Goal: Information Seeking & Learning: Learn about a topic

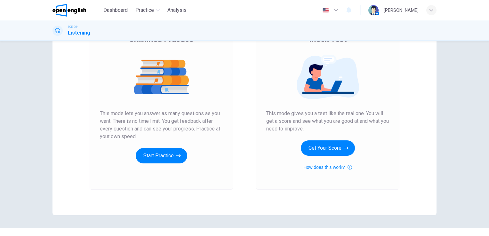
scroll to position [12, 0]
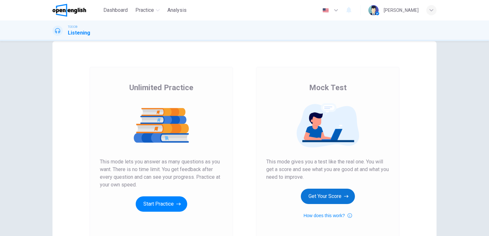
click at [326, 193] on button "Get Your Score" at bounding box center [328, 196] width 54 height 15
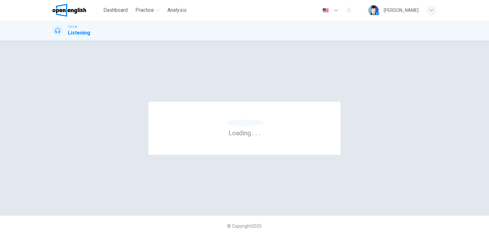
scroll to position [0, 0]
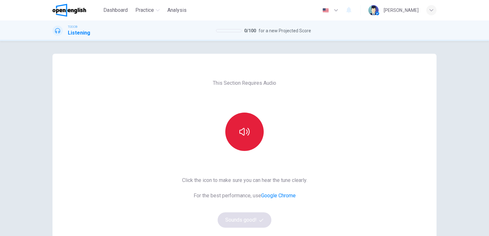
click at [256, 132] on button "button" at bounding box center [244, 132] width 38 height 38
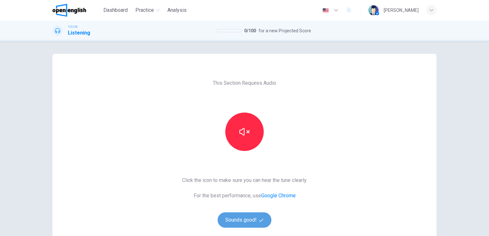
click at [260, 224] on button "Sounds good!" at bounding box center [245, 219] width 54 height 15
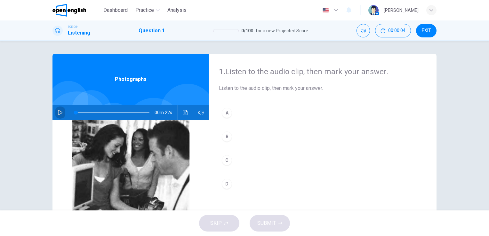
click at [60, 114] on icon "button" at bounding box center [60, 112] width 5 height 5
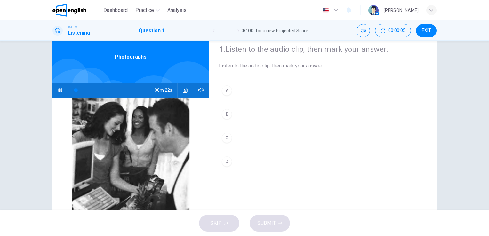
type input "*"
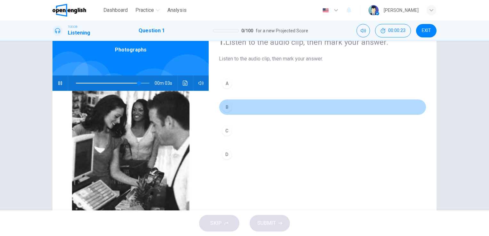
click at [225, 105] on div "B" at bounding box center [227, 107] width 10 height 10
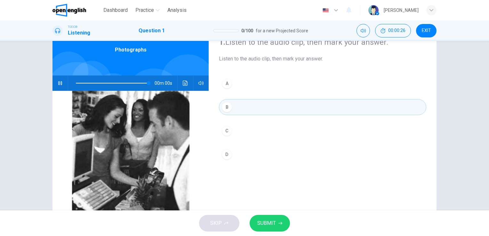
type input "*"
click at [284, 228] on button "SUBMIT" at bounding box center [270, 223] width 40 height 17
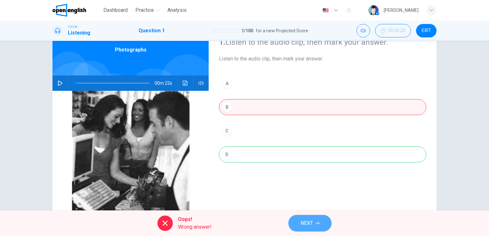
click at [290, 226] on button "NEXT" at bounding box center [309, 223] width 43 height 17
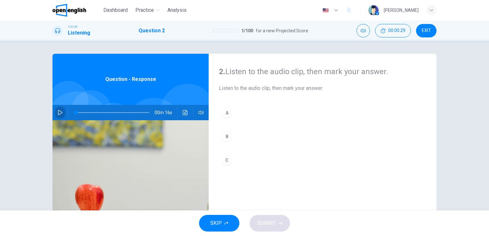
click at [58, 111] on icon "button" at bounding box center [60, 112] width 4 height 5
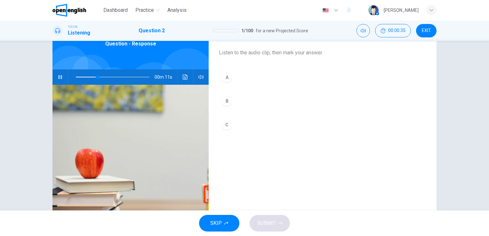
scroll to position [36, 0]
click at [226, 81] on div "A" at bounding box center [227, 77] width 10 height 10
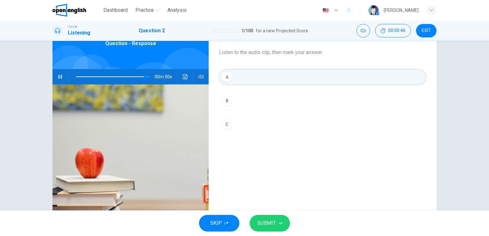
type input "*"
click at [283, 225] on button "SUBMIT" at bounding box center [270, 223] width 40 height 17
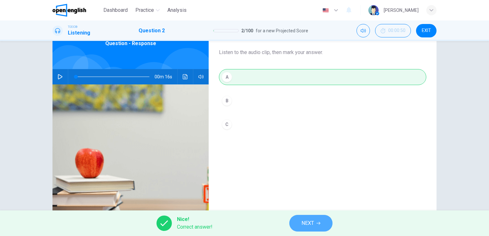
click at [304, 218] on button "NEXT" at bounding box center [310, 223] width 43 height 17
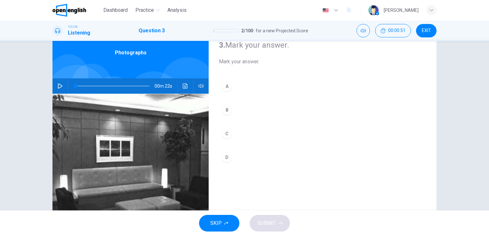
scroll to position [34, 0]
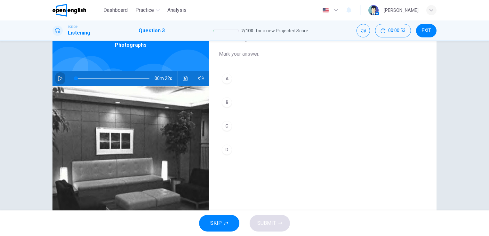
click at [55, 80] on button "button" at bounding box center [60, 78] width 10 height 15
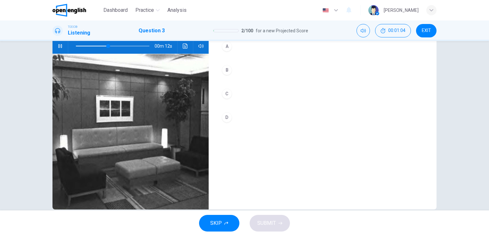
scroll to position [68, 0]
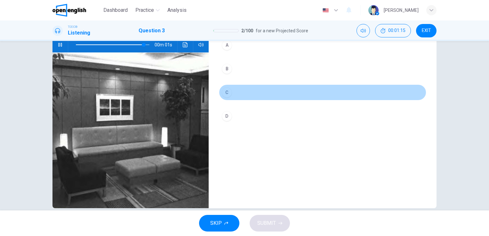
click at [227, 94] on div "C" at bounding box center [227, 92] width 10 height 10
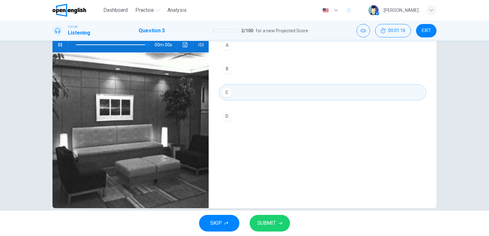
type input "*"
click at [276, 224] on button "SUBMIT" at bounding box center [270, 223] width 40 height 17
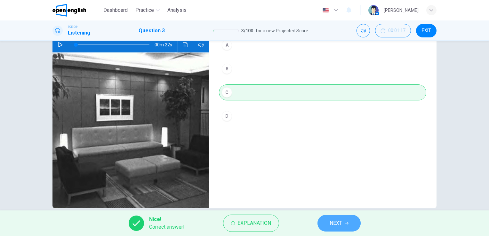
click at [339, 227] on span "NEXT" at bounding box center [336, 223] width 12 height 9
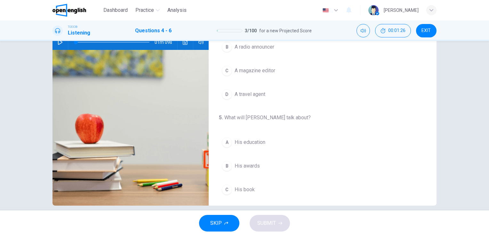
scroll to position [0, 0]
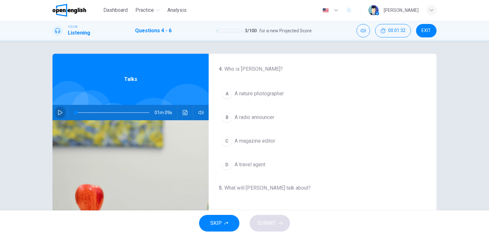
click at [62, 114] on button "button" at bounding box center [60, 112] width 10 height 15
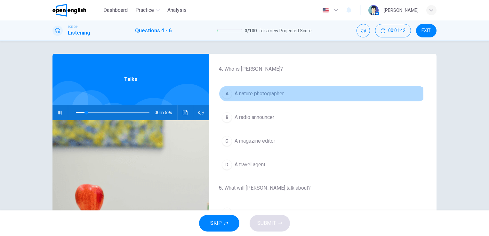
click at [226, 95] on div "A" at bounding box center [227, 94] width 10 height 10
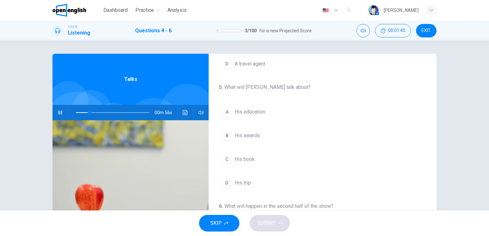
scroll to position [101, 0]
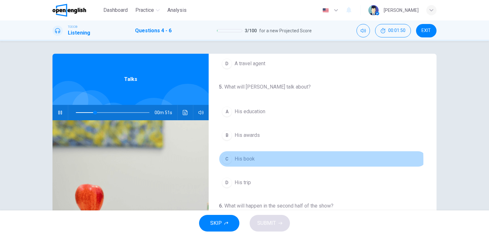
click at [224, 159] on div "C" at bounding box center [227, 159] width 10 height 10
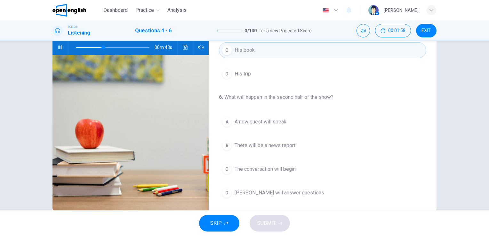
scroll to position [66, 0]
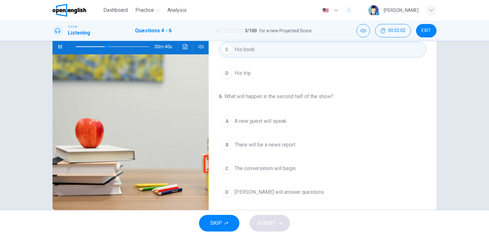
type input "**"
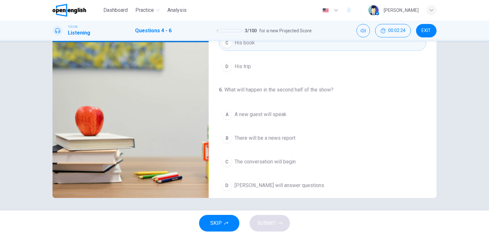
scroll to position [140, 0]
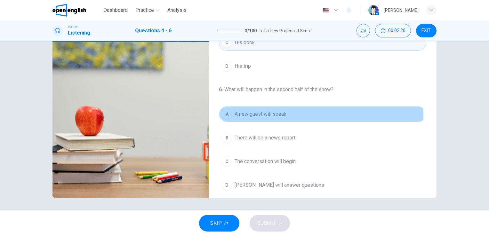
click at [241, 115] on span "A new guest will speak" at bounding box center [261, 114] width 52 height 8
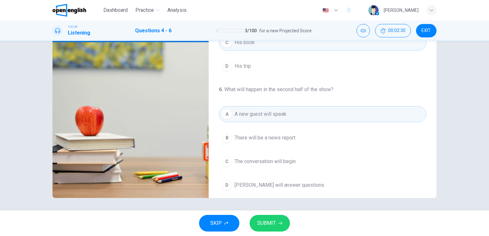
click at [273, 223] on span "SUBMIT" at bounding box center [266, 223] width 19 height 9
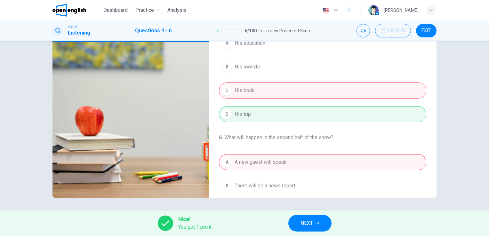
scroll to position [145, 0]
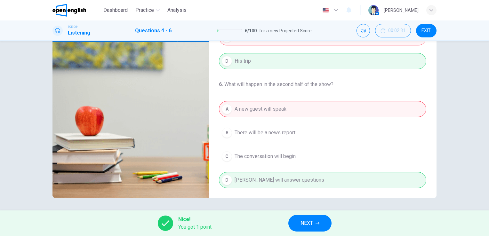
type input "*"
click at [308, 227] on span "NEXT" at bounding box center [306, 223] width 12 height 9
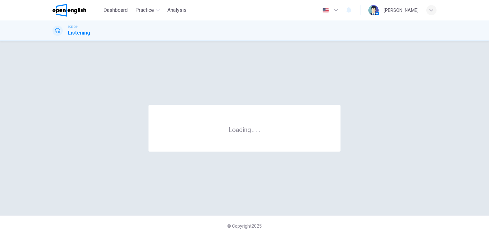
scroll to position [0, 0]
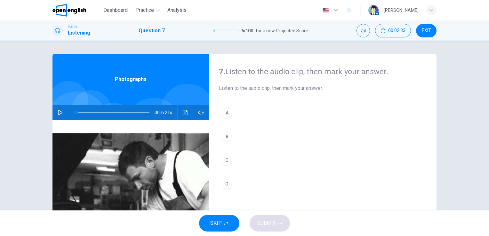
click at [59, 106] on button "button" at bounding box center [60, 112] width 10 height 15
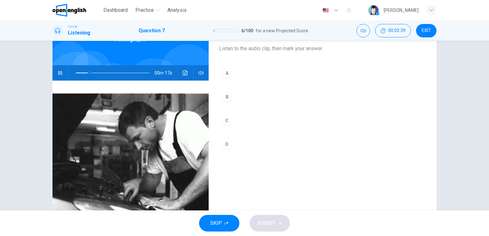
scroll to position [43, 0]
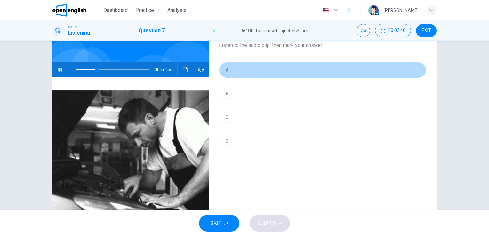
click at [227, 71] on div "A" at bounding box center [227, 70] width 10 height 10
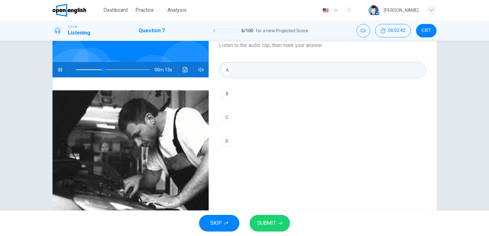
click at [273, 224] on span "SUBMIT" at bounding box center [266, 223] width 19 height 9
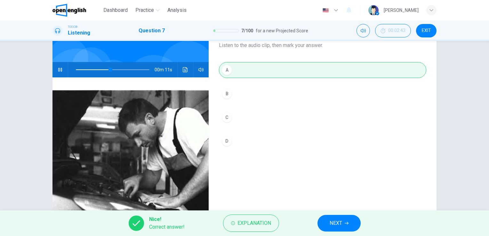
type input "**"
click at [323, 223] on button "NEXT" at bounding box center [338, 223] width 43 height 17
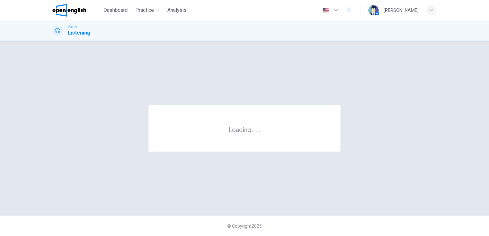
scroll to position [0, 0]
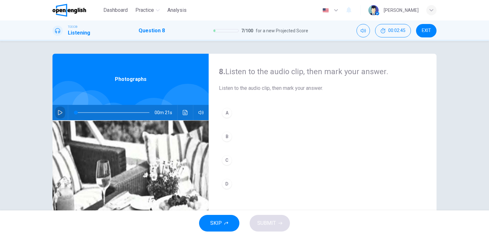
click at [58, 115] on icon "button" at bounding box center [60, 112] width 5 height 5
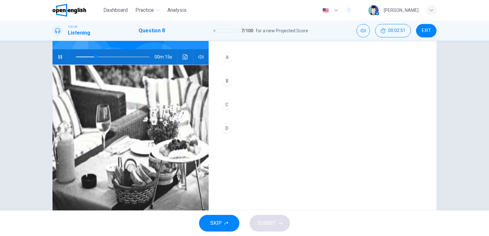
scroll to position [58, 0]
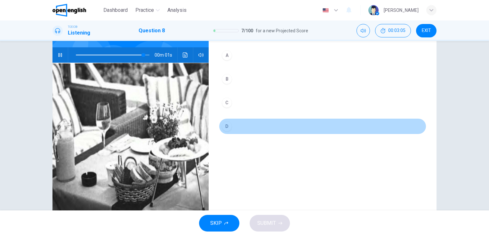
click at [222, 125] on div "D" at bounding box center [227, 126] width 10 height 10
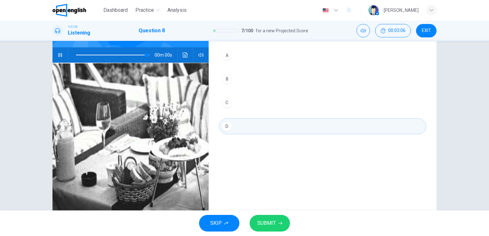
type input "*"
click at [265, 219] on span "SUBMIT" at bounding box center [266, 223] width 19 height 9
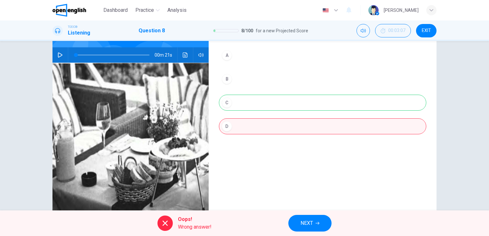
click at [308, 218] on button "NEXT" at bounding box center [309, 223] width 43 height 17
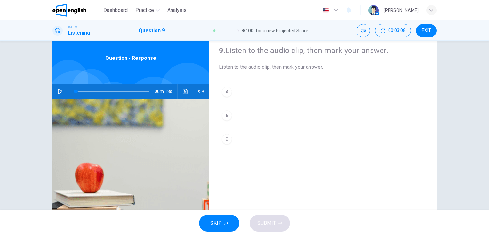
scroll to position [21, 0]
click at [58, 90] on icon "button" at bounding box center [60, 91] width 4 height 5
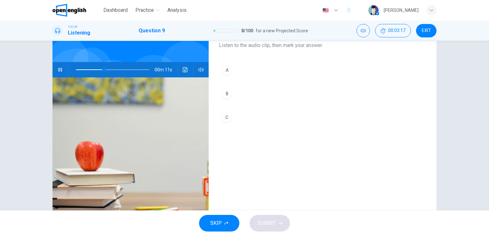
scroll to position [42, 0]
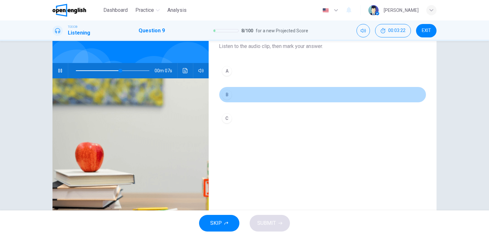
click at [224, 98] on div "B" at bounding box center [227, 95] width 10 height 10
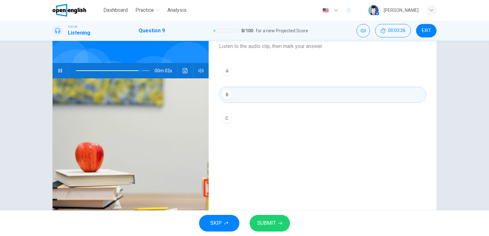
click at [261, 226] on span "SUBMIT" at bounding box center [266, 223] width 19 height 9
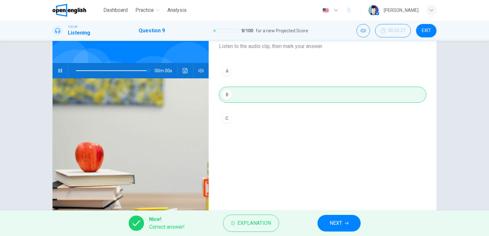
type input "*"
click at [339, 229] on button "NEXT" at bounding box center [338, 223] width 43 height 17
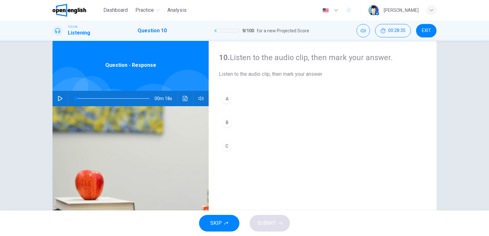
scroll to position [0, 0]
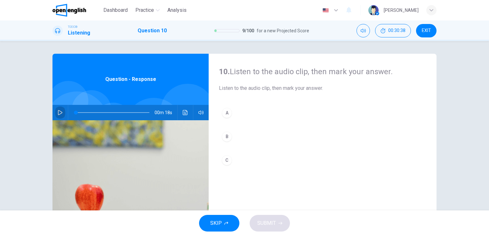
click at [58, 116] on button "button" at bounding box center [60, 112] width 10 height 15
drag, startPoint x: 81, startPoint y: 109, endPoint x: 49, endPoint y: 116, distance: 32.4
click at [49, 116] on div "10. Listen to the audio clip, then [PERSON_NAME] your answer. Listen to the aud…" at bounding box center [244, 165] width 404 height 222
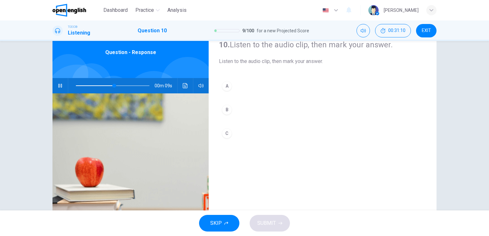
scroll to position [29, 0]
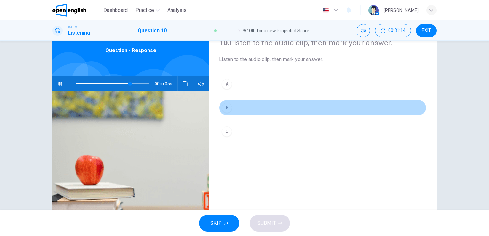
click at [229, 108] on div "B" at bounding box center [227, 108] width 10 height 10
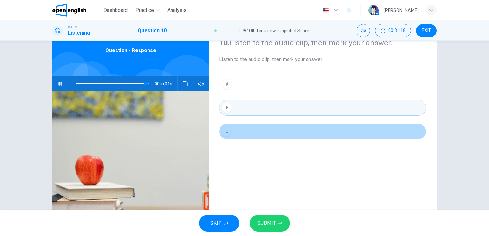
click at [225, 136] on div "C" at bounding box center [227, 131] width 10 height 10
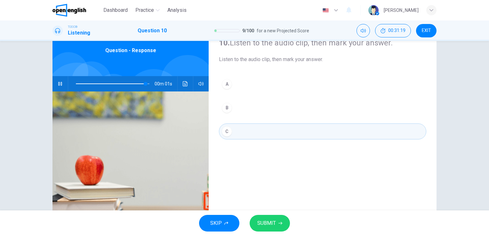
type input "*"
click at [269, 222] on span "SUBMIT" at bounding box center [266, 223] width 19 height 9
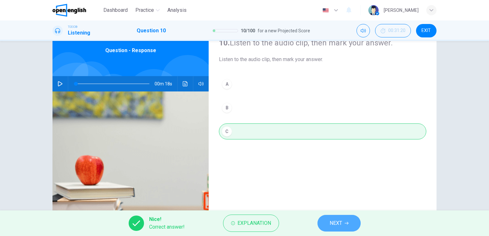
click at [327, 217] on button "NEXT" at bounding box center [338, 223] width 43 height 17
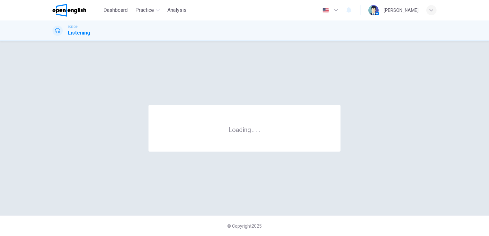
scroll to position [0, 0]
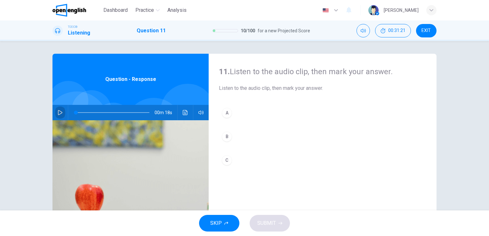
click at [60, 116] on button "button" at bounding box center [60, 112] width 10 height 15
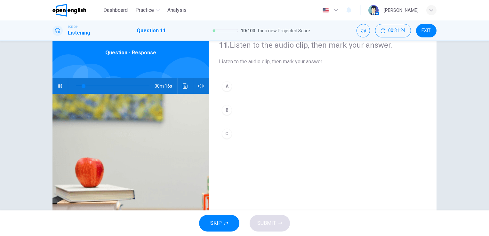
scroll to position [27, 0]
click at [183, 82] on button "Click to see the audio transcription" at bounding box center [185, 85] width 10 height 15
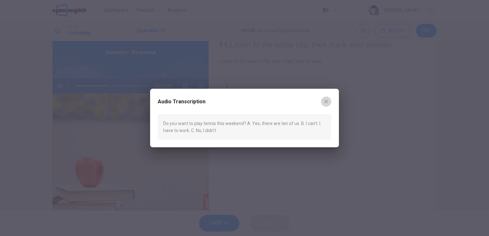
click at [325, 101] on icon "button" at bounding box center [326, 102] width 4 height 4
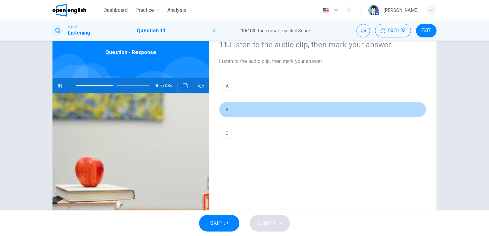
click at [225, 109] on div "B" at bounding box center [227, 110] width 10 height 10
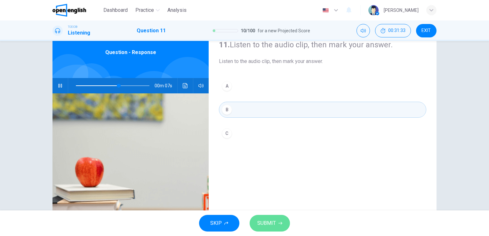
click at [280, 227] on button "SUBMIT" at bounding box center [270, 223] width 40 height 17
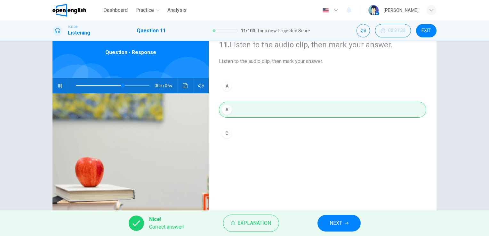
type input "**"
click at [346, 219] on button "NEXT" at bounding box center [338, 223] width 43 height 17
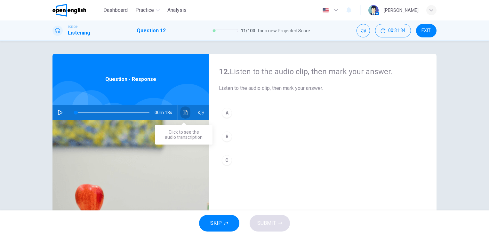
click at [187, 112] on button "Click to see the audio transcription" at bounding box center [185, 112] width 10 height 15
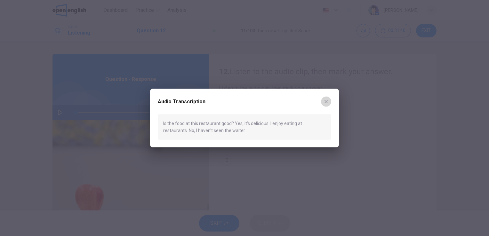
click at [330, 103] on button "button" at bounding box center [326, 102] width 10 height 10
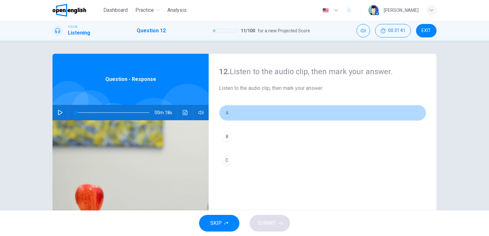
click at [254, 113] on button "A" at bounding box center [322, 113] width 207 height 16
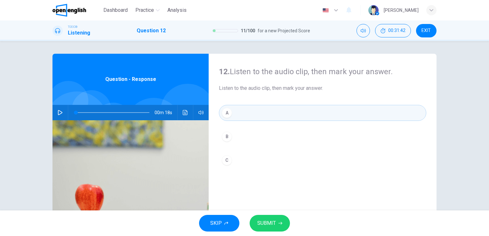
click at [265, 217] on button "SUBMIT" at bounding box center [270, 223] width 40 height 17
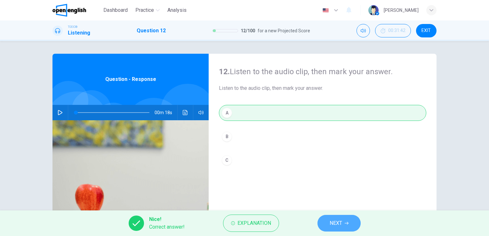
click at [330, 222] on span "NEXT" at bounding box center [336, 223] width 12 height 9
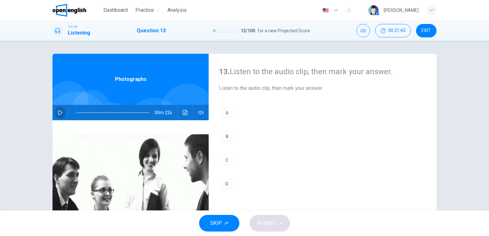
click at [55, 112] on button "button" at bounding box center [60, 112] width 10 height 15
type input "*"
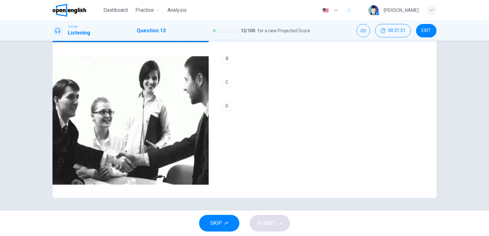
scroll to position [55, 0]
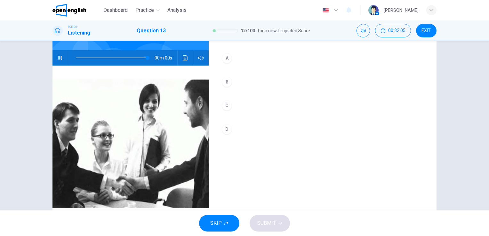
type input "*"
click at [185, 58] on icon "Click to see the audio transcription" at bounding box center [185, 57] width 5 height 5
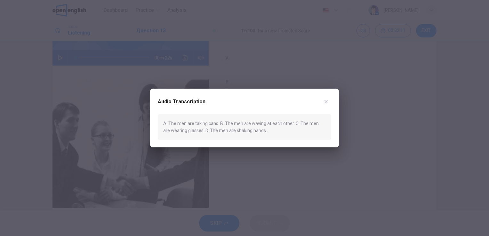
click at [253, 193] on div at bounding box center [244, 118] width 489 height 236
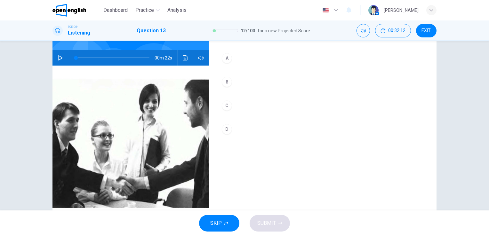
click at [230, 133] on button "D" at bounding box center [322, 129] width 207 height 16
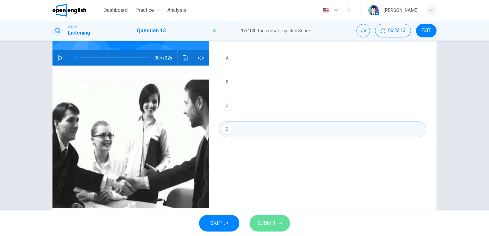
click at [270, 224] on span "SUBMIT" at bounding box center [266, 223] width 19 height 9
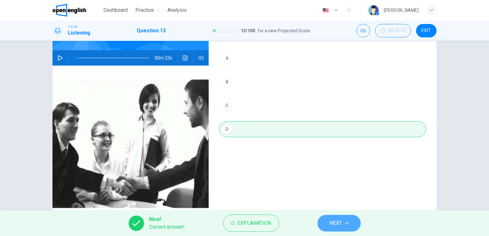
click at [341, 222] on span "NEXT" at bounding box center [336, 223] width 12 height 9
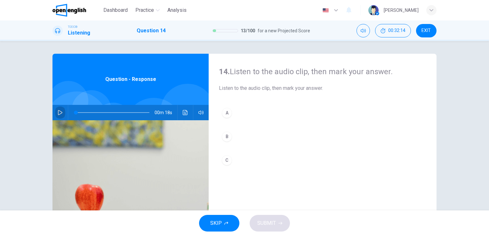
click at [62, 113] on button "button" at bounding box center [60, 112] width 10 height 15
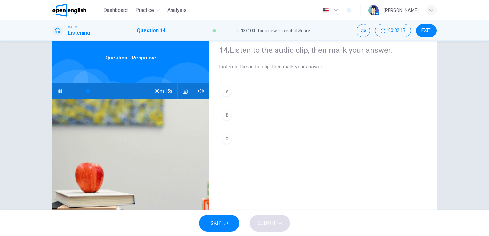
scroll to position [22, 0]
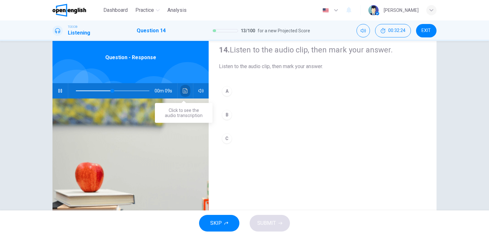
click at [188, 93] on button "Click to see the audio transcription" at bounding box center [185, 90] width 10 height 15
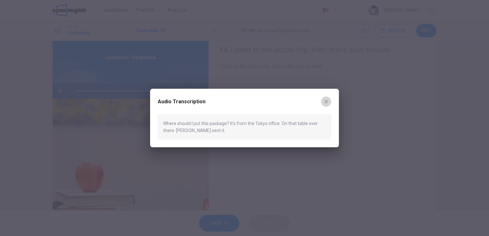
click at [328, 98] on button "button" at bounding box center [326, 102] width 10 height 10
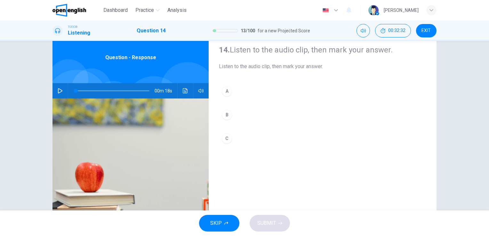
type input "*"
click at [227, 108] on button "B" at bounding box center [322, 115] width 207 height 16
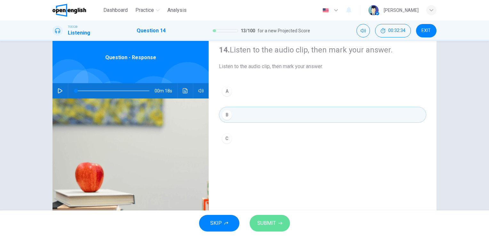
click at [271, 223] on span "SUBMIT" at bounding box center [266, 223] width 19 height 9
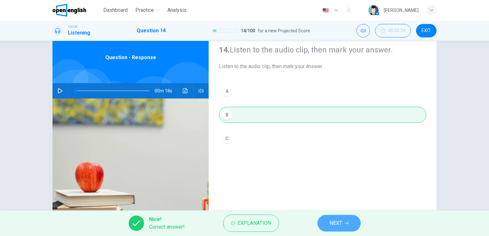
click at [336, 220] on span "NEXT" at bounding box center [336, 223] width 12 height 9
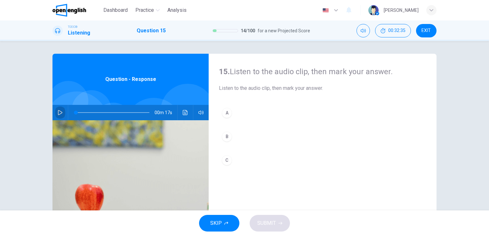
click at [58, 117] on button "button" at bounding box center [60, 112] width 10 height 15
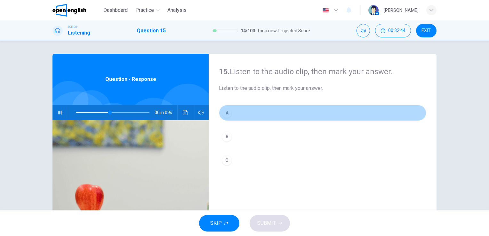
click at [222, 115] on div "A" at bounding box center [227, 113] width 10 height 10
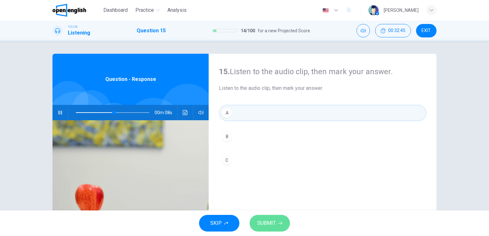
click at [279, 227] on button "SUBMIT" at bounding box center [270, 223] width 40 height 17
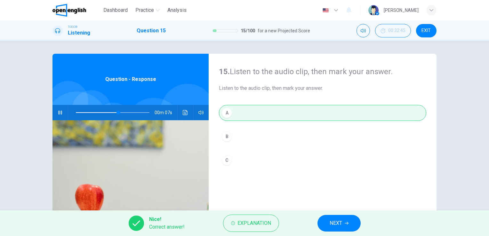
type input "**"
click at [348, 216] on button "NEXT" at bounding box center [338, 223] width 43 height 17
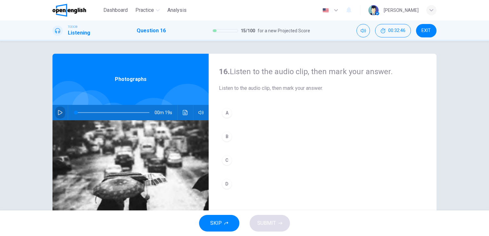
click at [58, 114] on icon "button" at bounding box center [60, 112] width 4 height 5
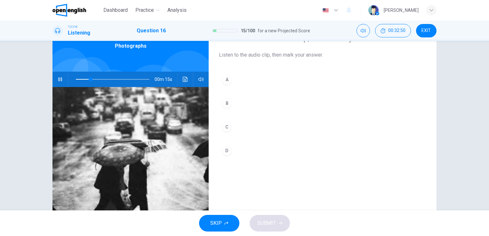
scroll to position [40, 0]
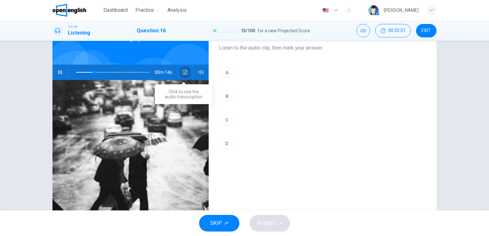
click at [182, 75] on button "Click to see the audio transcription" at bounding box center [185, 72] width 10 height 15
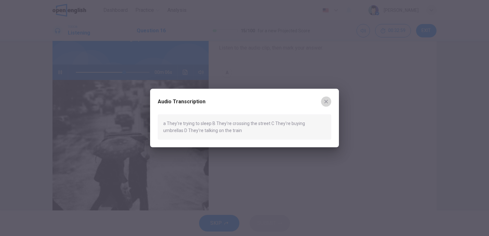
click at [325, 100] on icon "button" at bounding box center [326, 101] width 5 height 5
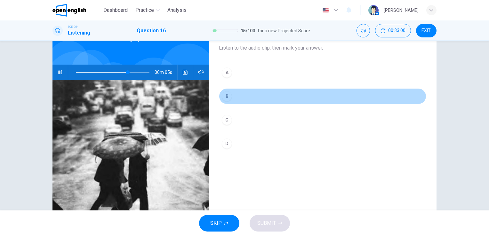
click at [242, 100] on button "B" at bounding box center [322, 96] width 207 height 16
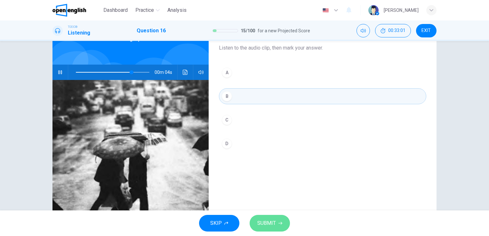
click at [265, 220] on span "SUBMIT" at bounding box center [266, 223] width 19 height 9
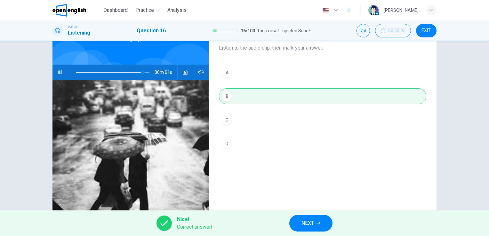
type input "**"
click at [311, 226] on span "NEXT" at bounding box center [307, 223] width 12 height 9
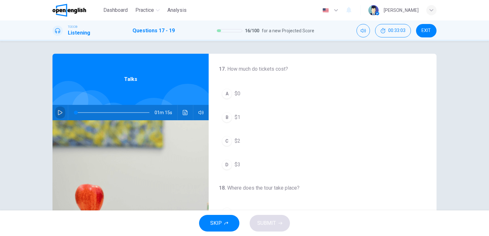
click at [62, 112] on button "button" at bounding box center [60, 112] width 10 height 15
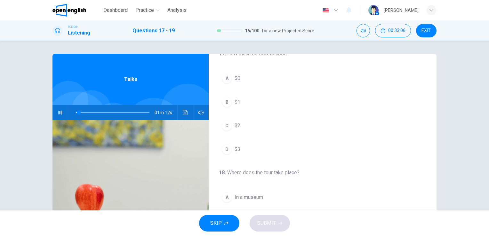
scroll to position [15, 0]
click at [186, 111] on icon "Click to see the audio transcription" at bounding box center [185, 112] width 5 height 5
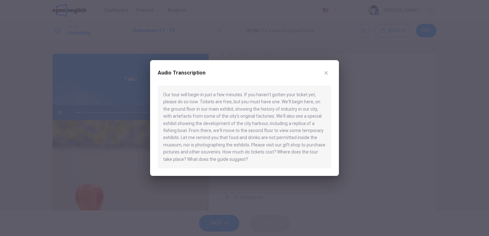
click at [326, 74] on icon "button" at bounding box center [326, 73] width 4 height 4
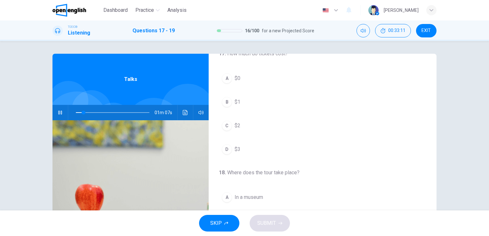
scroll to position [0, 0]
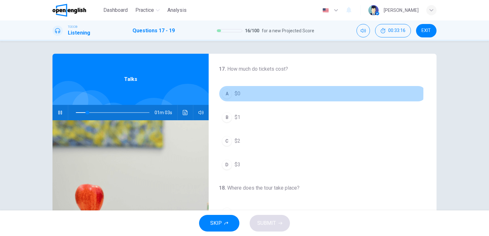
click at [228, 93] on div "A" at bounding box center [227, 94] width 10 height 10
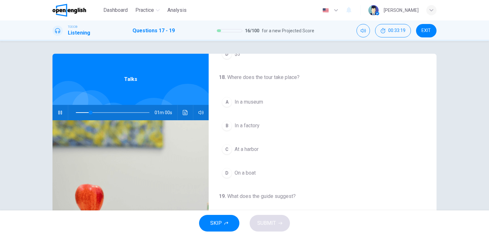
scroll to position [111, 0]
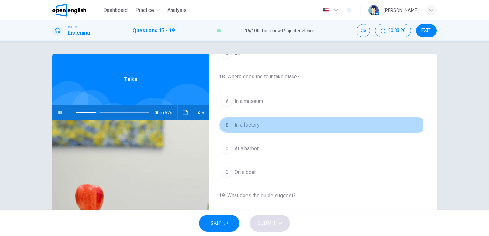
click at [224, 128] on div "B" at bounding box center [227, 125] width 10 height 10
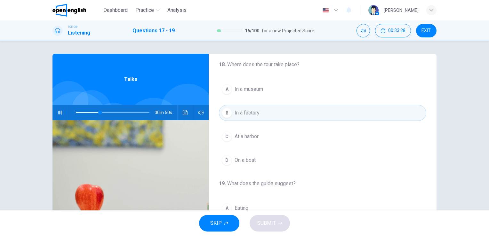
scroll to position [125, 0]
click at [93, 113] on span at bounding box center [113, 112] width 74 height 9
click at [88, 112] on span at bounding box center [90, 113] width 4 height 4
click at [84, 112] on span at bounding box center [86, 113] width 4 height 4
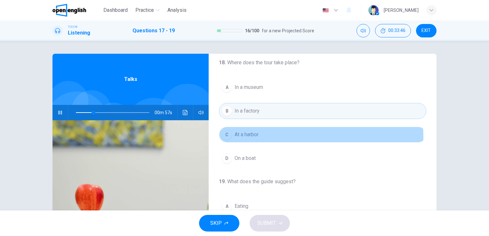
click at [244, 137] on span "At a harbor" at bounding box center [247, 135] width 24 height 8
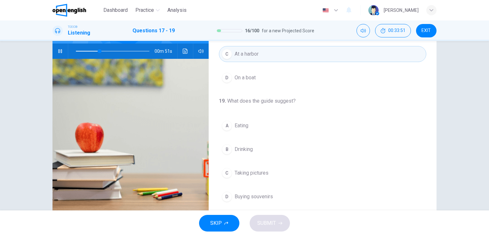
scroll to position [78, 0]
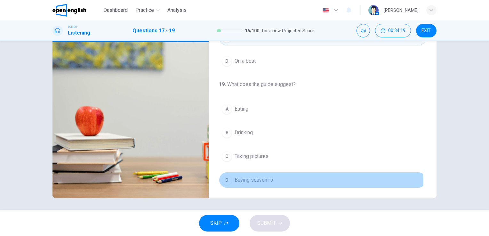
click at [252, 182] on button "D Buying souvenirs" at bounding box center [322, 180] width 207 height 16
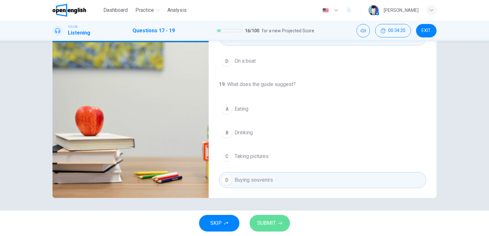
click at [280, 222] on icon "button" at bounding box center [280, 223] width 4 height 3
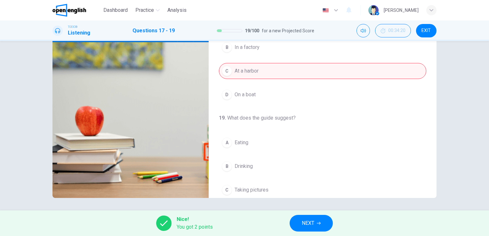
scroll to position [111, 0]
type input "**"
click at [307, 215] on button "NEXT" at bounding box center [311, 223] width 43 height 17
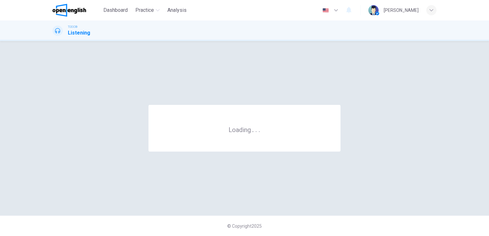
scroll to position [0, 0]
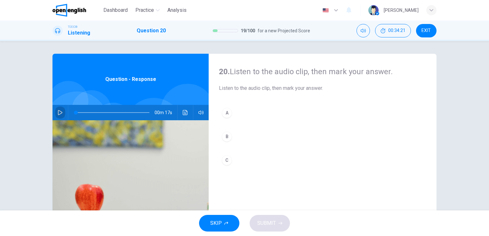
click at [58, 112] on icon "button" at bounding box center [60, 112] width 5 height 5
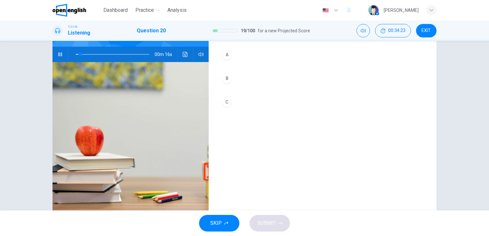
scroll to position [59, 0]
click at [188, 54] on button "Click to see the audio transcription" at bounding box center [185, 53] width 10 height 15
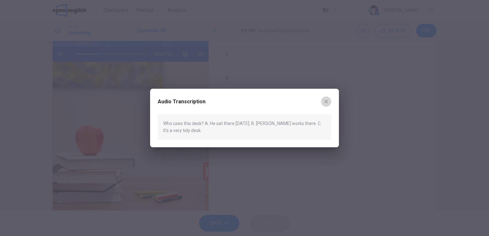
click at [326, 101] on icon "button" at bounding box center [326, 101] width 5 height 5
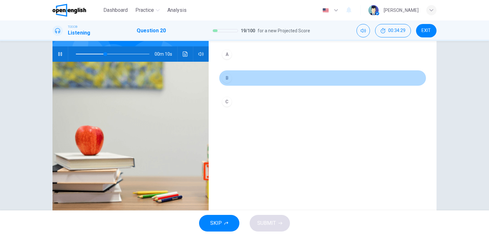
click at [240, 80] on button "B" at bounding box center [322, 78] width 207 height 16
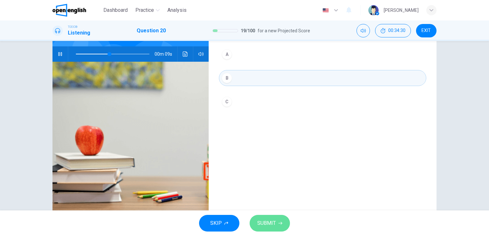
click at [276, 220] on button "SUBMIT" at bounding box center [270, 223] width 40 height 17
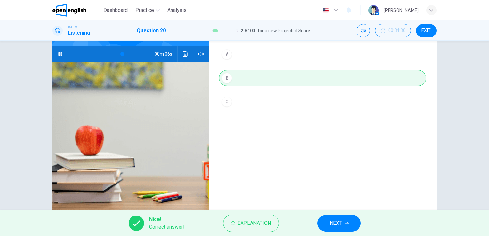
type input "**"
click at [333, 226] on span "NEXT" at bounding box center [336, 223] width 12 height 9
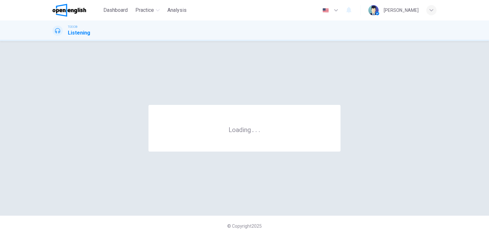
scroll to position [0, 0]
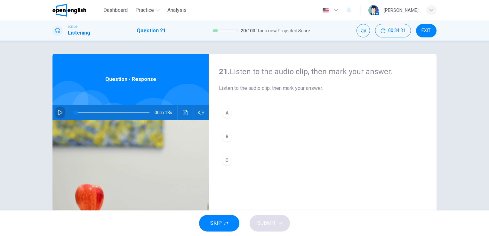
click at [58, 115] on icon "button" at bounding box center [60, 112] width 5 height 5
click at [181, 108] on button "Click to see the audio transcription" at bounding box center [185, 112] width 10 height 15
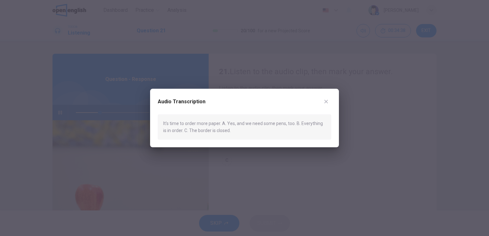
click at [325, 103] on icon "button" at bounding box center [326, 102] width 4 height 4
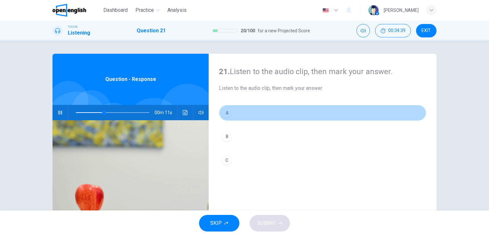
click at [289, 108] on button "A" at bounding box center [322, 113] width 207 height 16
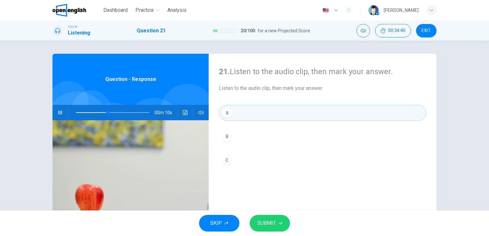
click at [274, 221] on span "SUBMIT" at bounding box center [266, 223] width 19 height 9
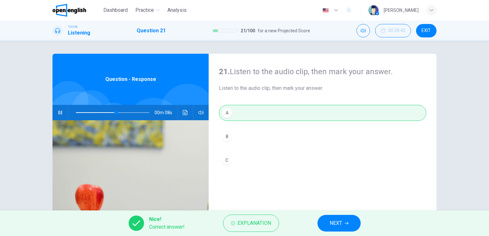
type input "**"
click at [332, 226] on span "NEXT" at bounding box center [336, 223] width 12 height 9
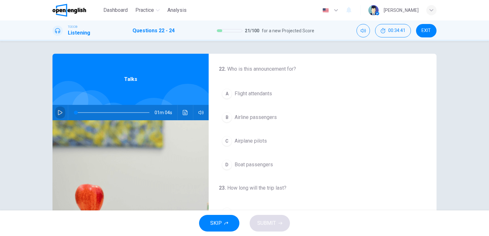
click at [60, 114] on icon "button" at bounding box center [60, 112] width 5 height 5
click at [249, 98] on button "A Flight attendants" at bounding box center [322, 93] width 207 height 16
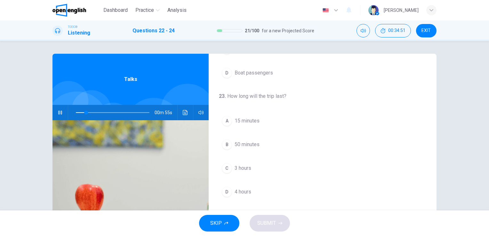
scroll to position [95, 0]
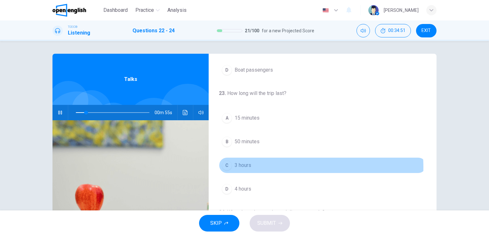
click at [265, 166] on button "C 3 hours" at bounding box center [322, 165] width 207 height 16
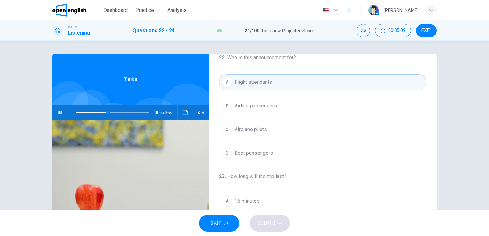
scroll to position [12, 0]
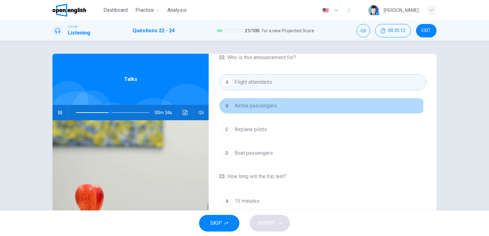
click at [257, 104] on span "Airline passengers" at bounding box center [256, 106] width 42 height 8
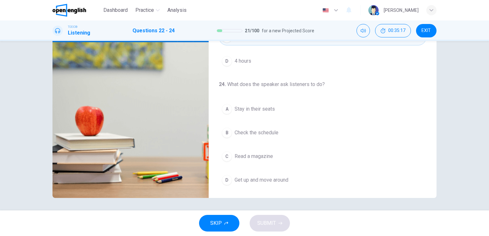
scroll to position [78, 0]
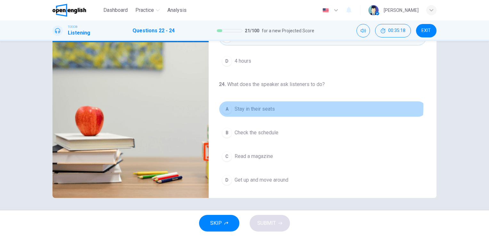
click at [257, 105] on span "Stay in their seats" at bounding box center [255, 109] width 40 height 8
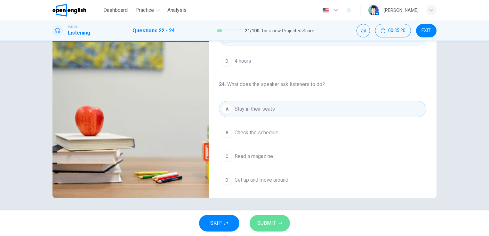
click at [272, 226] on span "SUBMIT" at bounding box center [266, 223] width 19 height 9
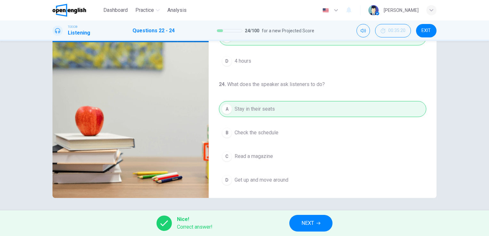
type input "**"
click at [320, 222] on icon "button" at bounding box center [318, 223] width 4 height 4
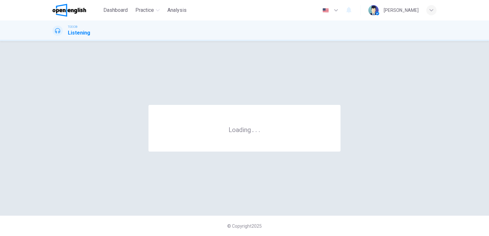
scroll to position [0, 0]
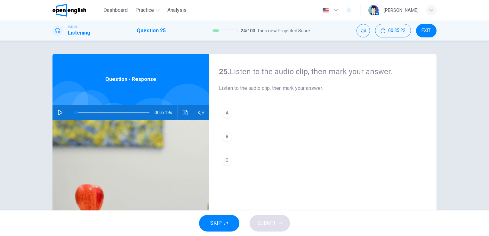
drag, startPoint x: 61, startPoint y: 106, endPoint x: 60, endPoint y: 111, distance: 5.4
click at [60, 111] on div "00m 19s" at bounding box center [130, 112] width 156 height 15
click at [60, 111] on icon "button" at bounding box center [60, 112] width 5 height 5
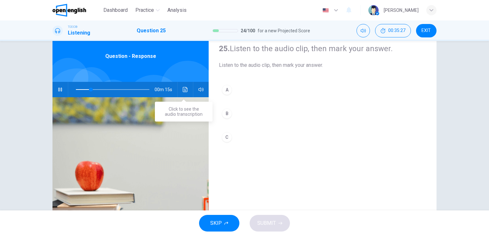
click at [186, 85] on button "Click to see the audio transcription" at bounding box center [185, 89] width 10 height 15
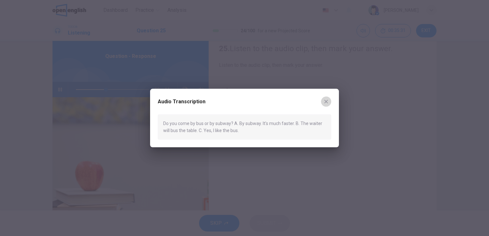
click at [323, 102] on button "button" at bounding box center [326, 102] width 10 height 10
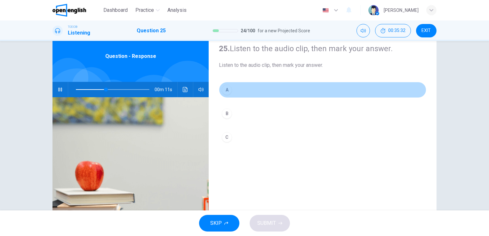
click at [256, 97] on button "A" at bounding box center [322, 90] width 207 height 16
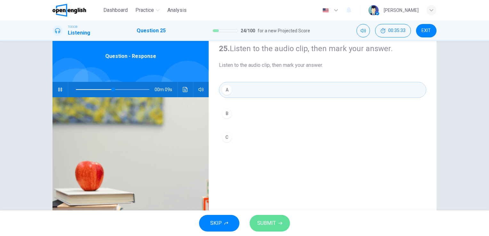
click at [267, 217] on button "SUBMIT" at bounding box center [270, 223] width 40 height 17
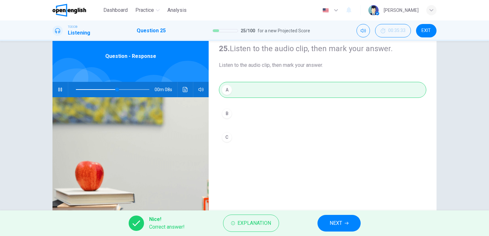
type input "**"
click at [349, 227] on button "NEXT" at bounding box center [338, 223] width 43 height 17
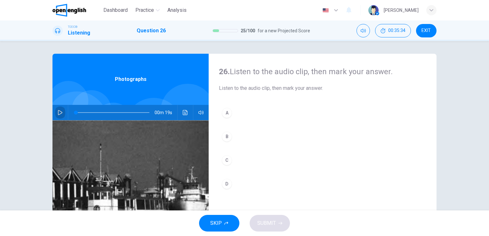
click at [55, 109] on button "button" at bounding box center [60, 112] width 10 height 15
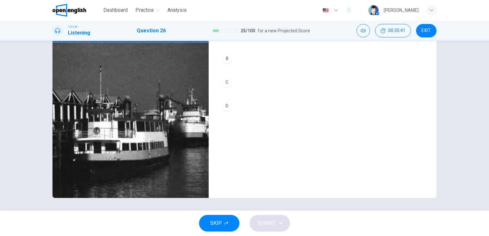
scroll to position [47, 0]
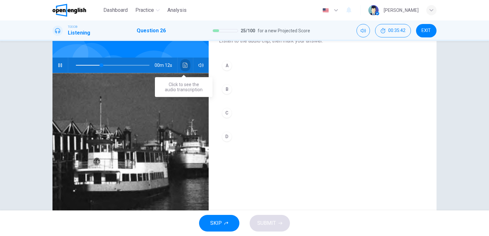
click at [183, 63] on icon "Click to see the audio transcription" at bounding box center [185, 65] width 5 height 5
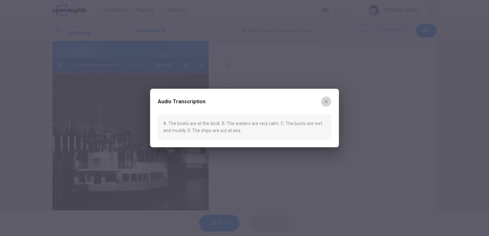
click at [328, 101] on icon "button" at bounding box center [326, 101] width 5 height 5
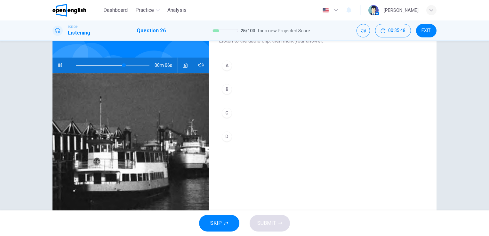
click at [225, 60] on div "A" at bounding box center [227, 65] width 10 height 10
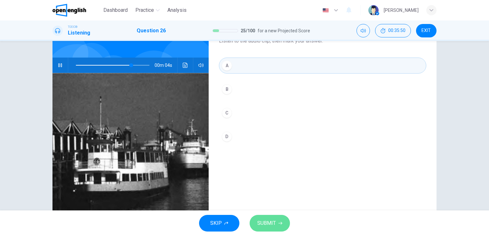
click at [276, 220] on button "SUBMIT" at bounding box center [270, 223] width 40 height 17
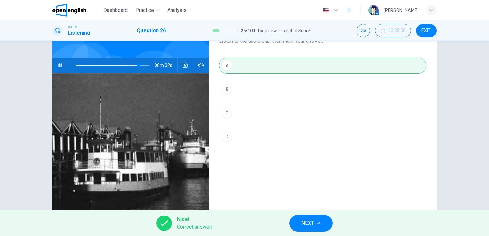
type input "**"
click at [318, 219] on button "NEXT" at bounding box center [310, 223] width 43 height 17
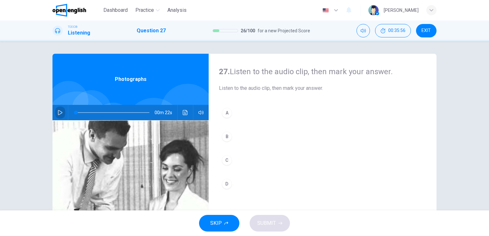
click at [56, 108] on button "button" at bounding box center [60, 112] width 10 height 15
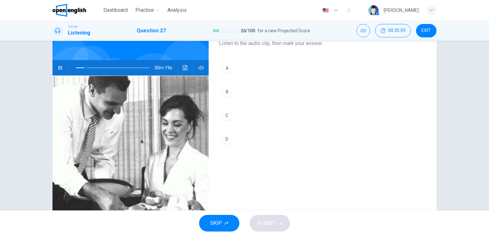
scroll to position [78, 0]
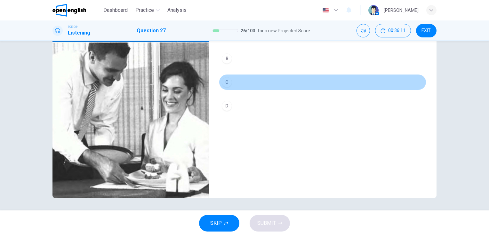
click at [226, 88] on button "C" at bounding box center [322, 82] width 207 height 16
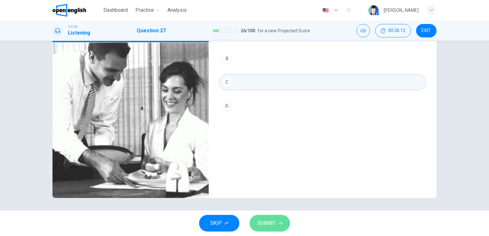
click at [274, 227] on span "SUBMIT" at bounding box center [266, 223] width 19 height 9
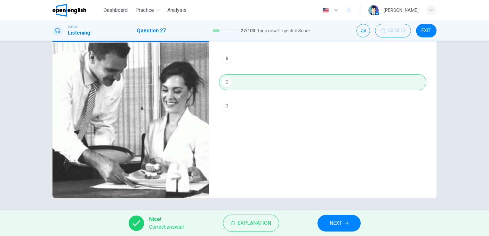
type input "**"
click at [327, 218] on button "NEXT" at bounding box center [338, 223] width 43 height 17
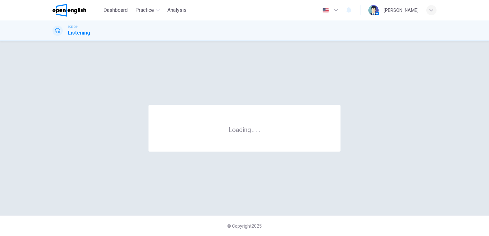
scroll to position [0, 0]
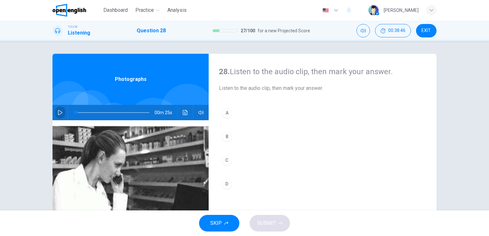
click at [59, 112] on icon "button" at bounding box center [60, 112] width 4 height 5
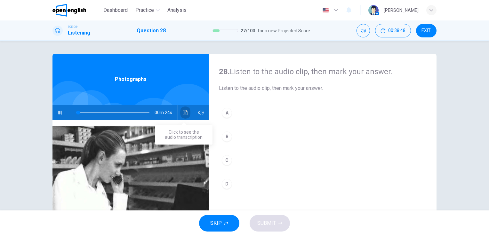
click at [181, 117] on button "Click to see the audio transcription" at bounding box center [185, 112] width 10 height 15
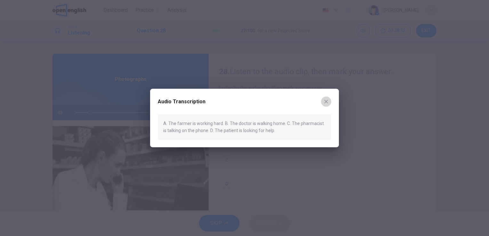
click at [328, 100] on icon "button" at bounding box center [326, 101] width 5 height 5
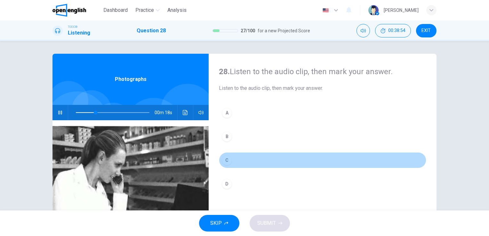
click at [237, 160] on button "C" at bounding box center [322, 160] width 207 height 16
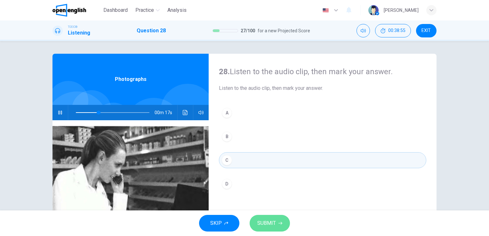
click at [266, 218] on button "SUBMIT" at bounding box center [270, 223] width 40 height 17
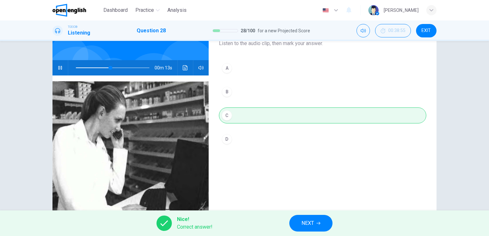
scroll to position [47, 0]
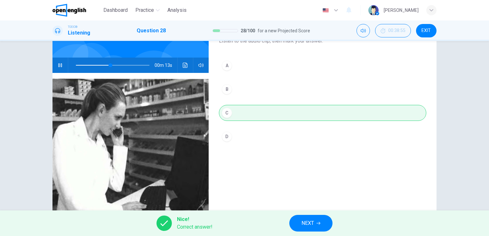
type input "**"
click at [323, 216] on button "NEXT" at bounding box center [310, 223] width 43 height 17
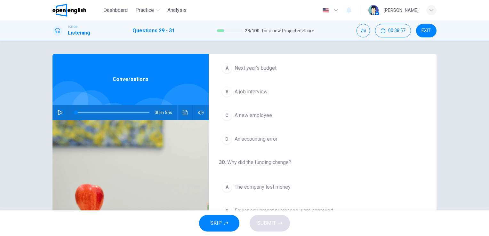
scroll to position [35, 0]
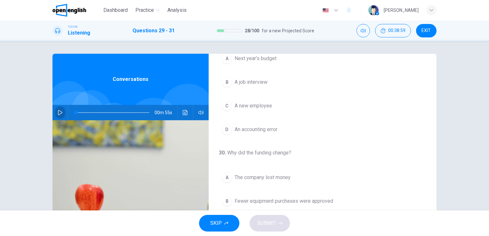
click at [61, 117] on button "button" at bounding box center [60, 112] width 10 height 15
click at [180, 113] on button "Click to see the audio transcription" at bounding box center [185, 112] width 10 height 15
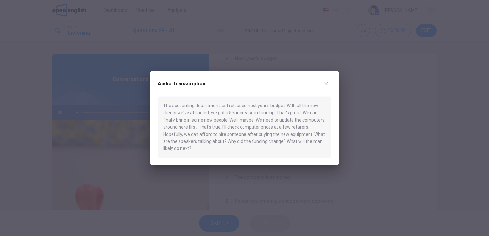
click at [330, 83] on button "button" at bounding box center [326, 84] width 10 height 10
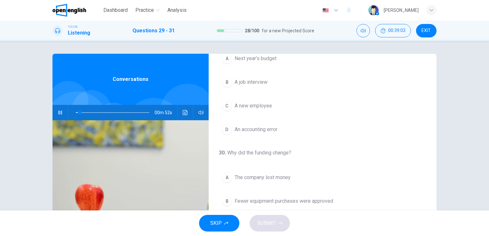
scroll to position [0, 0]
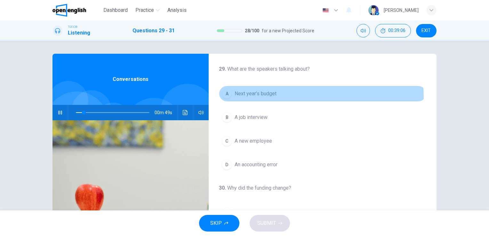
click at [262, 98] on button "A Next year’s budget" at bounding box center [322, 94] width 207 height 16
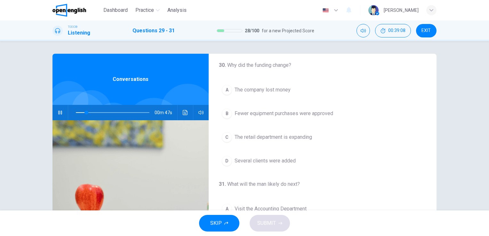
scroll to position [123, 0]
click at [282, 112] on span "Fewer equipment purchases were approved" at bounding box center [284, 114] width 99 height 8
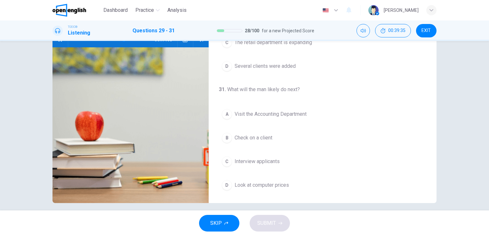
scroll to position [73, 0]
click at [250, 112] on span "Visit the Accounting Department" at bounding box center [271, 114] width 72 height 8
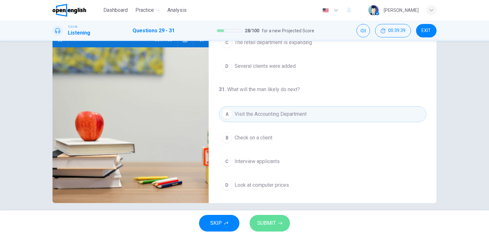
click at [260, 228] on button "SUBMIT" at bounding box center [270, 223] width 40 height 17
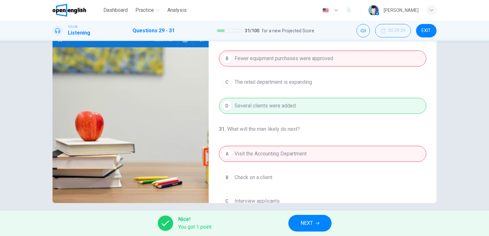
scroll to position [145, 0]
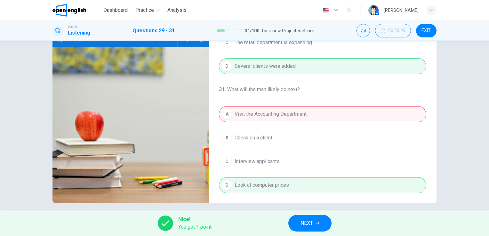
type input "**"
click at [316, 217] on button "NEXT" at bounding box center [309, 223] width 43 height 17
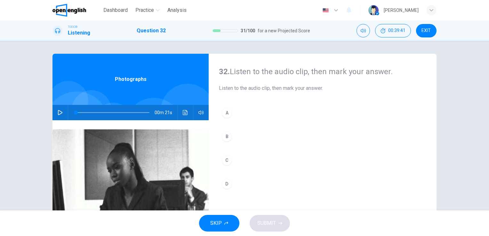
click at [58, 115] on icon "button" at bounding box center [60, 112] width 5 height 5
click at [182, 108] on button "Click to see the audio transcription" at bounding box center [185, 112] width 10 height 15
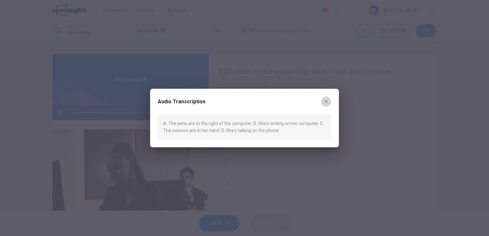
click at [329, 105] on button "button" at bounding box center [326, 102] width 10 height 10
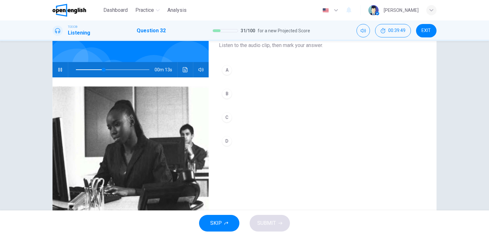
scroll to position [44, 0]
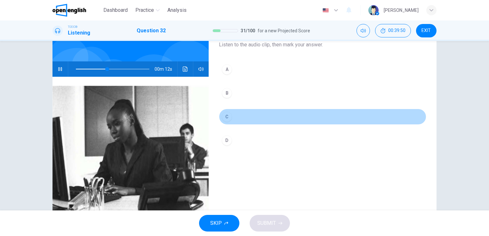
click at [244, 120] on button "C" at bounding box center [322, 117] width 207 height 16
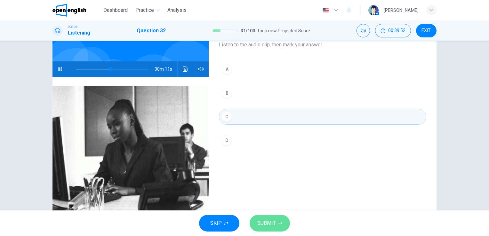
click at [256, 222] on button "SUBMIT" at bounding box center [270, 223] width 40 height 17
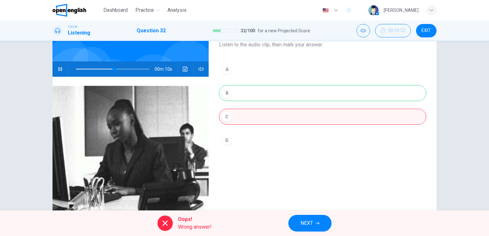
type input "**"
click at [323, 220] on button "NEXT" at bounding box center [309, 223] width 43 height 17
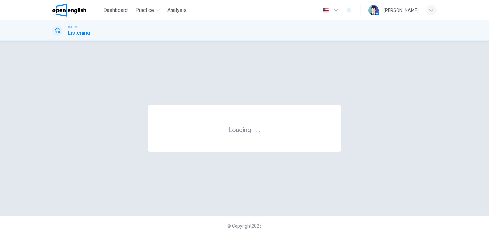
scroll to position [0, 0]
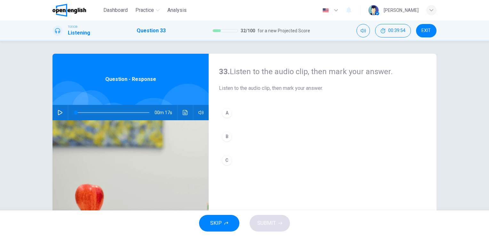
click at [187, 111] on div "00m 17s" at bounding box center [130, 112] width 156 height 15
click at [187, 111] on button "Click to see the audio transcription" at bounding box center [185, 112] width 10 height 15
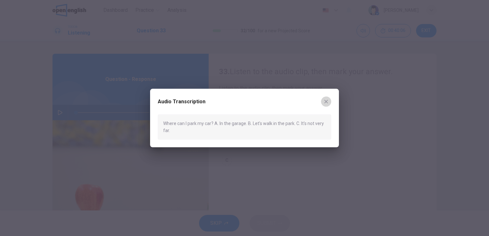
click at [329, 99] on button "button" at bounding box center [326, 102] width 10 height 10
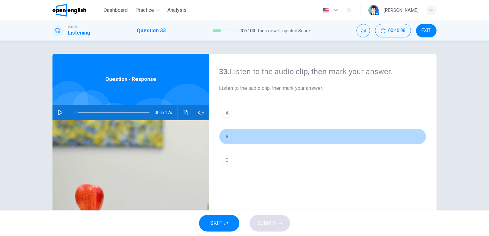
click at [230, 144] on button "B" at bounding box center [322, 137] width 207 height 16
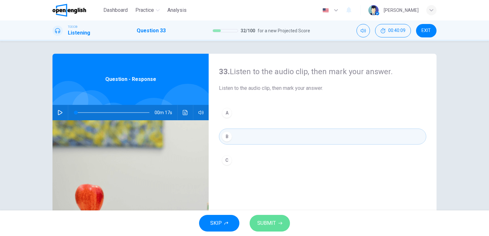
click at [273, 225] on span "SUBMIT" at bounding box center [266, 223] width 19 height 9
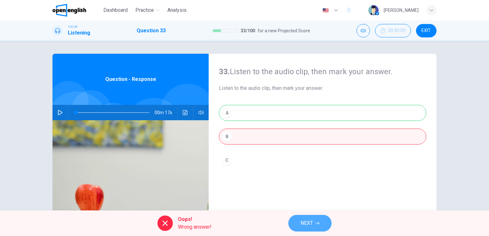
click at [303, 217] on button "NEXT" at bounding box center [309, 223] width 43 height 17
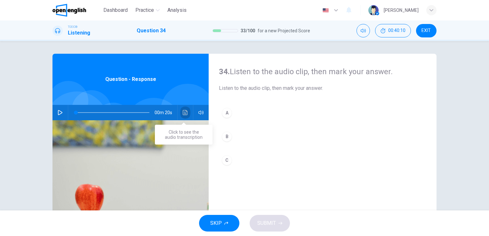
click at [180, 115] on button "Click to see the audio transcription" at bounding box center [185, 112] width 10 height 15
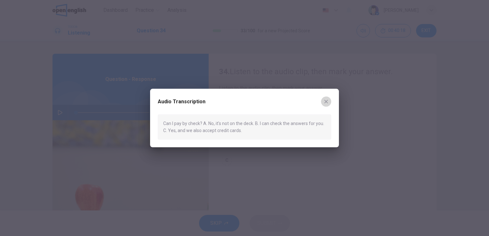
click at [324, 102] on icon "button" at bounding box center [326, 101] width 5 height 5
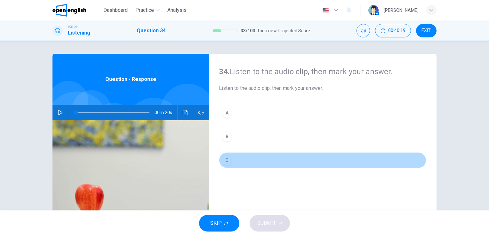
click at [238, 154] on button "C" at bounding box center [322, 160] width 207 height 16
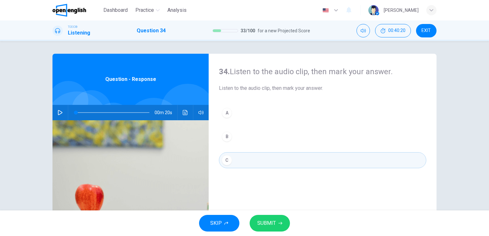
click at [267, 222] on span "SUBMIT" at bounding box center [266, 223] width 19 height 9
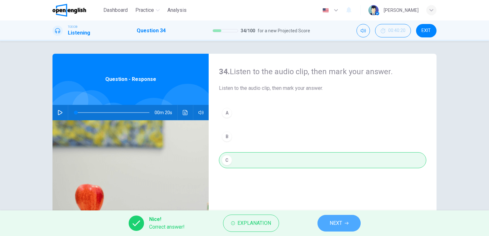
click at [337, 222] on span "NEXT" at bounding box center [336, 223] width 12 height 9
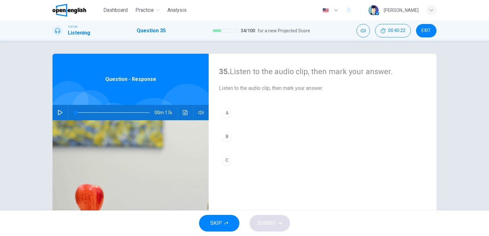
click at [58, 119] on button "button" at bounding box center [60, 112] width 10 height 15
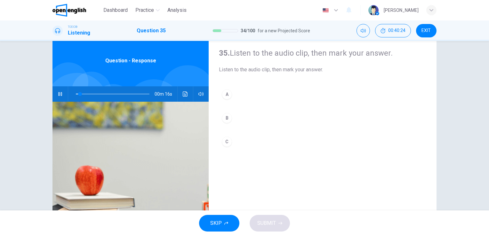
scroll to position [22, 0]
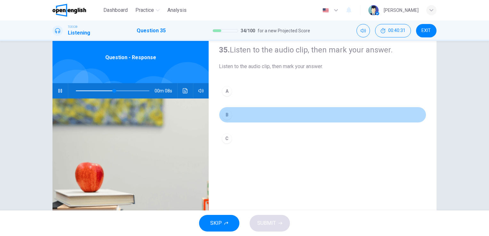
click at [234, 116] on button "B" at bounding box center [322, 115] width 207 height 16
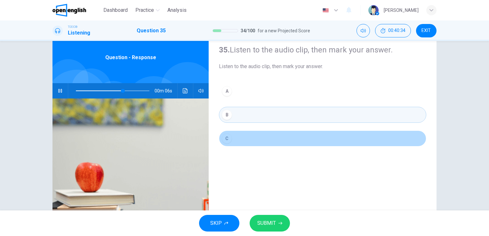
click at [255, 140] on button "C" at bounding box center [322, 139] width 207 height 16
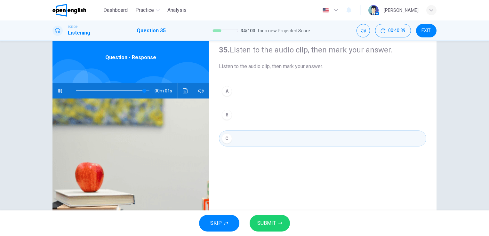
type input "*"
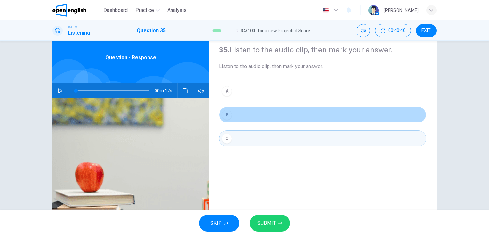
click at [232, 120] on button "B" at bounding box center [322, 115] width 207 height 16
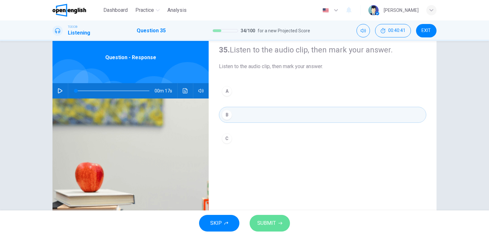
click at [257, 220] on span "SUBMIT" at bounding box center [266, 223] width 19 height 9
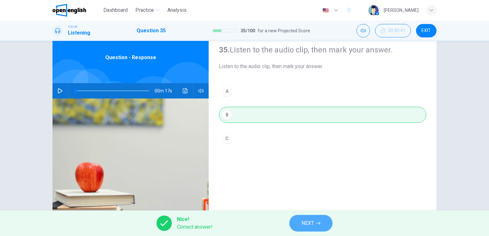
click at [308, 223] on span "NEXT" at bounding box center [307, 223] width 12 height 9
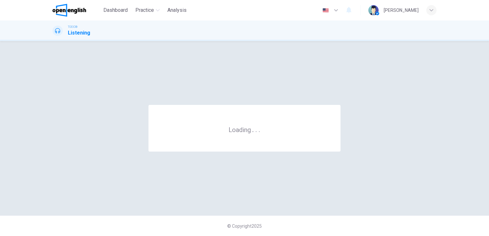
scroll to position [0, 0]
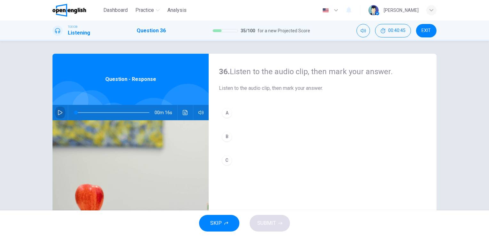
click at [63, 115] on button "button" at bounding box center [60, 112] width 10 height 15
click at [184, 113] on icon "Click to see the audio transcription" at bounding box center [185, 112] width 5 height 5
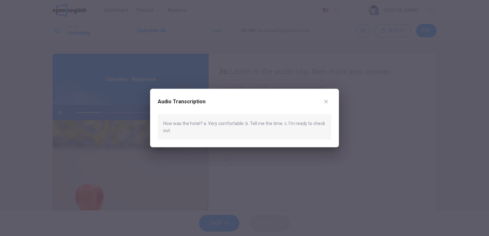
click at [338, 162] on div at bounding box center [244, 118] width 489 height 236
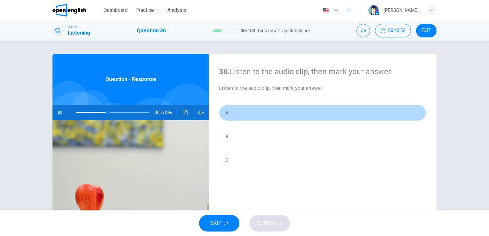
click at [247, 107] on button "A" at bounding box center [322, 113] width 207 height 16
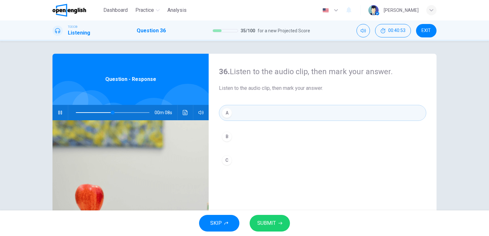
click at [263, 224] on span "SUBMIT" at bounding box center [266, 223] width 19 height 9
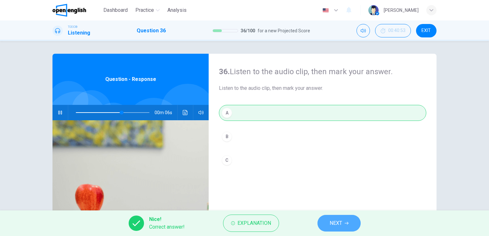
type input "**"
click at [332, 231] on button "NEXT" at bounding box center [338, 223] width 43 height 17
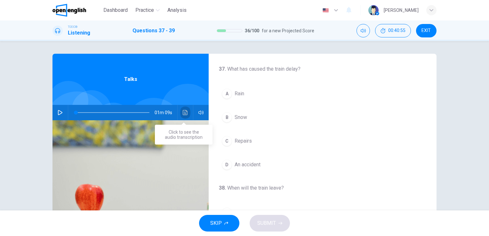
click at [186, 113] on icon "Click to see the audio transcription" at bounding box center [185, 112] width 5 height 5
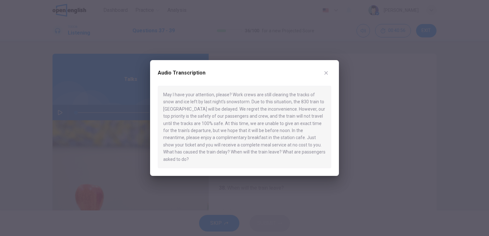
click at [74, 117] on div at bounding box center [244, 118] width 489 height 236
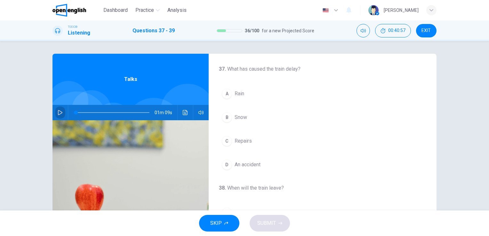
click at [58, 116] on button "button" at bounding box center [60, 112] width 10 height 15
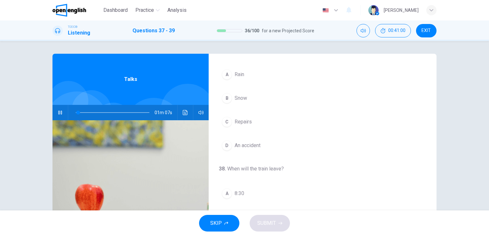
scroll to position [20, 0]
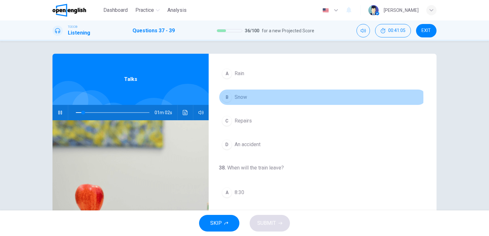
click at [230, 98] on button "B Snow" at bounding box center [322, 97] width 207 height 16
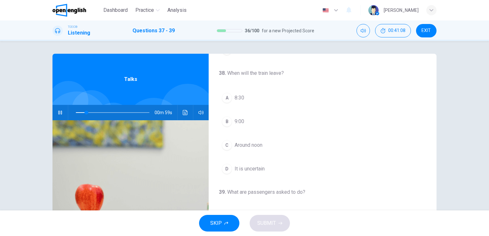
scroll to position [115, 0]
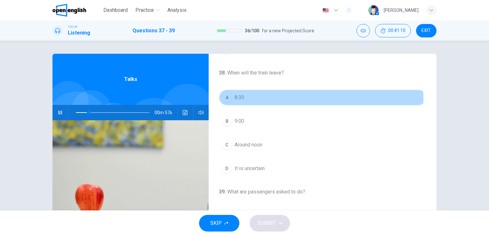
click at [230, 98] on button "A 8:30" at bounding box center [322, 98] width 207 height 16
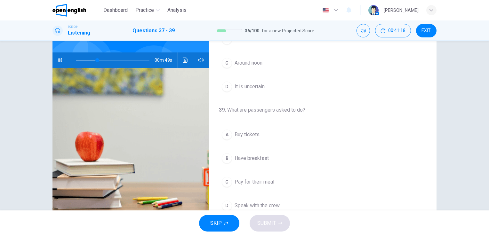
scroll to position [78, 0]
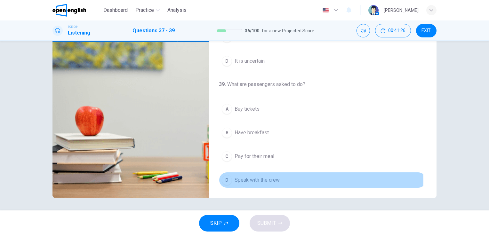
click at [237, 179] on span "Speak with the crew" at bounding box center [257, 180] width 45 height 8
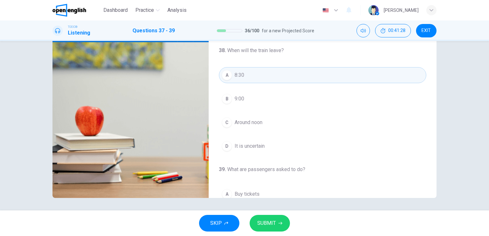
scroll to position [44, 0]
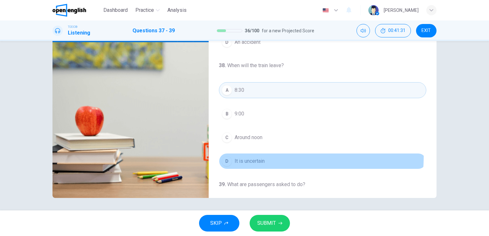
click at [236, 154] on button "D It is uncertain" at bounding box center [322, 161] width 207 height 16
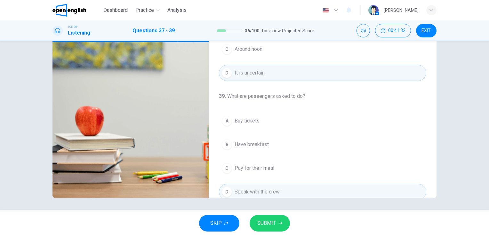
scroll to position [145, 0]
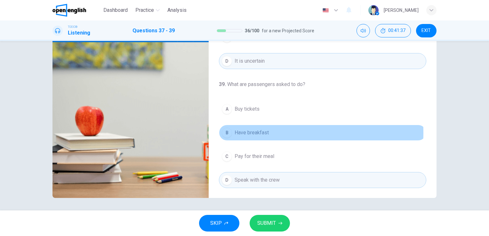
click at [241, 131] on span "Have breakfast" at bounding box center [252, 133] width 34 height 8
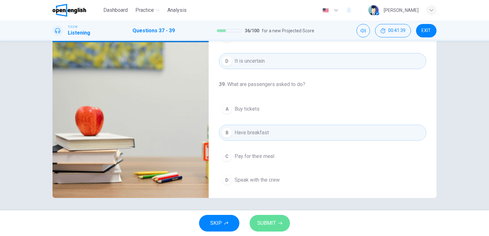
click at [272, 217] on button "SUBMIT" at bounding box center [270, 223] width 40 height 17
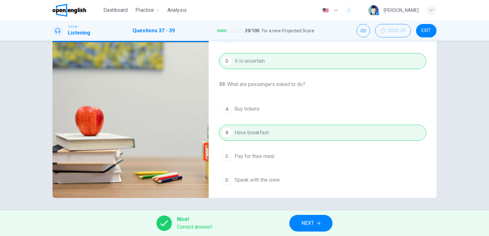
type input "**"
click at [315, 217] on button "NEXT" at bounding box center [310, 223] width 43 height 17
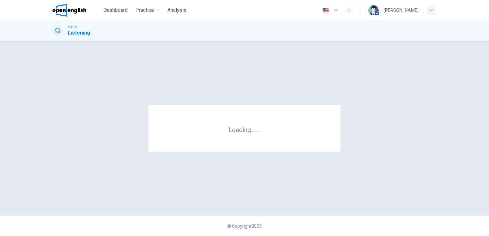
scroll to position [0, 0]
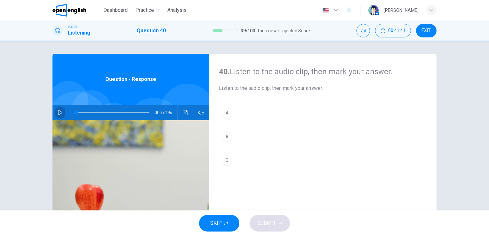
click at [59, 110] on icon "button" at bounding box center [60, 112] width 5 height 5
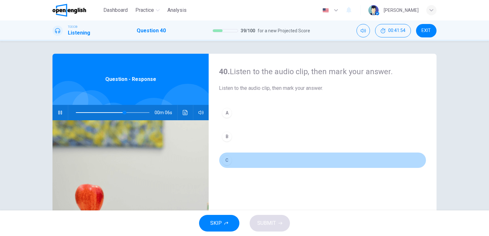
click at [235, 159] on button "C" at bounding box center [322, 160] width 207 height 16
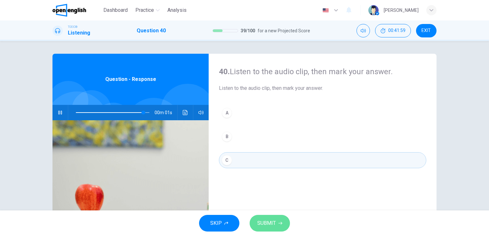
click at [268, 227] on span "SUBMIT" at bounding box center [266, 223] width 19 height 9
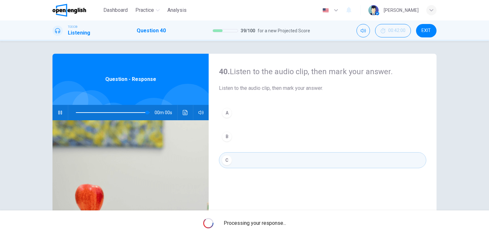
type input "*"
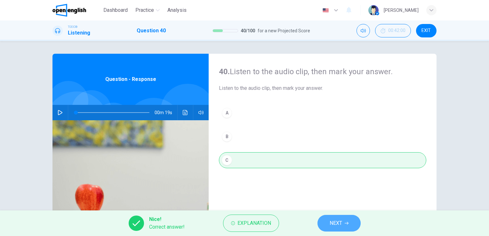
click at [319, 227] on button "NEXT" at bounding box center [338, 223] width 43 height 17
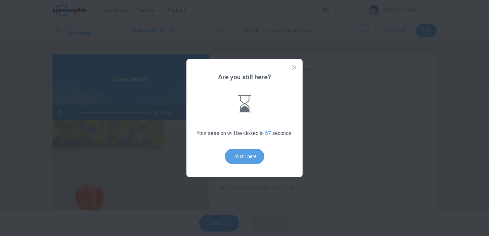
click at [252, 157] on button "I'm still here" at bounding box center [244, 156] width 39 height 15
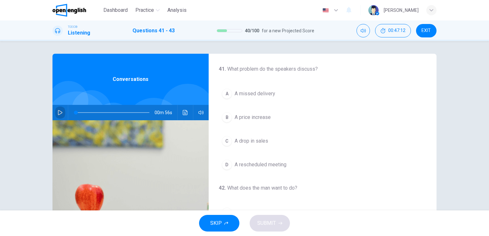
click at [59, 108] on button "button" at bounding box center [60, 112] width 10 height 15
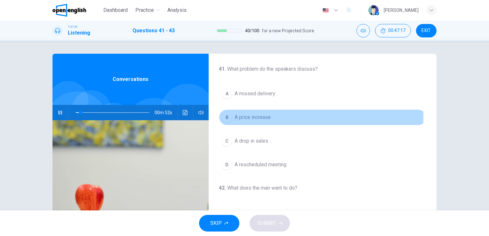
click at [255, 117] on span "A price increase" at bounding box center [253, 118] width 36 height 8
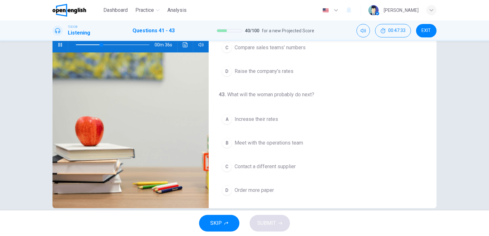
scroll to position [68, 0]
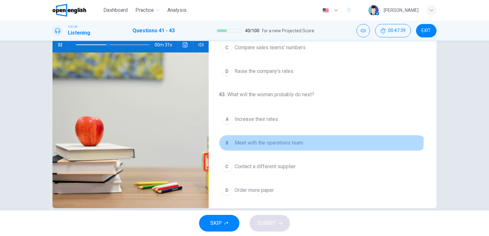
click at [268, 136] on button "B Meet with the operations team" at bounding box center [322, 143] width 207 height 16
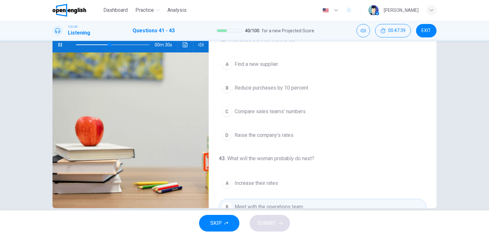
scroll to position [70, 0]
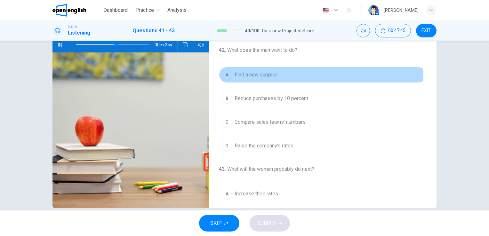
click at [257, 74] on span "Find a new supplier" at bounding box center [257, 75] width 44 height 8
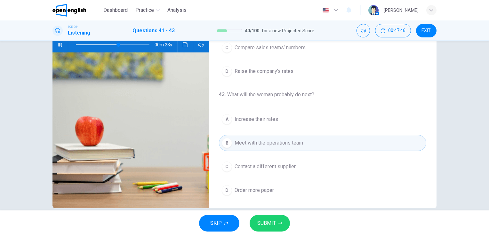
scroll to position [78, 0]
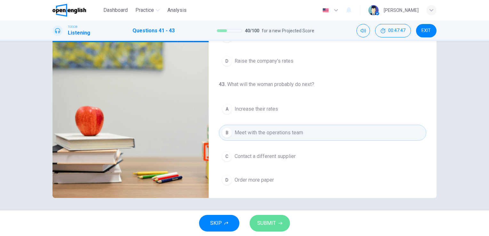
click at [265, 223] on span "SUBMIT" at bounding box center [266, 223] width 19 height 9
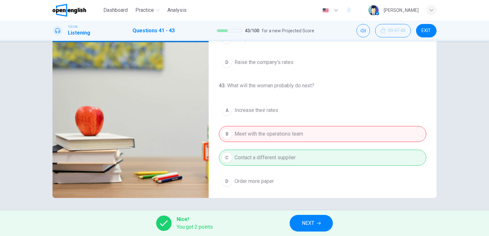
scroll to position [145, 0]
type input "**"
click at [312, 221] on span "NEXT" at bounding box center [308, 223] width 12 height 9
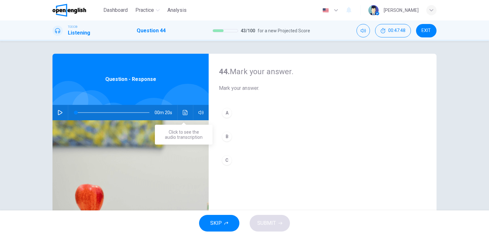
click at [180, 111] on button "Click to see the audio transcription" at bounding box center [185, 112] width 10 height 15
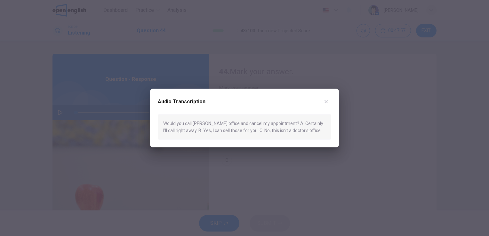
click at [250, 159] on div at bounding box center [244, 118] width 489 height 236
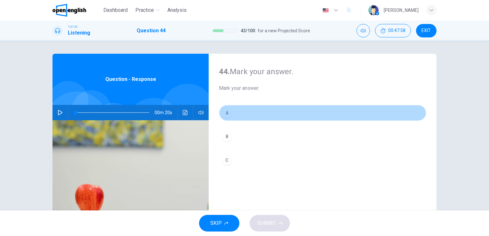
click at [248, 113] on button "A" at bounding box center [322, 113] width 207 height 16
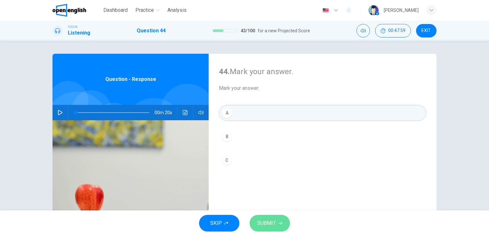
click at [268, 226] on span "SUBMIT" at bounding box center [266, 223] width 19 height 9
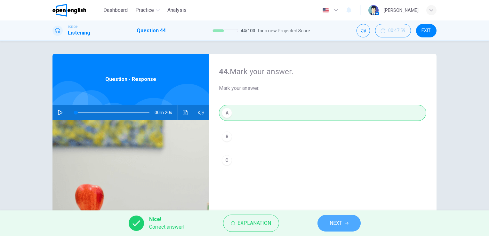
click at [332, 227] on span "NEXT" at bounding box center [336, 223] width 12 height 9
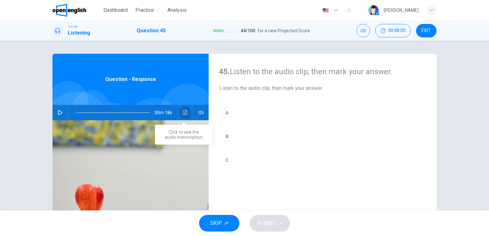
click at [185, 119] on button "Click to see the audio transcription" at bounding box center [185, 112] width 10 height 15
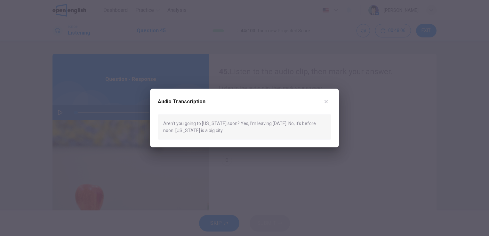
click at [270, 154] on div at bounding box center [244, 118] width 489 height 236
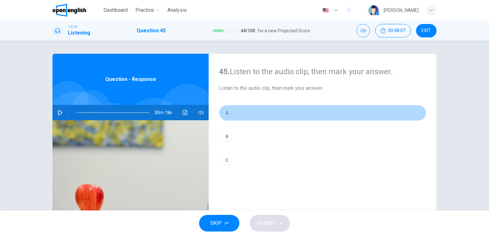
click at [243, 108] on button "A" at bounding box center [322, 113] width 207 height 16
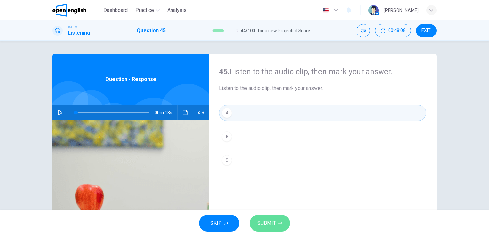
click at [274, 226] on span "SUBMIT" at bounding box center [266, 223] width 19 height 9
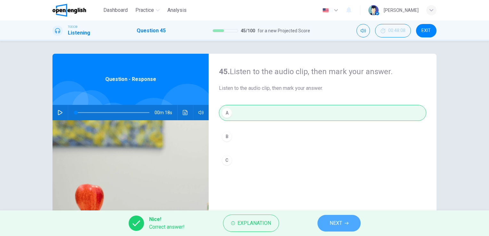
click at [333, 217] on button "NEXT" at bounding box center [338, 223] width 43 height 17
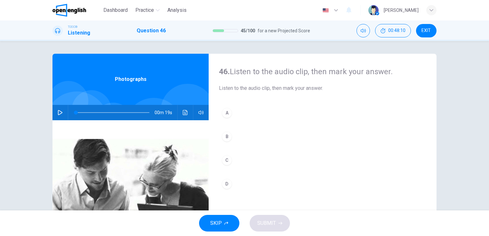
click at [55, 115] on button "button" at bounding box center [60, 112] width 10 height 15
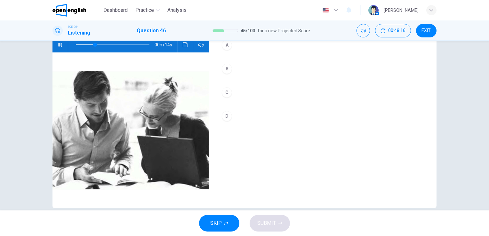
scroll to position [70, 0]
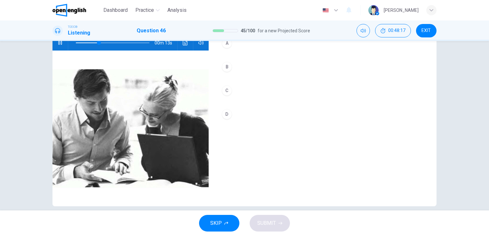
click at [228, 45] on div "A" at bounding box center [227, 43] width 10 height 10
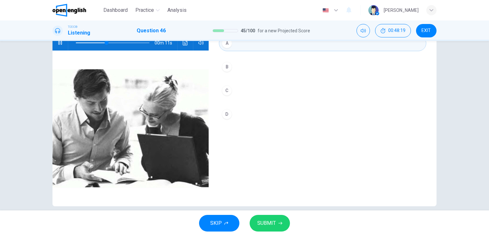
click at [282, 225] on button "SUBMIT" at bounding box center [270, 223] width 40 height 17
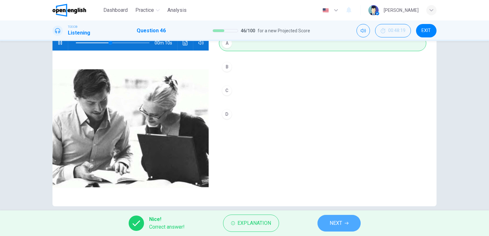
type input "**"
click at [320, 222] on button "NEXT" at bounding box center [338, 223] width 43 height 17
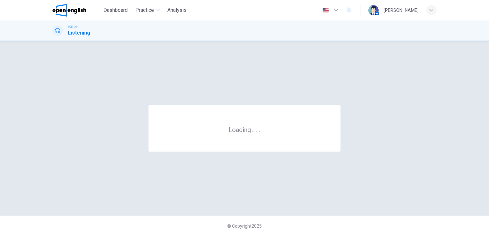
scroll to position [0, 0]
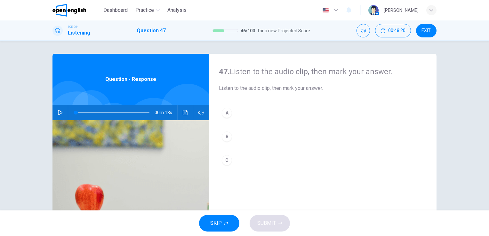
click at [64, 114] on div "00m 18s" at bounding box center [130, 112] width 156 height 15
click at [62, 112] on button "button" at bounding box center [60, 112] width 10 height 15
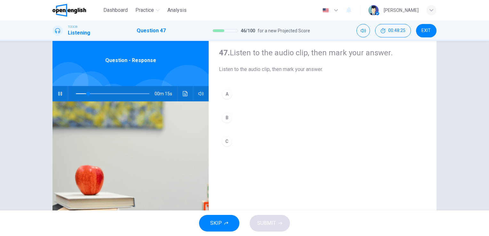
scroll to position [20, 0]
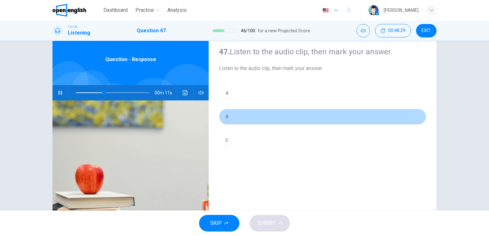
click at [230, 113] on button "B" at bounding box center [322, 117] width 207 height 16
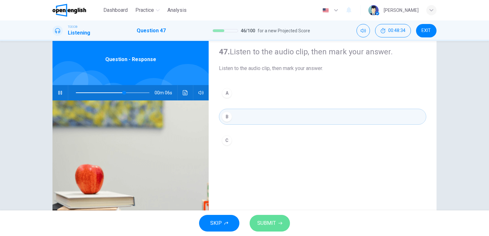
click at [267, 216] on button "SUBMIT" at bounding box center [270, 223] width 40 height 17
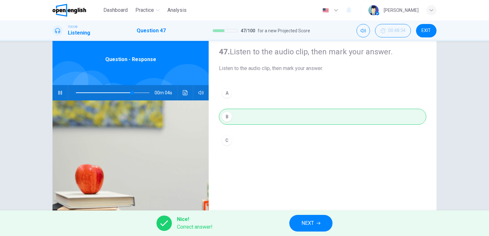
type input "**"
click at [291, 228] on button "NEXT" at bounding box center [310, 223] width 43 height 17
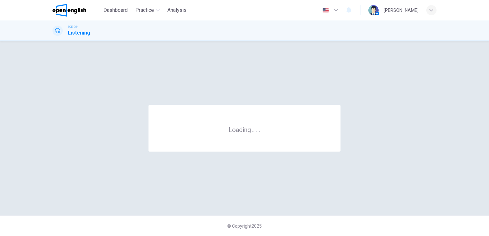
scroll to position [0, 0]
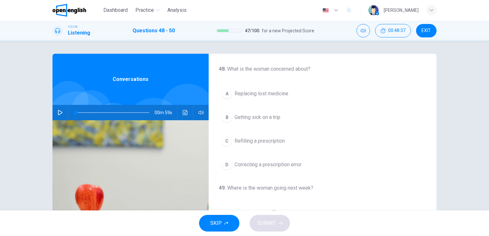
click at [61, 110] on icon "button" at bounding box center [60, 112] width 5 height 5
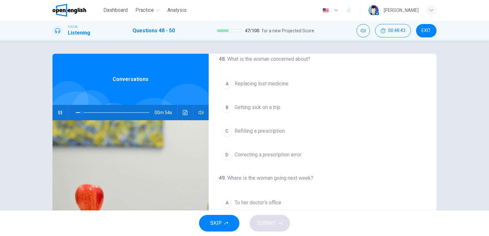
scroll to position [14, 0]
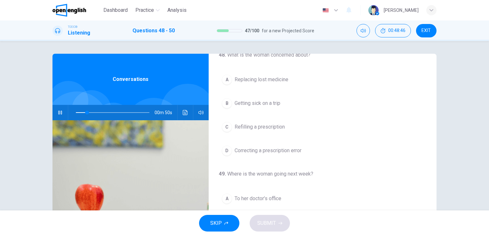
click at [271, 129] on span "Refilling a prescription" at bounding box center [260, 127] width 50 height 8
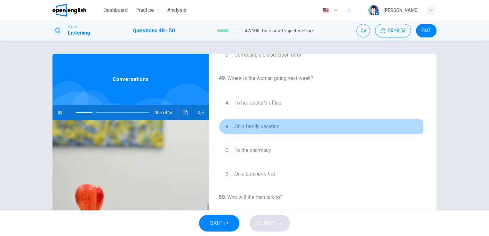
click at [269, 129] on span "On a family vacation" at bounding box center [257, 127] width 45 height 8
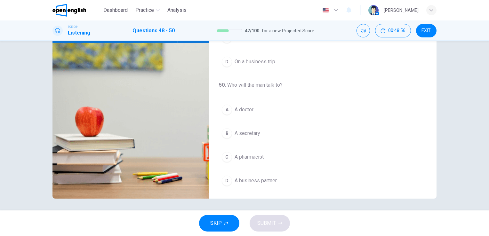
scroll to position [78, 0]
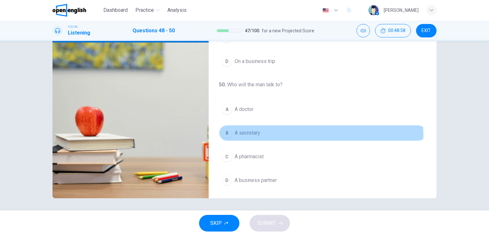
click at [251, 135] on span "A secretary" at bounding box center [248, 133] width 26 height 8
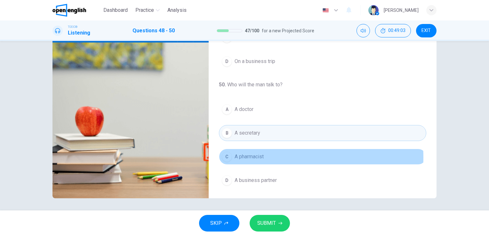
click at [251, 156] on span "A pharmacist" at bounding box center [249, 157] width 29 height 8
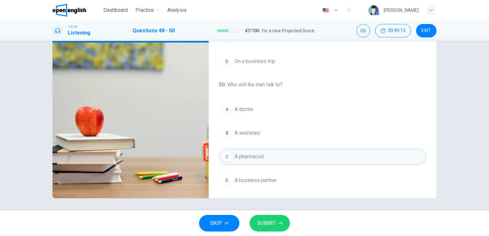
click at [278, 224] on icon "button" at bounding box center [280, 223] width 4 height 4
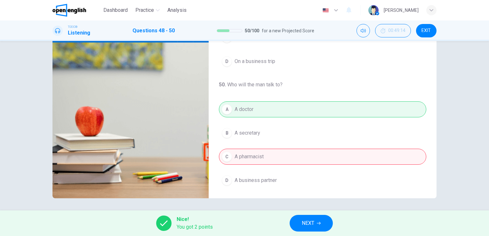
type input "**"
click at [300, 222] on button "NEXT" at bounding box center [311, 223] width 43 height 17
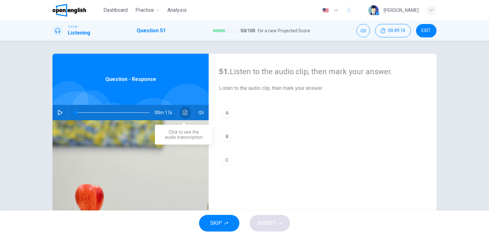
click at [180, 114] on button "Click to see the audio transcription" at bounding box center [185, 112] width 10 height 15
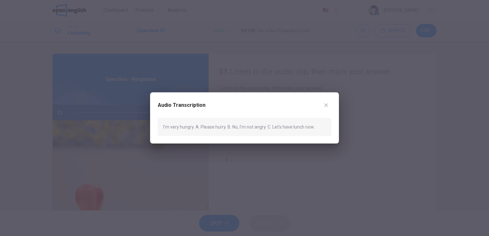
click at [260, 71] on div at bounding box center [244, 118] width 489 height 236
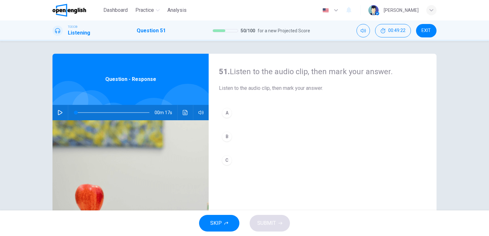
click at [230, 137] on div "B" at bounding box center [227, 137] width 10 height 10
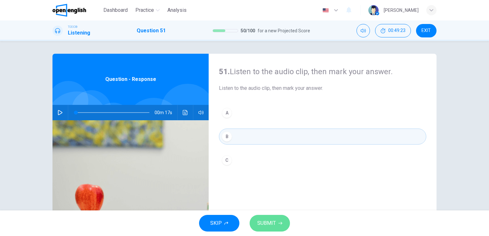
click at [272, 221] on span "SUBMIT" at bounding box center [266, 223] width 19 height 9
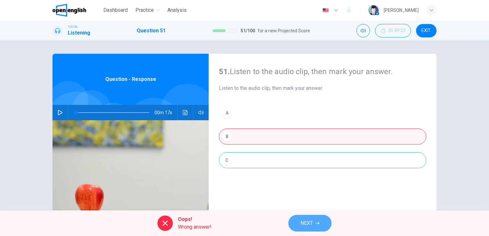
click at [305, 218] on button "NEXT" at bounding box center [309, 223] width 43 height 17
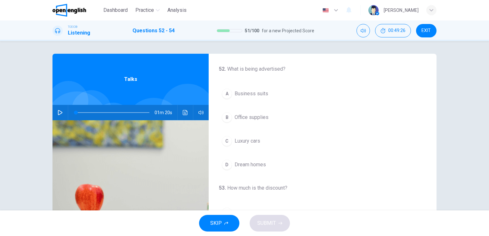
click at [61, 109] on button "button" at bounding box center [60, 112] width 10 height 15
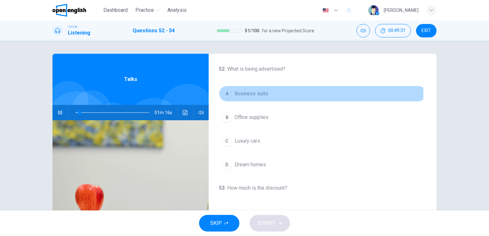
click at [258, 94] on span "Business suits" at bounding box center [252, 94] width 34 height 8
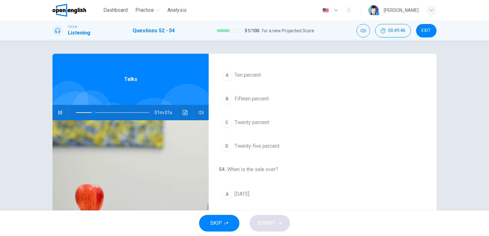
scroll to position [138, 0]
click at [257, 125] on button "C Twenty percent" at bounding box center [322, 122] width 207 height 16
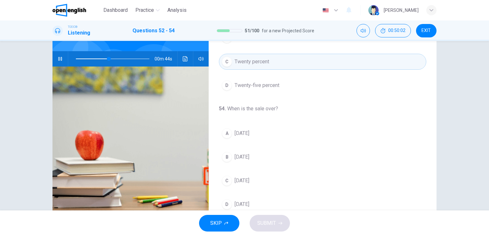
scroll to position [78, 0]
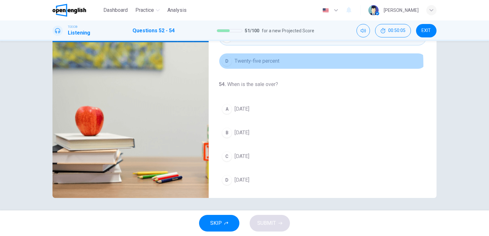
click at [260, 63] on span "Twenty-five percent" at bounding box center [257, 61] width 45 height 8
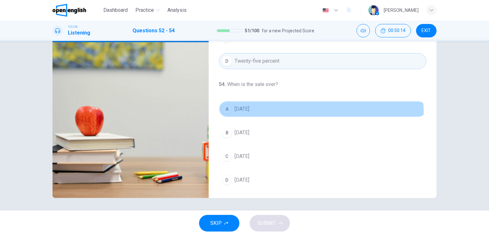
click at [249, 113] on button "A [DATE]" at bounding box center [322, 109] width 207 height 16
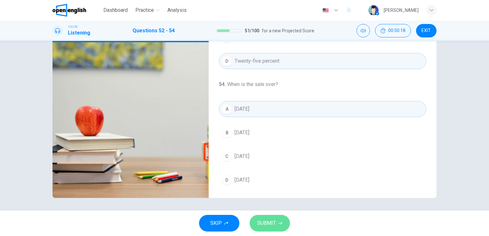
click at [276, 219] on button "SUBMIT" at bounding box center [270, 223] width 40 height 17
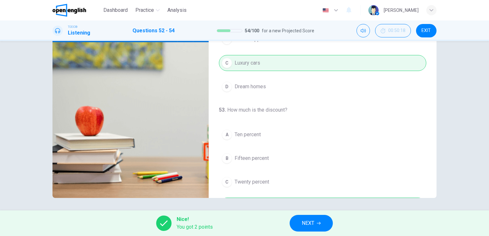
scroll to position [0, 0]
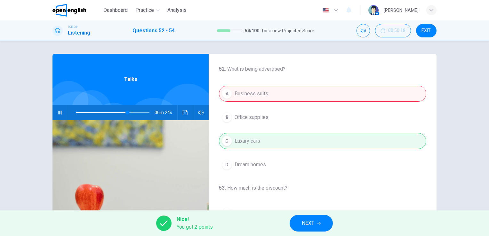
type input "**"
click at [311, 227] on span "NEXT" at bounding box center [308, 223] width 12 height 9
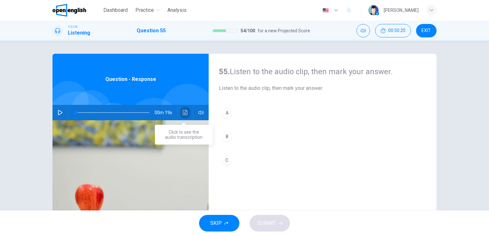
click at [180, 118] on button "Click to see the audio transcription" at bounding box center [185, 112] width 10 height 15
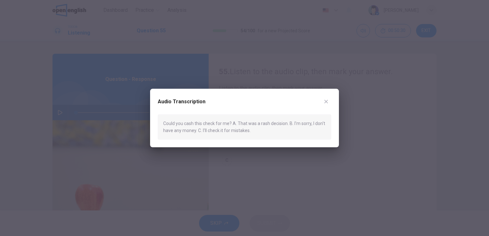
click at [257, 161] on div at bounding box center [244, 118] width 489 height 236
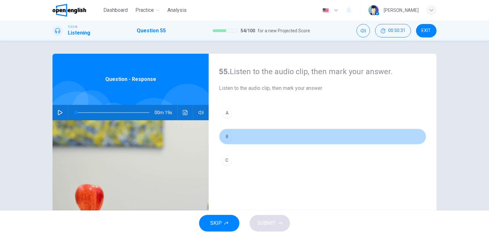
click at [257, 143] on button "B" at bounding box center [322, 137] width 207 height 16
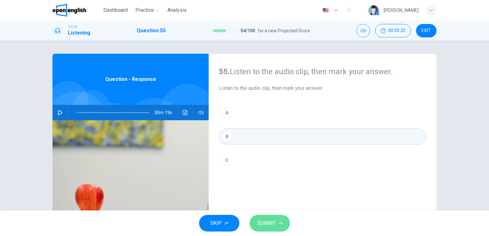
click at [273, 223] on span "SUBMIT" at bounding box center [266, 223] width 19 height 9
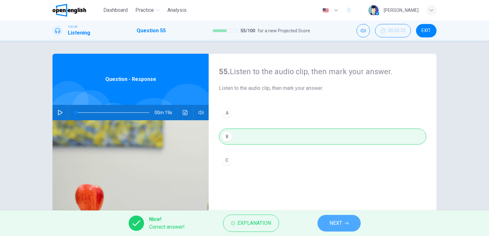
click at [331, 223] on span "NEXT" at bounding box center [336, 223] width 12 height 9
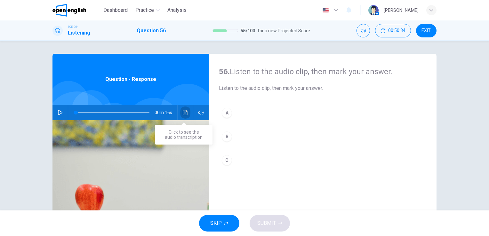
click at [185, 106] on button "Click to see the audio transcription" at bounding box center [185, 112] width 10 height 15
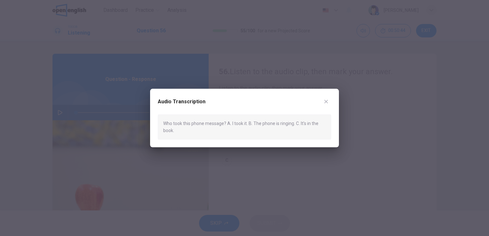
click at [246, 170] on div at bounding box center [244, 118] width 489 height 236
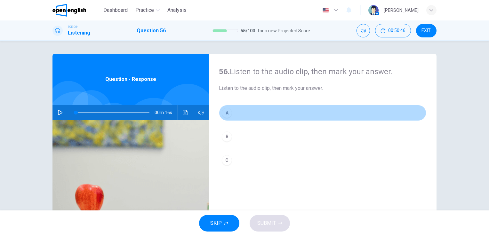
click at [232, 110] on button "A" at bounding box center [322, 113] width 207 height 16
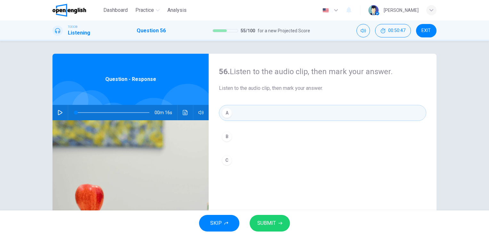
click at [277, 230] on button "SUBMIT" at bounding box center [270, 223] width 40 height 17
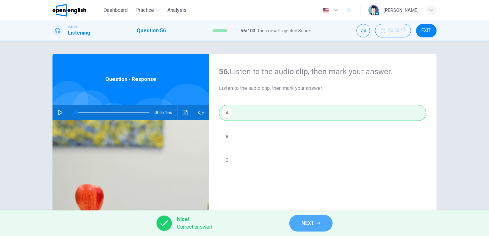
click at [315, 219] on button "NEXT" at bounding box center [310, 223] width 43 height 17
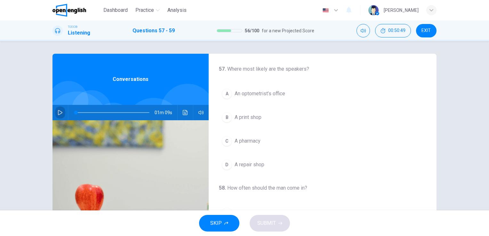
click at [56, 119] on button "button" at bounding box center [60, 112] width 10 height 15
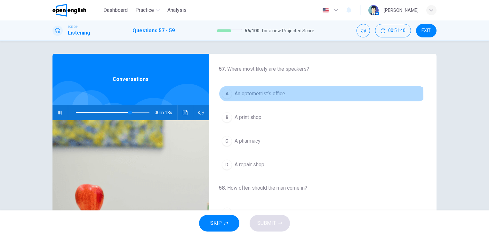
click at [264, 96] on span "An optometrist’s office" at bounding box center [260, 94] width 51 height 8
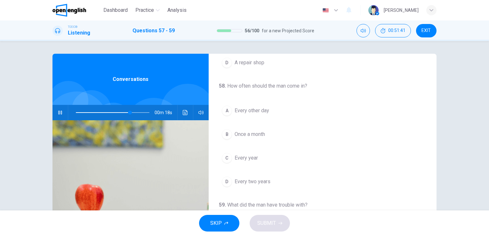
scroll to position [102, 0]
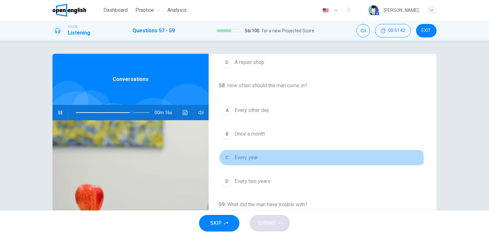
click at [244, 162] on button "C Every year" at bounding box center [322, 158] width 207 height 16
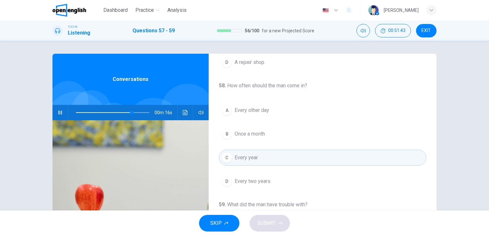
scroll to position [145, 0]
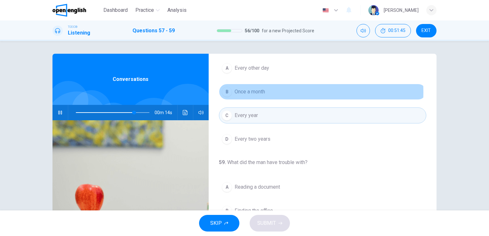
click at [262, 92] on span "Once a month" at bounding box center [250, 92] width 30 height 8
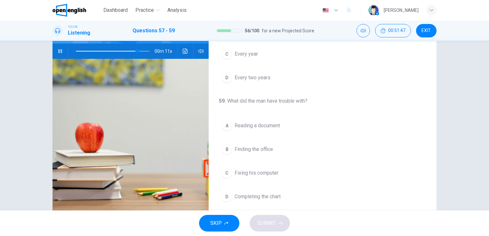
scroll to position [76, 0]
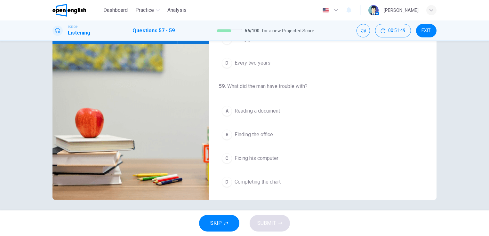
click at [260, 114] on button "A Reading a document" at bounding box center [322, 111] width 207 height 16
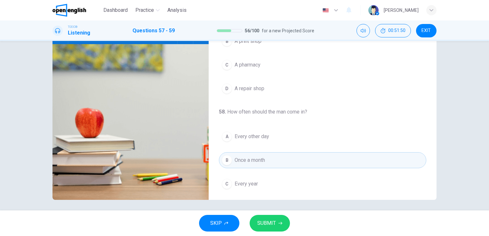
scroll to position [0, 0]
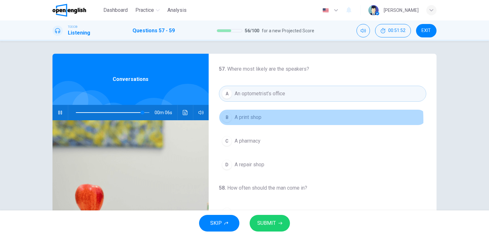
click at [271, 120] on button "B A print shop" at bounding box center [322, 117] width 207 height 16
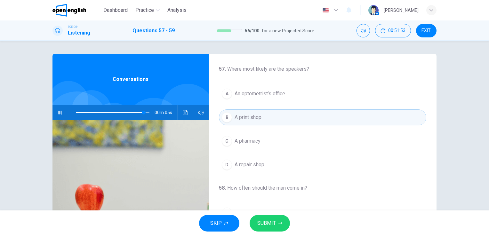
click at [265, 217] on button "SUBMIT" at bounding box center [270, 223] width 40 height 17
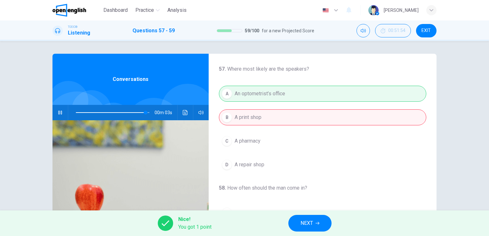
type input "**"
click at [318, 225] on icon "button" at bounding box center [318, 223] width 4 height 4
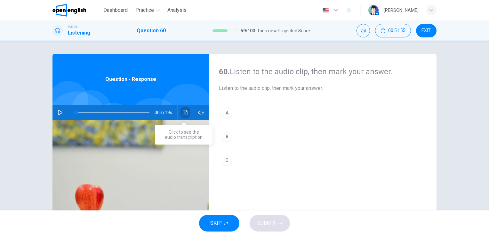
click at [180, 108] on button "Click to see the audio transcription" at bounding box center [185, 112] width 10 height 15
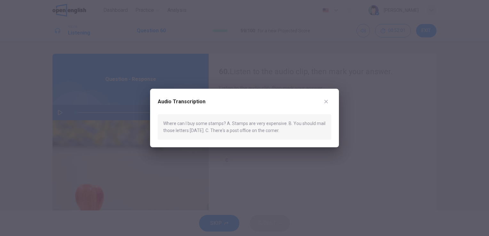
click at [284, 75] on div at bounding box center [244, 118] width 489 height 236
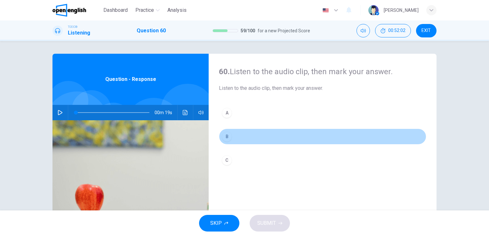
click at [235, 133] on button "B" at bounding box center [322, 137] width 207 height 16
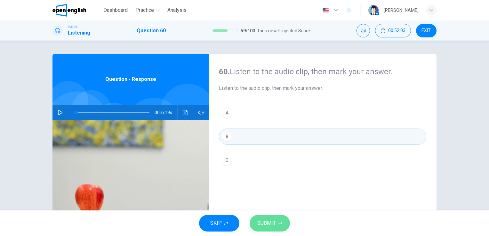
click at [261, 228] on button "SUBMIT" at bounding box center [270, 223] width 40 height 17
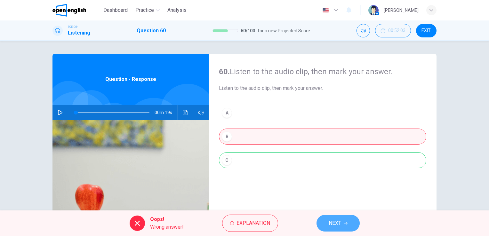
click at [351, 218] on button "NEXT" at bounding box center [337, 223] width 43 height 17
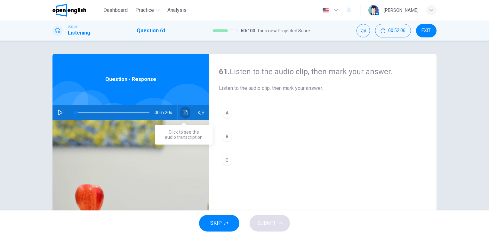
click at [183, 116] on button "Click to see the audio transcription" at bounding box center [185, 112] width 10 height 15
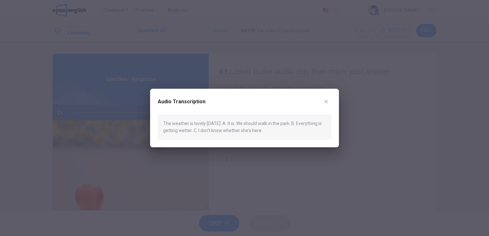
click at [239, 162] on div at bounding box center [244, 118] width 489 height 236
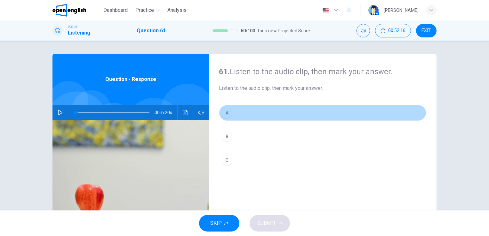
click at [245, 115] on button "A" at bounding box center [322, 113] width 207 height 16
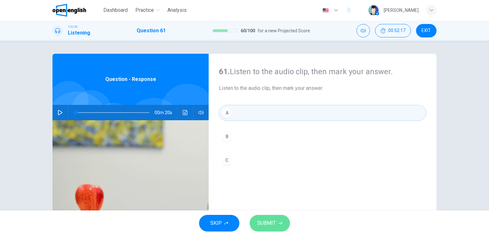
click at [257, 216] on button "SUBMIT" at bounding box center [270, 223] width 40 height 17
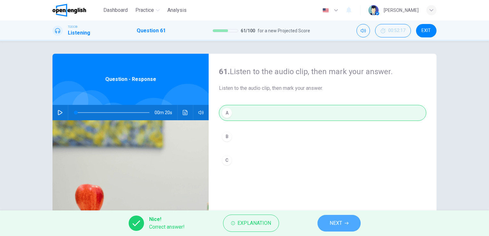
click at [324, 220] on button "NEXT" at bounding box center [338, 223] width 43 height 17
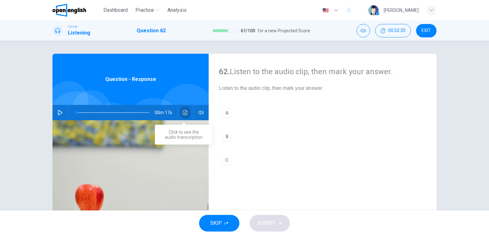
click at [186, 115] on icon "Click to see the audio transcription" at bounding box center [185, 112] width 5 height 5
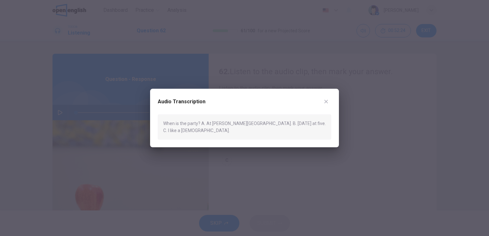
click at [297, 78] on div at bounding box center [244, 118] width 489 height 236
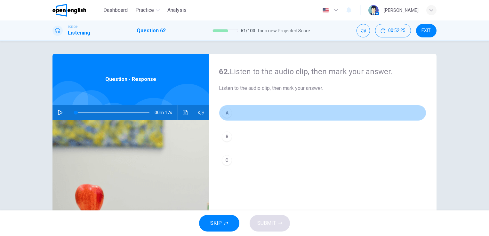
click at [248, 116] on button "A" at bounding box center [322, 113] width 207 height 16
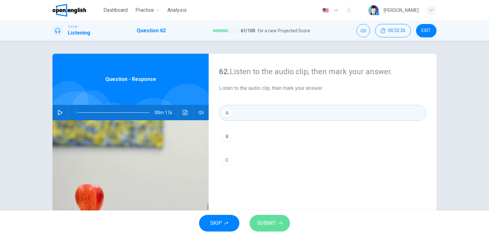
click at [268, 225] on span "SUBMIT" at bounding box center [266, 223] width 19 height 9
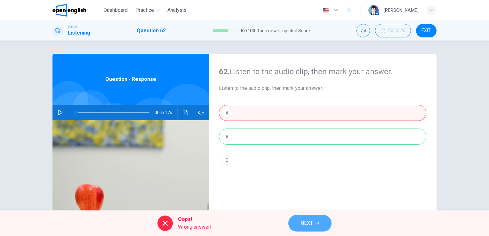
click at [311, 224] on span "NEXT" at bounding box center [306, 223] width 12 height 9
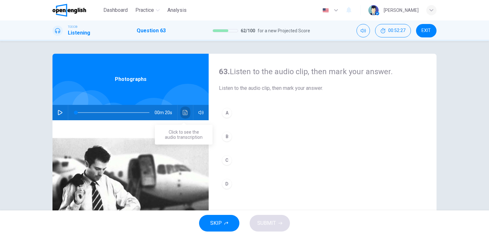
click at [187, 113] on button "Click to see the audio transcription" at bounding box center [185, 112] width 10 height 15
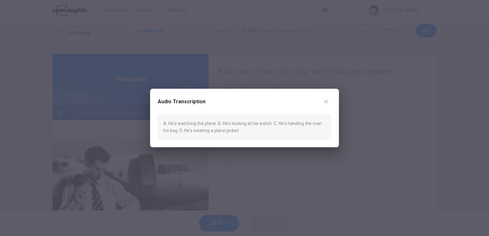
click at [330, 78] on div at bounding box center [244, 118] width 489 height 236
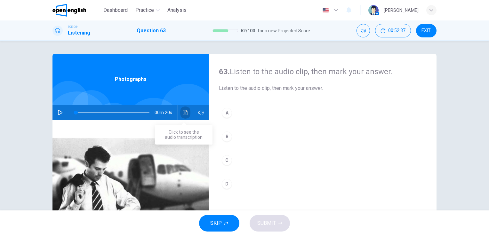
click at [183, 114] on icon "Click to see the audio transcription" at bounding box center [185, 112] width 5 height 5
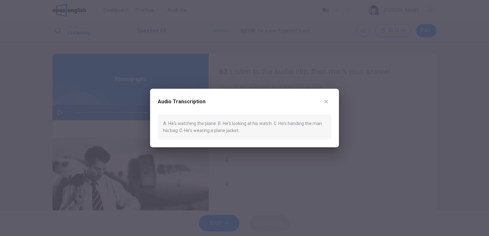
click at [333, 156] on div at bounding box center [244, 118] width 489 height 236
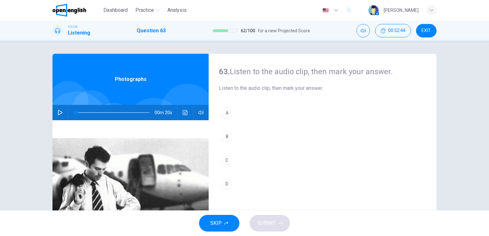
drag, startPoint x: 333, startPoint y: 156, endPoint x: 332, endPoint y: 114, distance: 41.3
click at [332, 114] on div "A B C D" at bounding box center [322, 155] width 207 height 100
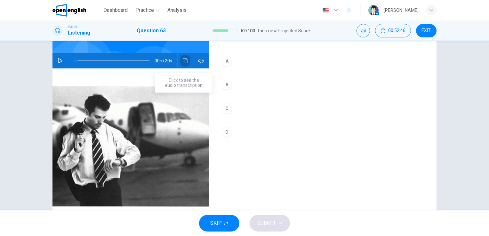
click at [182, 57] on button "Click to see the audio transcription" at bounding box center [185, 60] width 10 height 15
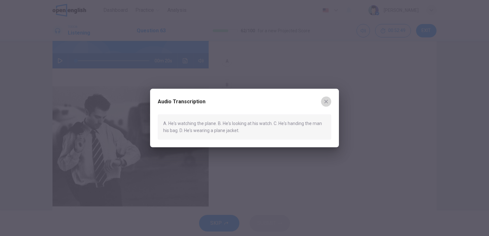
click at [326, 99] on icon "button" at bounding box center [326, 101] width 5 height 5
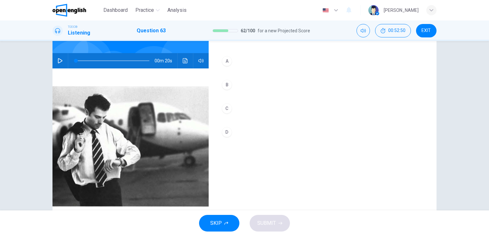
click at [238, 93] on div "A B C D" at bounding box center [322, 103] width 207 height 100
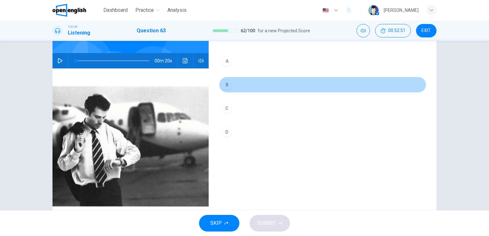
click at [238, 88] on button "B" at bounding box center [322, 85] width 207 height 16
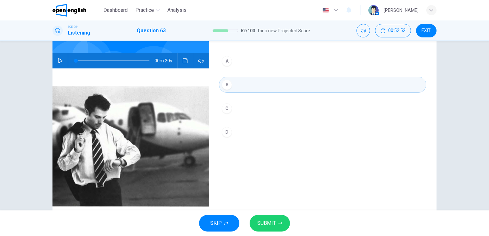
click at [279, 222] on icon "button" at bounding box center [280, 223] width 4 height 4
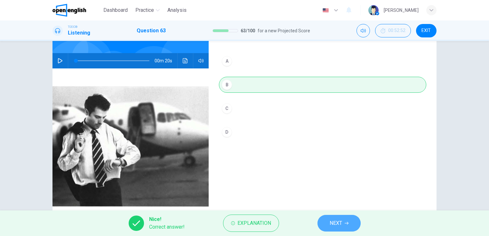
click at [339, 225] on span "NEXT" at bounding box center [336, 223] width 12 height 9
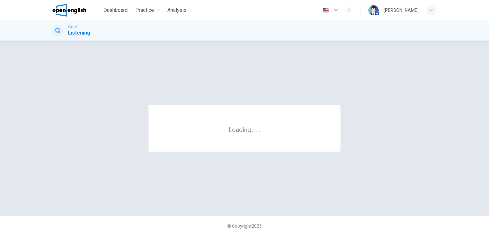
scroll to position [0, 0]
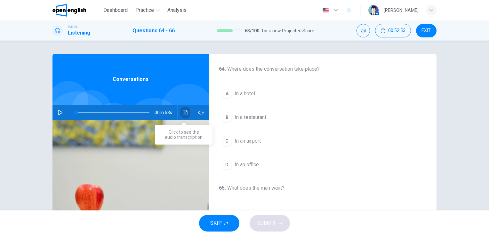
click at [183, 111] on icon "Click to see the audio transcription" at bounding box center [185, 112] width 5 height 5
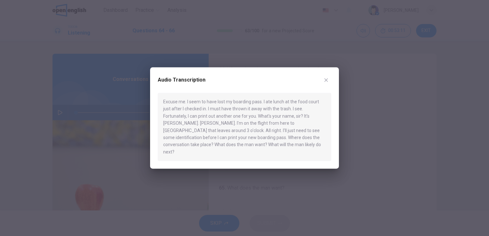
click at [134, 84] on div at bounding box center [244, 118] width 489 height 236
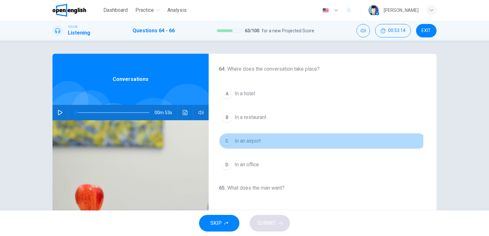
click at [239, 137] on span "In an airport" at bounding box center [248, 141] width 26 height 8
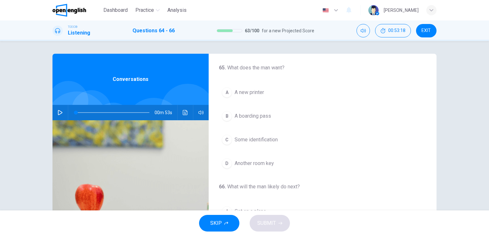
scroll to position [121, 0]
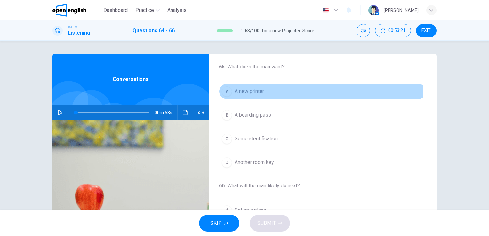
click at [244, 93] on span "A new printer" at bounding box center [249, 92] width 29 height 8
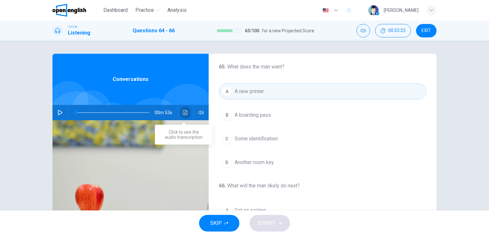
click at [183, 113] on icon "Click to see the audio transcription" at bounding box center [185, 112] width 5 height 5
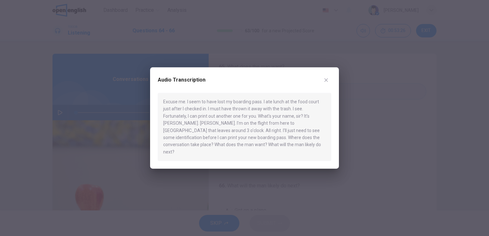
click at [350, 182] on div at bounding box center [244, 118] width 489 height 236
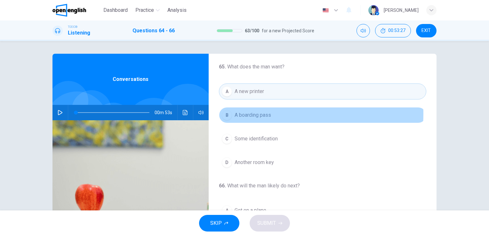
click at [275, 113] on button "B A boarding pass" at bounding box center [322, 115] width 207 height 16
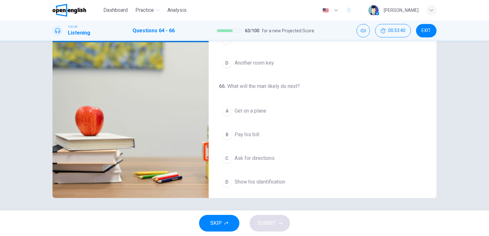
scroll to position [145, 0]
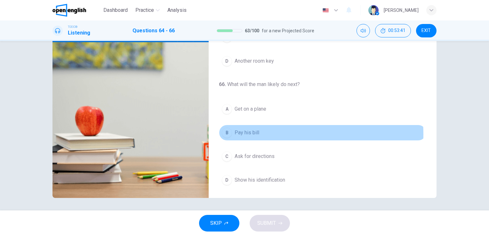
click at [253, 133] on span "Pay his bill" at bounding box center [247, 133] width 25 height 8
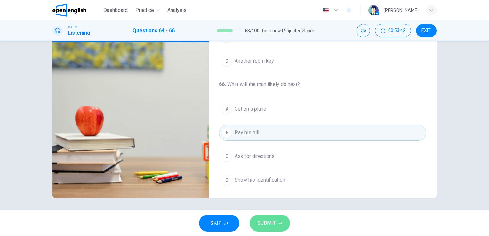
click at [272, 218] on button "SUBMIT" at bounding box center [270, 223] width 40 height 17
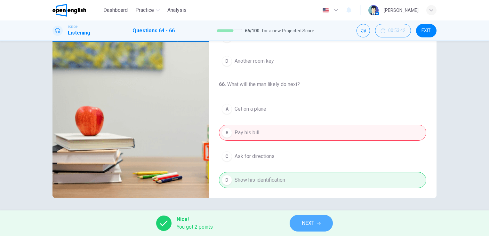
click at [316, 222] on button "NEXT" at bounding box center [311, 223] width 43 height 17
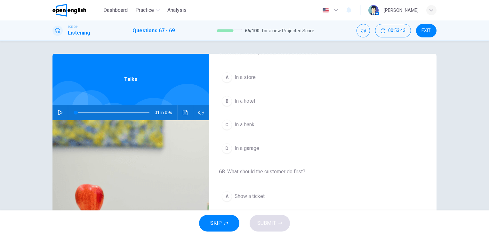
scroll to position [17, 0]
click at [60, 117] on button "button" at bounding box center [60, 112] width 10 height 15
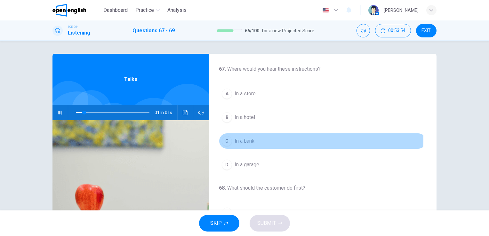
click at [257, 139] on button "C In a bank" at bounding box center [322, 141] width 207 height 16
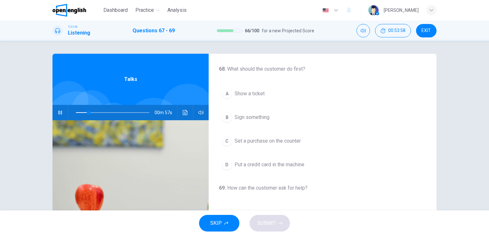
scroll to position [120, 0]
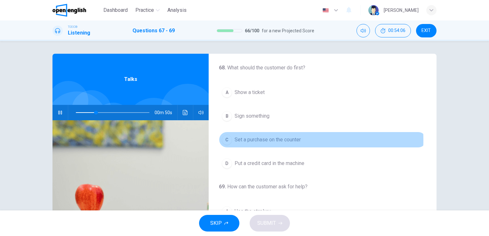
click at [257, 139] on span "Set a purchase on the counter" at bounding box center [268, 140] width 66 height 8
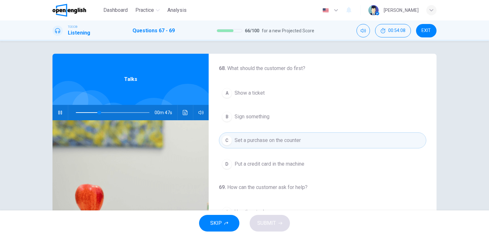
scroll to position [119, 0]
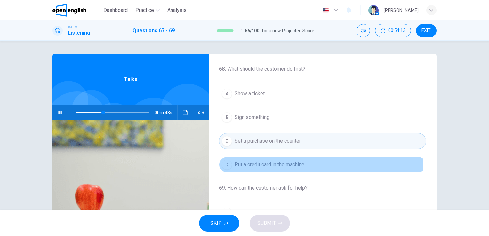
click at [265, 161] on span "Put a credit card in the machine" at bounding box center [270, 165] width 70 height 8
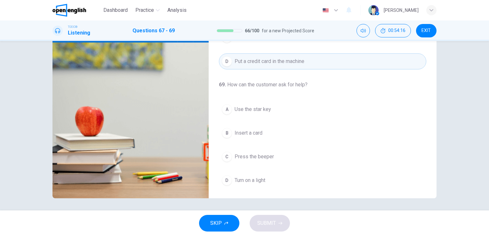
scroll to position [78, 0]
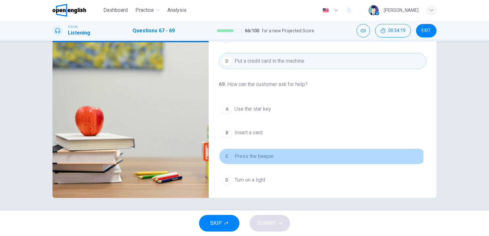
click at [268, 155] on span "Press the beeper" at bounding box center [254, 157] width 39 height 8
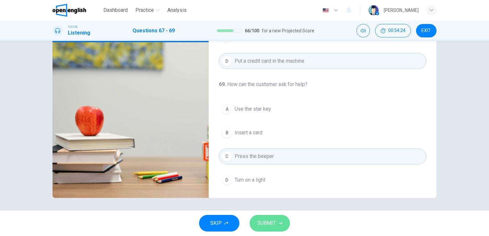
click at [275, 224] on span "SUBMIT" at bounding box center [266, 223] width 19 height 9
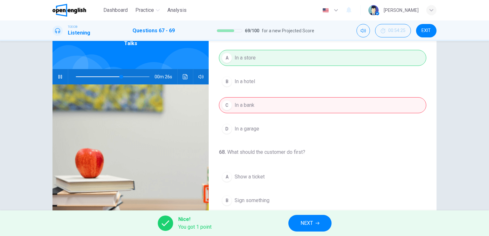
scroll to position [33, 0]
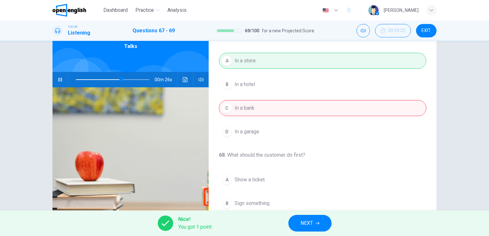
type input "**"
click at [316, 222] on icon "button" at bounding box center [318, 223] width 4 height 4
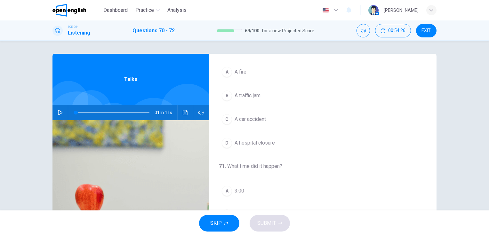
scroll to position [22, 0]
click at [184, 107] on button "Click to see the audio transcription" at bounding box center [185, 112] width 10 height 15
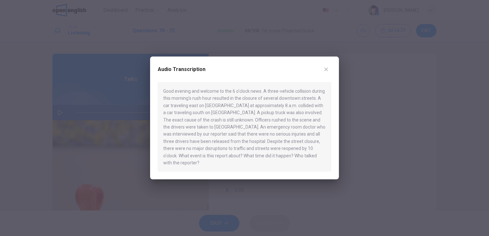
click at [383, 135] on div at bounding box center [244, 118] width 489 height 236
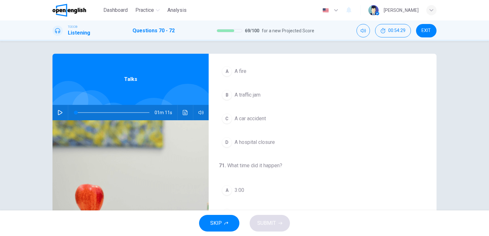
scroll to position [0, 0]
click at [60, 113] on icon "button" at bounding box center [60, 112] width 4 height 5
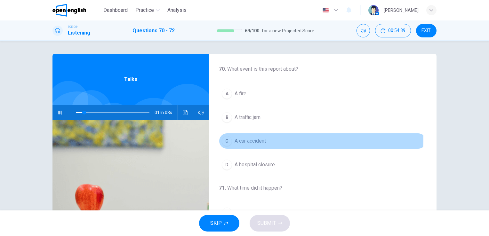
click at [260, 139] on span "A car accident" at bounding box center [250, 141] width 31 height 8
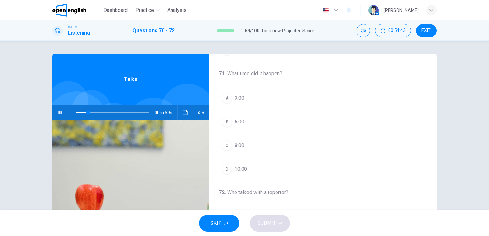
scroll to position [118, 0]
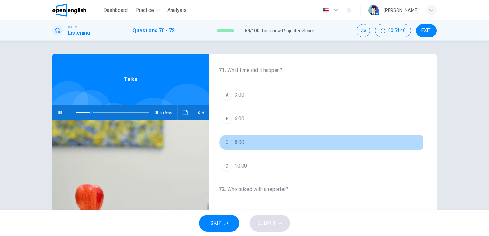
click at [232, 140] on button "C 8:00" at bounding box center [322, 142] width 207 height 16
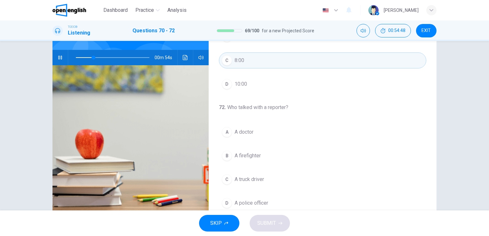
scroll to position [78, 0]
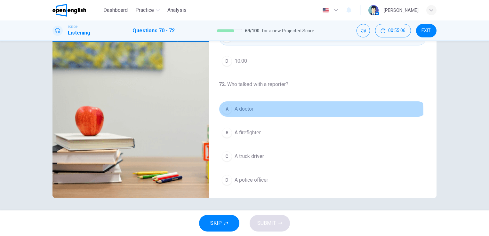
click at [246, 112] on button "A A doctor" at bounding box center [322, 109] width 207 height 16
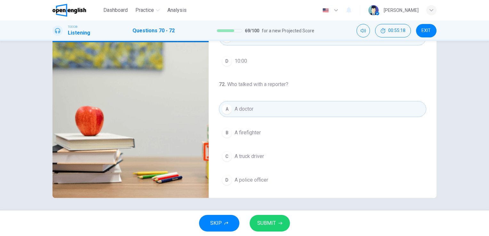
click at [261, 218] on button "SUBMIT" at bounding box center [270, 223] width 40 height 17
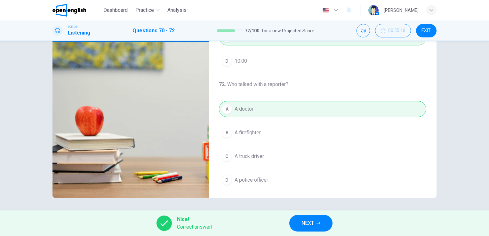
type input "**"
click at [298, 220] on button "NEXT" at bounding box center [310, 223] width 43 height 17
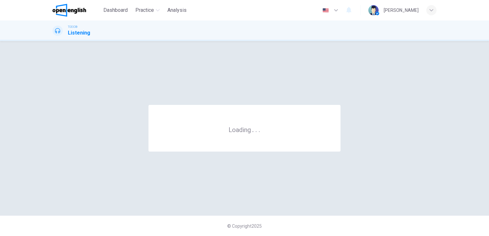
scroll to position [0, 0]
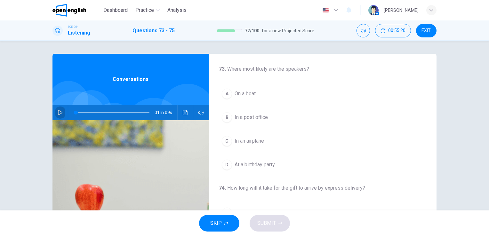
click at [55, 116] on button "button" at bounding box center [60, 112] width 10 height 15
click at [83, 112] on span at bounding box center [113, 112] width 74 height 9
click at [78, 112] on span at bounding box center [80, 113] width 4 height 4
drag, startPoint x: 78, startPoint y: 112, endPoint x: 46, endPoint y: 108, distance: 31.6
click at [46, 108] on div "73 . Where most likely are the speakers? A On a boat B In a post office C In an…" at bounding box center [244, 165] width 404 height 222
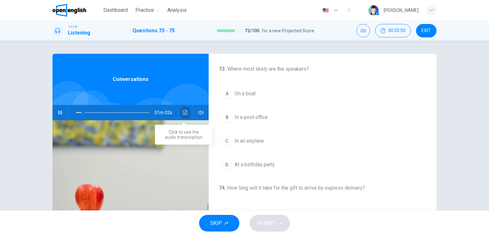
click at [183, 115] on icon "Click to see the audio transcription" at bounding box center [185, 112] width 5 height 5
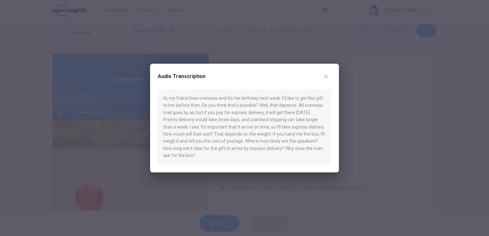
click at [363, 78] on div at bounding box center [244, 118] width 489 height 236
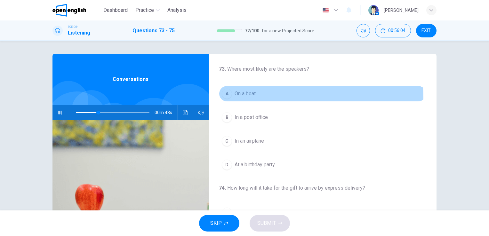
click at [244, 98] on button "A On a boat" at bounding box center [322, 94] width 207 height 16
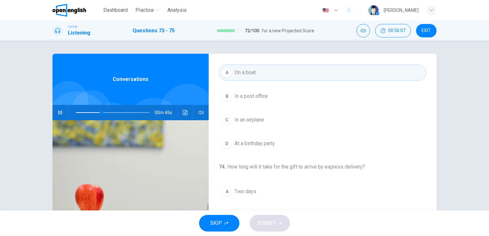
scroll to position [31, 0]
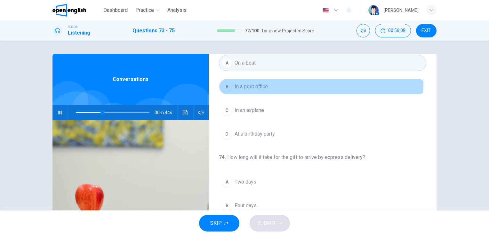
click at [260, 83] on span "In a post office" at bounding box center [251, 87] width 33 height 8
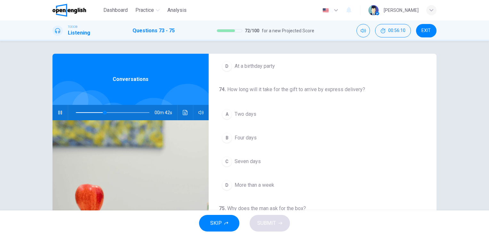
scroll to position [100, 0]
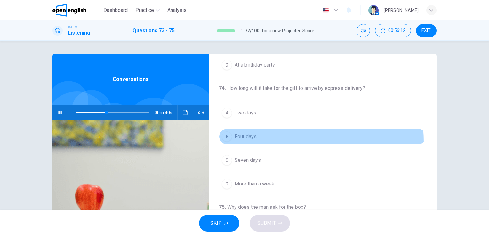
click at [235, 142] on button "B Four days" at bounding box center [322, 137] width 207 height 16
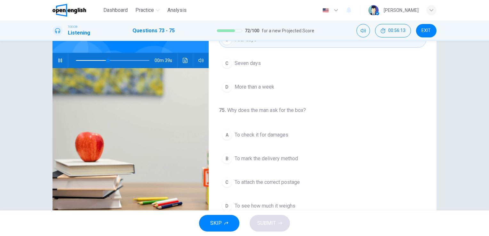
scroll to position [67, 0]
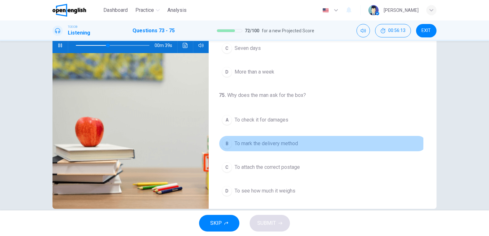
click at [235, 142] on span "To mark the delivery method" at bounding box center [266, 144] width 63 height 8
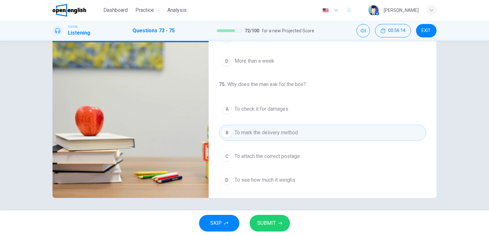
scroll to position [78, 0]
click at [265, 214] on div "SKIP SUBMIT" at bounding box center [244, 224] width 489 height 26
click at [264, 221] on span "SUBMIT" at bounding box center [266, 223] width 19 height 9
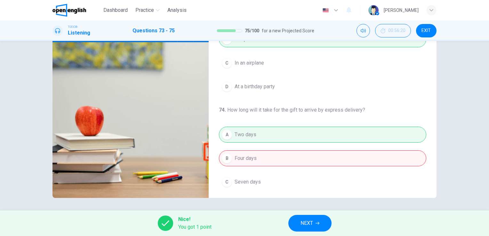
scroll to position [0, 0]
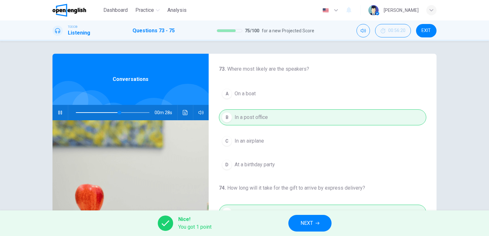
type input "**"
click at [316, 230] on button "NEXT" at bounding box center [309, 223] width 43 height 17
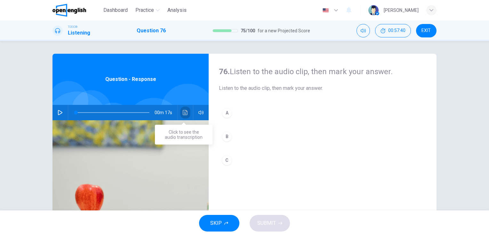
click at [183, 111] on icon "Click to see the audio transcription" at bounding box center [185, 112] width 5 height 5
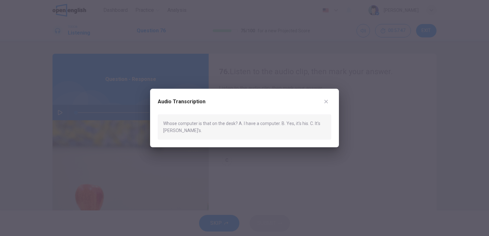
click at [295, 173] on div at bounding box center [244, 118] width 489 height 236
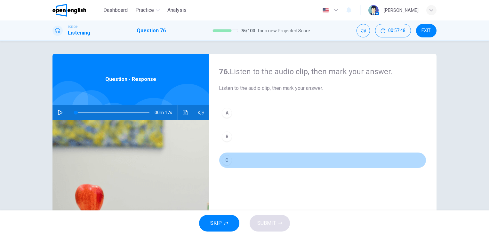
click at [224, 162] on div "C" at bounding box center [227, 160] width 10 height 10
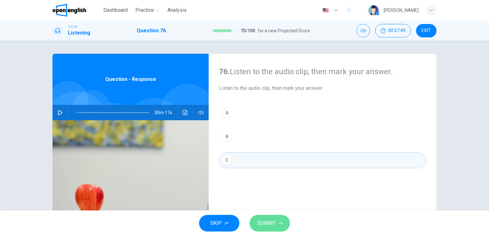
click at [267, 222] on span "SUBMIT" at bounding box center [266, 223] width 19 height 9
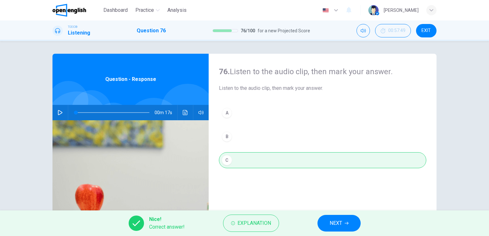
click at [332, 226] on span "NEXT" at bounding box center [336, 223] width 12 height 9
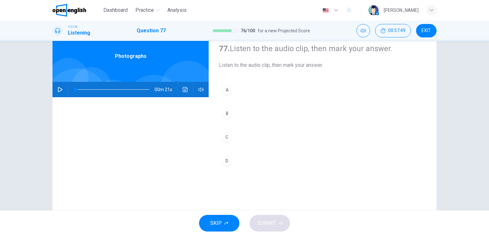
scroll to position [23, 0]
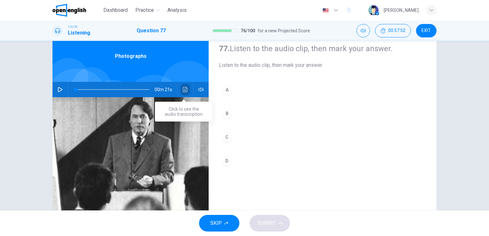
click at [183, 90] on icon "Click to see the audio transcription" at bounding box center [185, 89] width 5 height 5
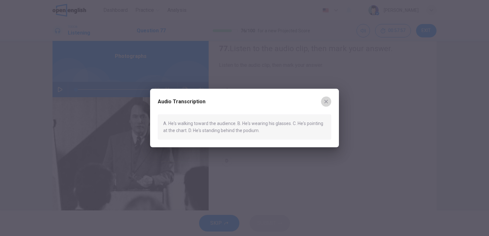
click at [326, 104] on button "button" at bounding box center [326, 102] width 10 height 10
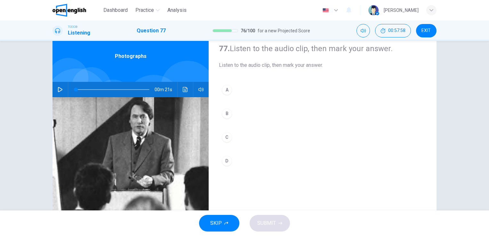
click at [238, 164] on button "D" at bounding box center [322, 161] width 207 height 16
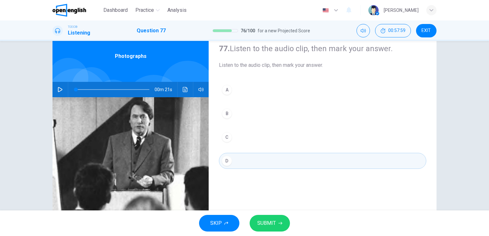
click at [262, 218] on button "SUBMIT" at bounding box center [270, 223] width 40 height 17
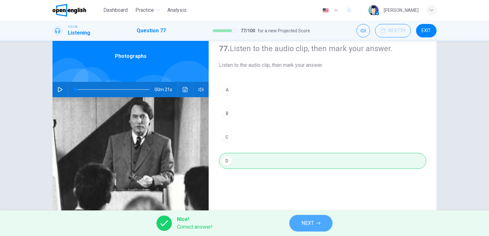
click at [314, 223] on span "NEXT" at bounding box center [307, 223] width 12 height 9
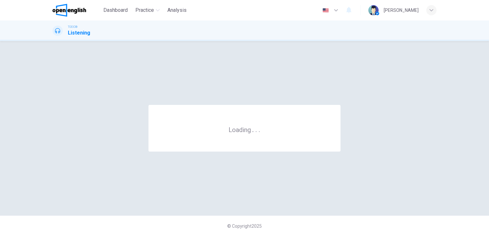
scroll to position [0, 0]
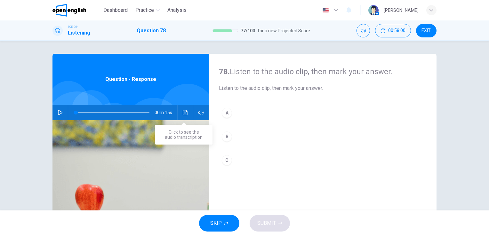
click at [180, 117] on button "Click to see the audio transcription" at bounding box center [185, 112] width 10 height 15
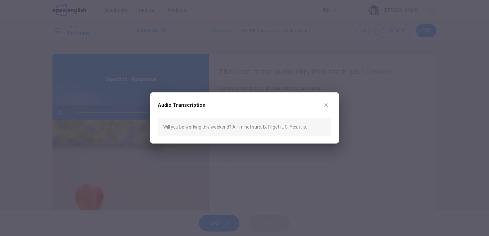
click at [327, 103] on icon "button" at bounding box center [326, 105] width 5 height 5
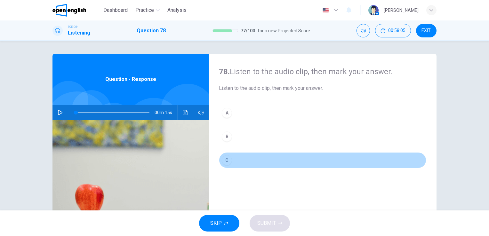
click at [228, 152] on button "C" at bounding box center [322, 160] width 207 height 16
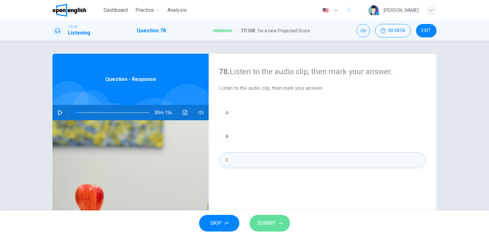
click at [265, 216] on button "SUBMIT" at bounding box center [270, 223] width 40 height 17
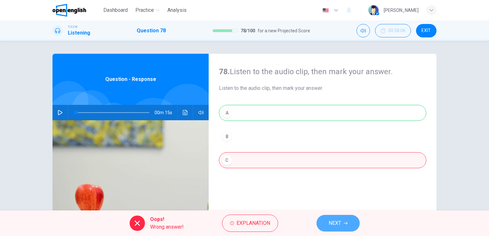
click at [325, 220] on button "NEXT" at bounding box center [337, 223] width 43 height 17
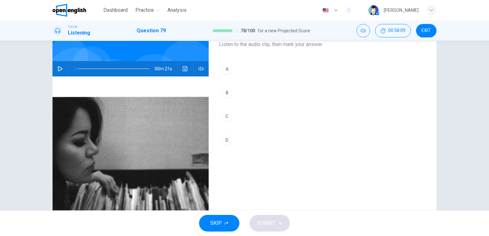
scroll to position [41, 0]
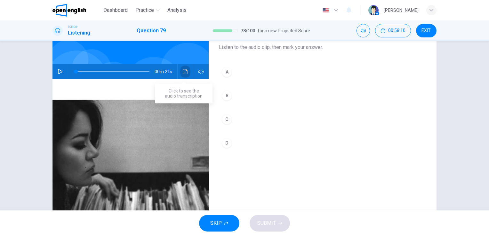
click at [180, 70] on button "Click to see the audio transcription" at bounding box center [185, 71] width 10 height 15
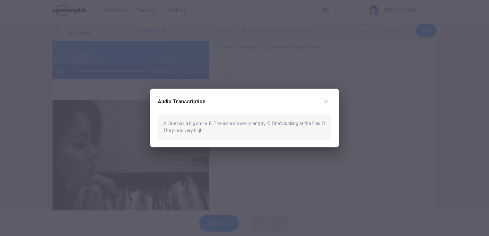
click at [328, 101] on icon "button" at bounding box center [326, 101] width 5 height 5
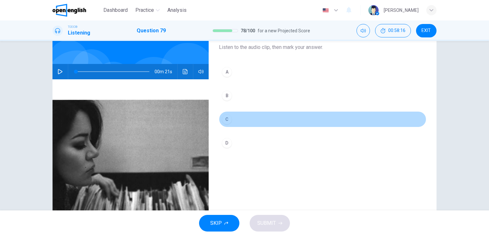
click at [231, 125] on button "C" at bounding box center [322, 119] width 207 height 16
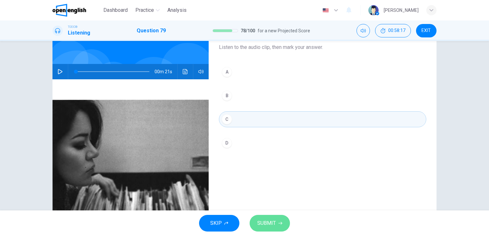
click at [263, 222] on span "SUBMIT" at bounding box center [266, 223] width 19 height 9
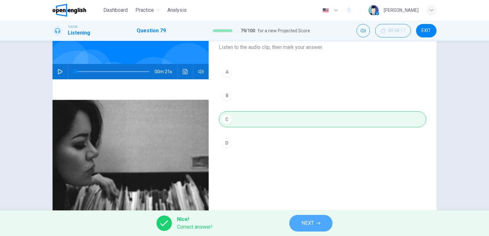
click at [306, 222] on span "NEXT" at bounding box center [307, 223] width 12 height 9
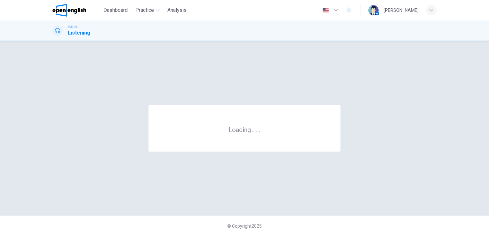
scroll to position [0, 0]
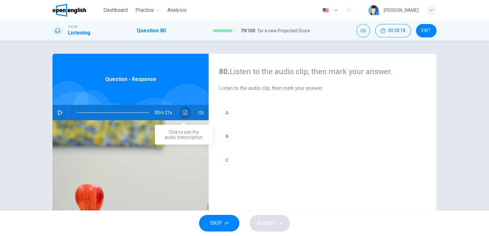
click at [183, 109] on button "Click to see the audio transcription" at bounding box center [185, 112] width 10 height 15
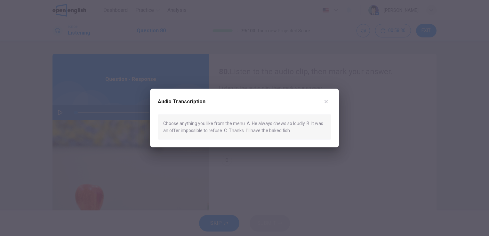
click at [251, 166] on div at bounding box center [244, 118] width 489 height 236
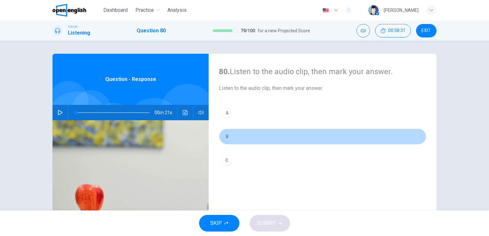
click at [238, 130] on button "B" at bounding box center [322, 137] width 207 height 16
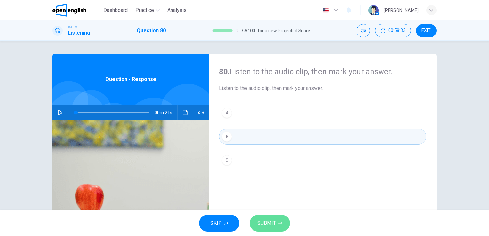
click at [270, 221] on span "SUBMIT" at bounding box center [266, 223] width 19 height 9
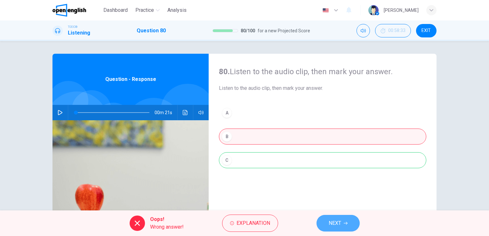
click at [342, 221] on button "NEXT" at bounding box center [337, 223] width 43 height 17
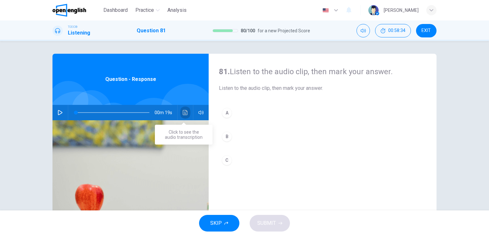
click at [187, 111] on button "Click to see the audio transcription" at bounding box center [185, 112] width 10 height 15
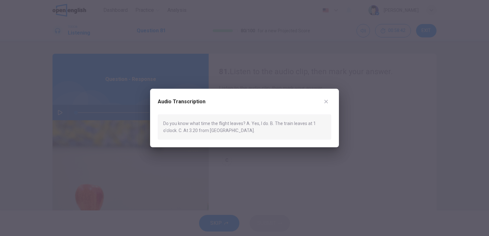
click at [254, 178] on div at bounding box center [244, 118] width 489 height 236
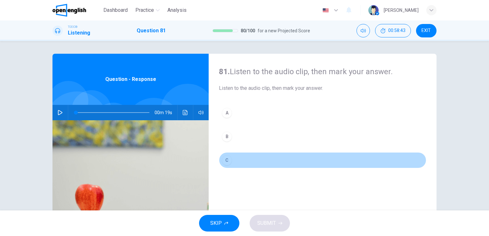
click at [233, 160] on button "C" at bounding box center [322, 160] width 207 height 16
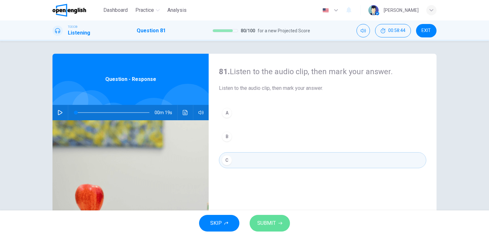
click at [268, 224] on span "SUBMIT" at bounding box center [266, 223] width 19 height 9
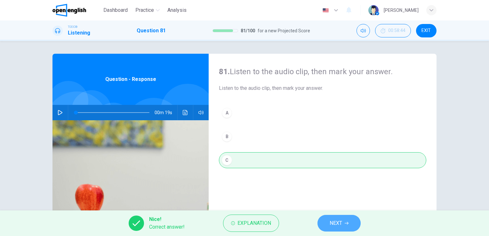
click at [332, 228] on button "NEXT" at bounding box center [338, 223] width 43 height 17
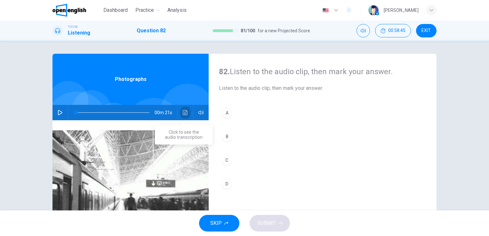
click at [186, 116] on button "Click to see the audio transcription" at bounding box center [185, 112] width 10 height 15
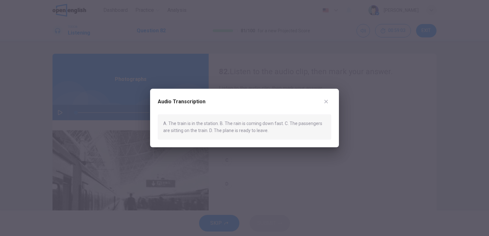
click at [257, 162] on div at bounding box center [244, 118] width 489 height 236
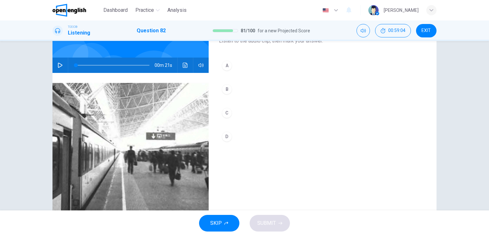
scroll to position [47, 0]
click at [188, 66] on button "Click to see the audio transcription" at bounding box center [185, 65] width 10 height 15
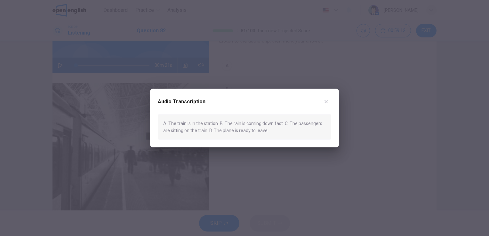
click at [268, 183] on div at bounding box center [244, 118] width 489 height 236
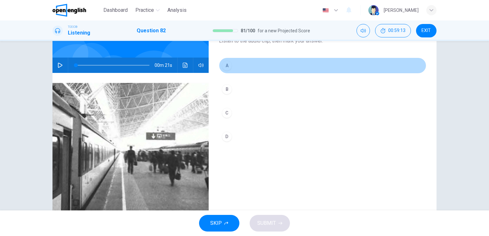
click at [226, 65] on div "A" at bounding box center [227, 65] width 10 height 10
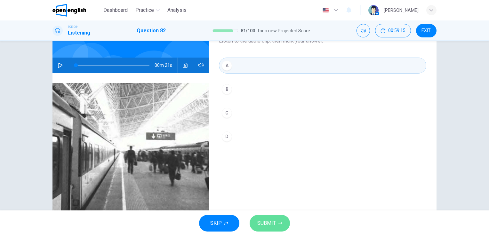
click at [262, 226] on span "SUBMIT" at bounding box center [266, 223] width 19 height 9
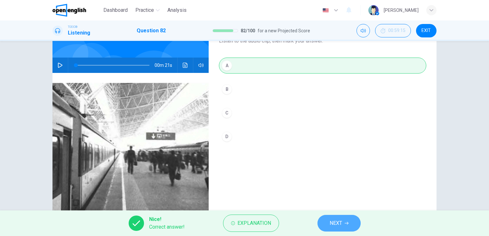
click at [323, 224] on button "NEXT" at bounding box center [338, 223] width 43 height 17
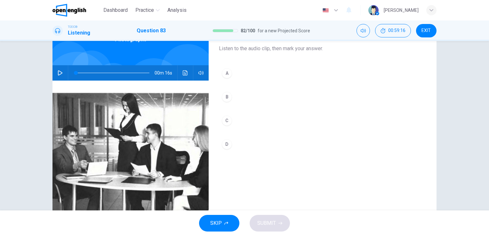
scroll to position [41, 0]
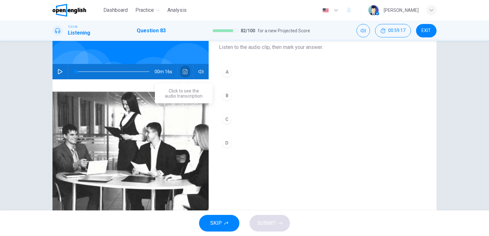
click at [180, 70] on button "Click to see the audio transcription" at bounding box center [185, 71] width 10 height 15
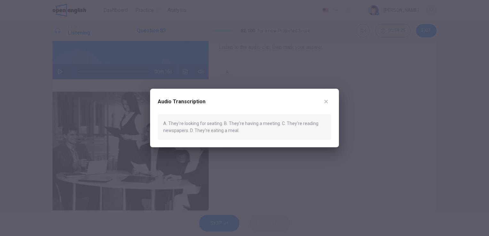
click at [273, 169] on div at bounding box center [244, 118] width 489 height 236
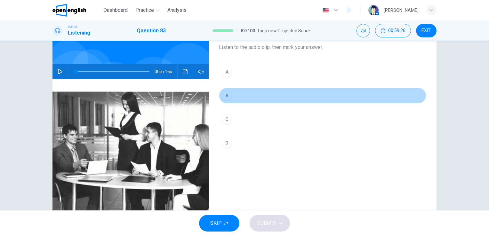
click at [238, 88] on button "B" at bounding box center [322, 96] width 207 height 16
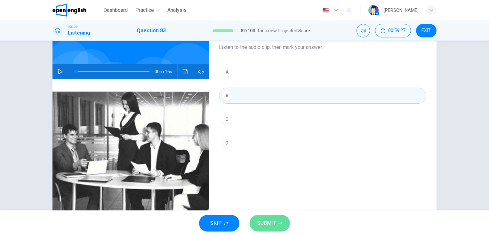
click at [259, 221] on span "SUBMIT" at bounding box center [266, 223] width 19 height 9
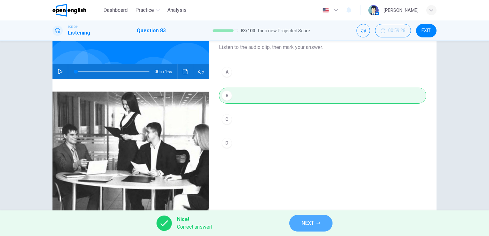
click at [308, 227] on span "NEXT" at bounding box center [307, 223] width 12 height 9
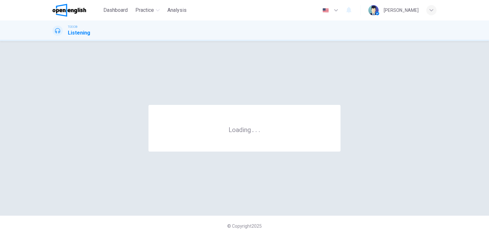
scroll to position [0, 0]
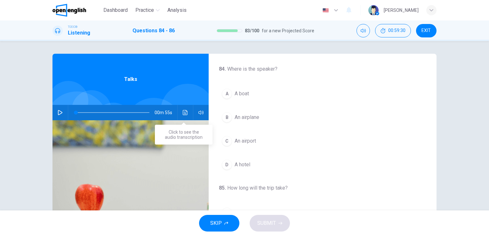
click at [180, 110] on button "Click to see the audio transcription" at bounding box center [185, 112] width 10 height 15
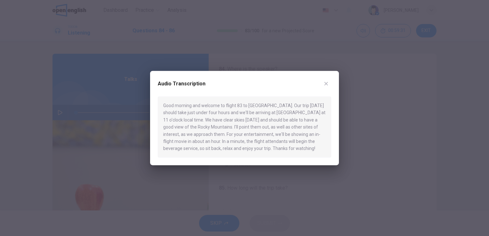
click at [106, 99] on div at bounding box center [244, 118] width 489 height 236
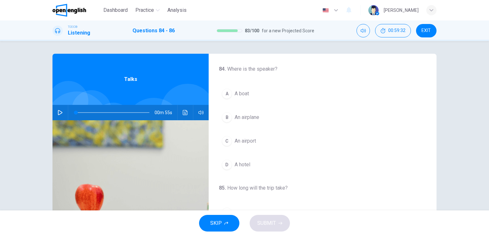
click at [56, 115] on div "00m 55s" at bounding box center [130, 112] width 156 height 15
click at [58, 115] on icon "button" at bounding box center [60, 112] width 5 height 5
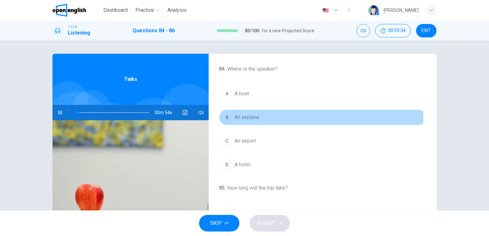
click at [224, 115] on div "B" at bounding box center [227, 117] width 10 height 10
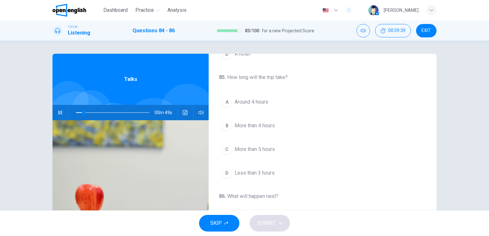
scroll to position [112, 0]
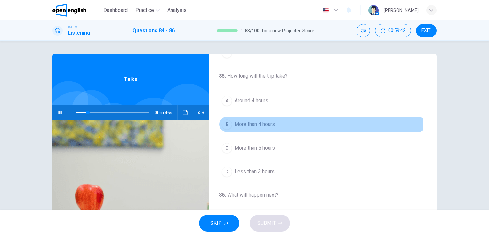
click at [229, 124] on div "B" at bounding box center [227, 124] width 10 height 10
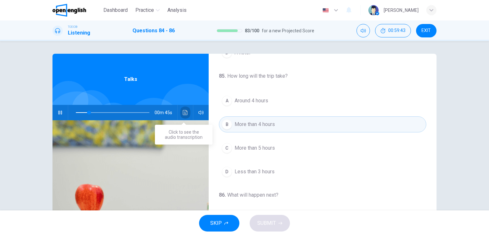
click at [180, 110] on button "Click to see the audio transcription" at bounding box center [185, 112] width 10 height 15
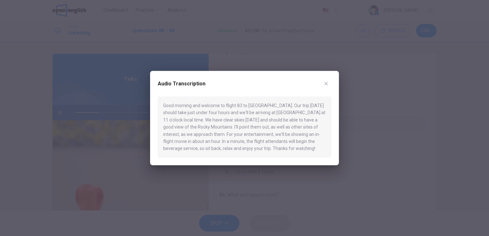
click at [330, 132] on div "Good morning and welcome to flight 83 to [GEOGRAPHIC_DATA]. Our trip [DATE] sho…" at bounding box center [244, 127] width 173 height 61
click at [370, 129] on div at bounding box center [244, 118] width 489 height 236
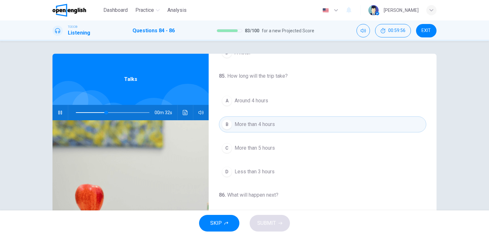
click at [257, 102] on span "Around 4 hours" at bounding box center [252, 101] width 34 height 8
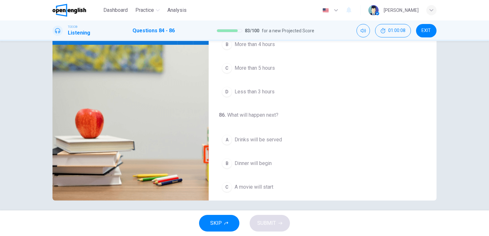
scroll to position [145, 0]
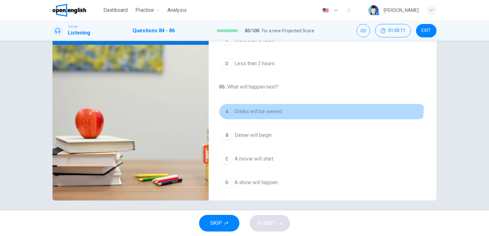
click at [251, 105] on button "A Drinks will be served" at bounding box center [322, 112] width 207 height 16
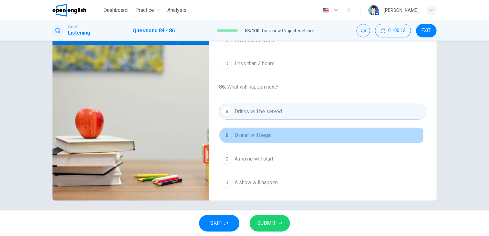
click at [246, 132] on span "Dinner will begin" at bounding box center [253, 136] width 37 height 8
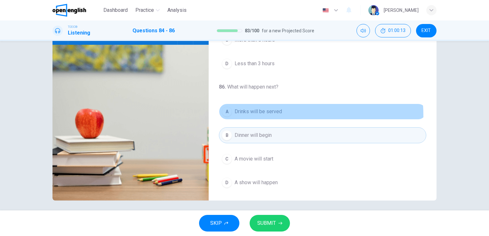
click at [248, 115] on button "A Drinks will be served" at bounding box center [322, 112] width 207 height 16
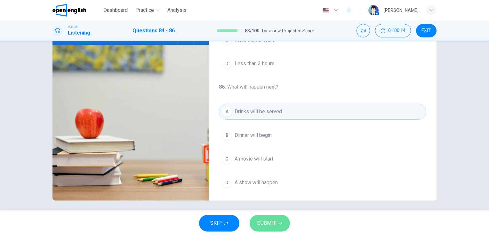
click at [266, 218] on button "SUBMIT" at bounding box center [270, 223] width 40 height 17
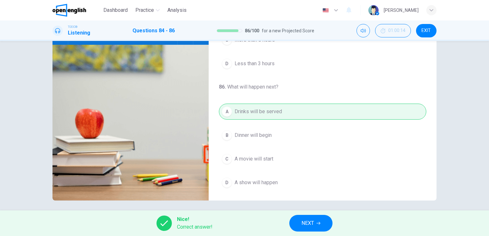
type input "**"
click at [295, 219] on button "NEXT" at bounding box center [310, 223] width 43 height 17
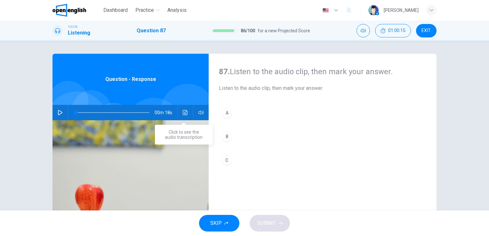
click at [183, 118] on button "Click to see the audio transcription" at bounding box center [185, 112] width 10 height 15
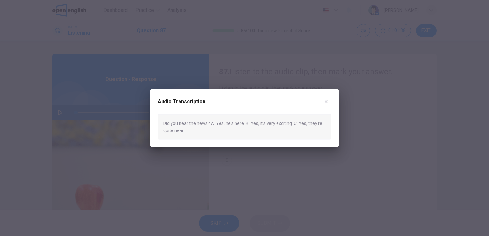
click at [255, 170] on div at bounding box center [244, 118] width 489 height 236
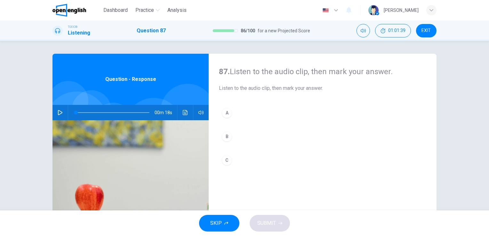
click at [233, 163] on button "C" at bounding box center [322, 160] width 207 height 16
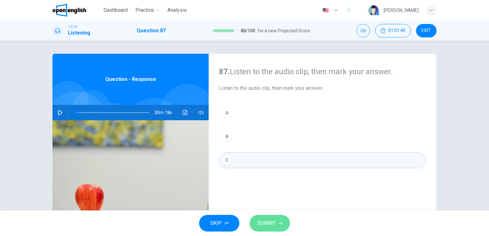
click at [261, 220] on span "SUBMIT" at bounding box center [266, 223] width 19 height 9
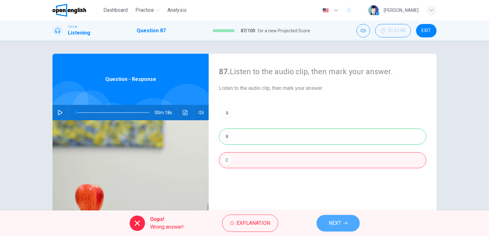
click at [340, 221] on span "NEXT" at bounding box center [335, 223] width 12 height 9
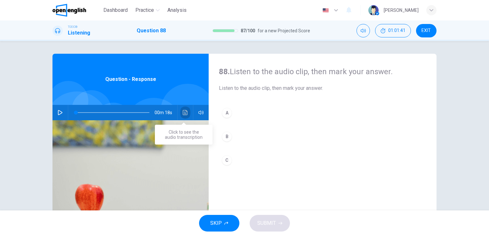
click at [180, 115] on button "Click to see the audio transcription" at bounding box center [185, 112] width 10 height 15
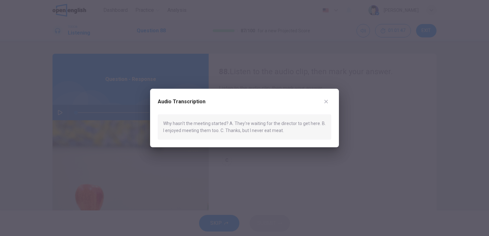
click at [231, 159] on div at bounding box center [244, 118] width 489 height 236
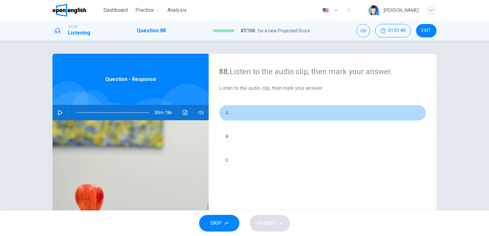
click at [226, 119] on button "A" at bounding box center [322, 113] width 207 height 16
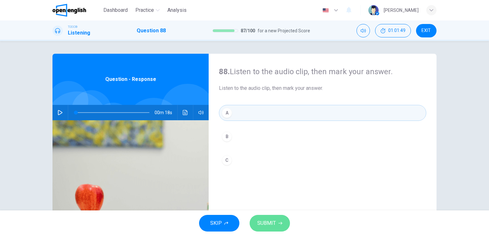
click at [262, 228] on button "SUBMIT" at bounding box center [270, 223] width 40 height 17
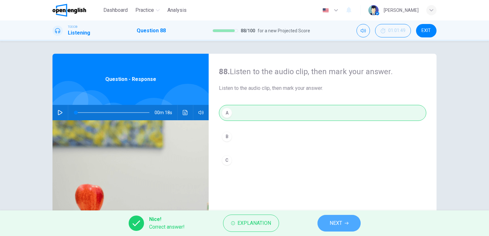
click at [334, 223] on span "NEXT" at bounding box center [336, 223] width 12 height 9
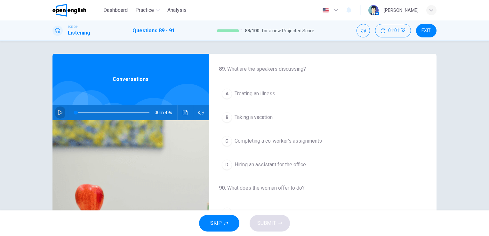
click at [58, 113] on icon "button" at bounding box center [60, 112] width 5 height 5
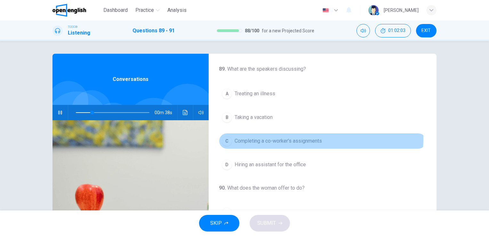
click at [259, 138] on span "Completing a co-worker’s assignments" at bounding box center [278, 141] width 87 height 8
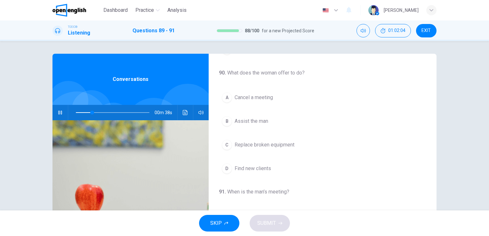
scroll to position [115, 0]
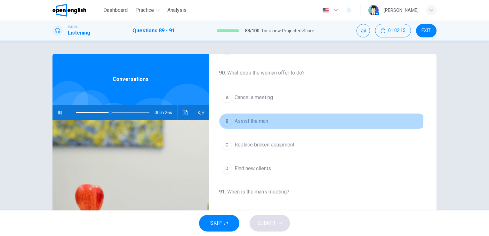
click at [267, 118] on span "Assist the man" at bounding box center [252, 121] width 34 height 8
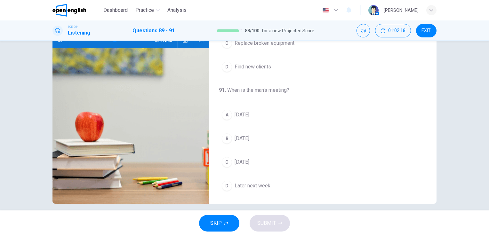
scroll to position [78, 0]
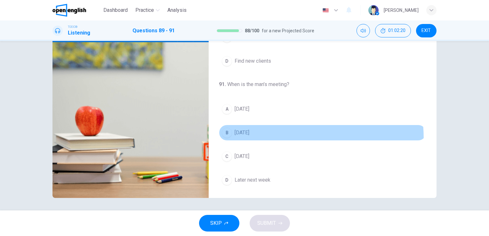
click at [248, 138] on button "B [DATE]" at bounding box center [322, 133] width 207 height 16
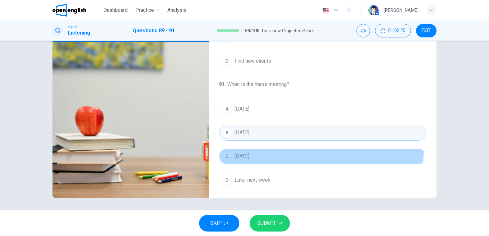
click at [246, 148] on button "C [DATE]" at bounding box center [322, 156] width 207 height 16
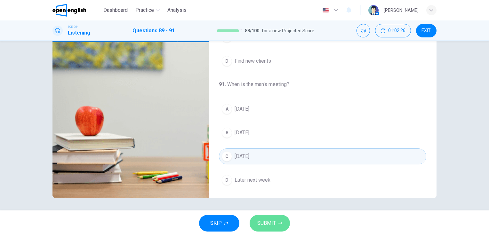
click at [271, 222] on span "SUBMIT" at bounding box center [266, 223] width 19 height 9
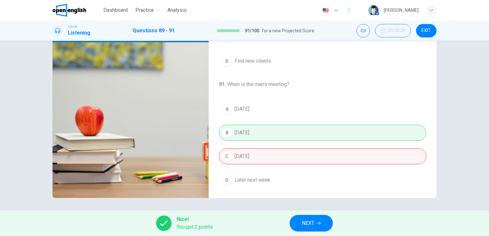
type input "**"
click at [306, 223] on span "NEXT" at bounding box center [308, 223] width 12 height 9
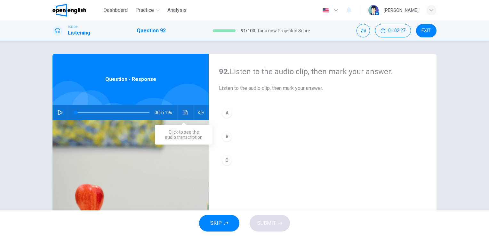
click at [185, 112] on icon "Click to see the audio transcription" at bounding box center [185, 112] width 5 height 5
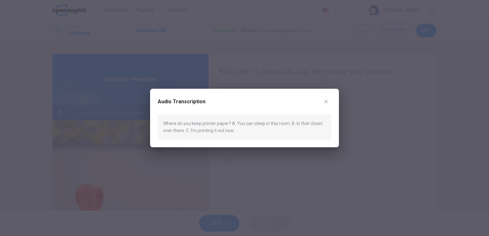
click at [313, 164] on div at bounding box center [244, 118] width 489 height 236
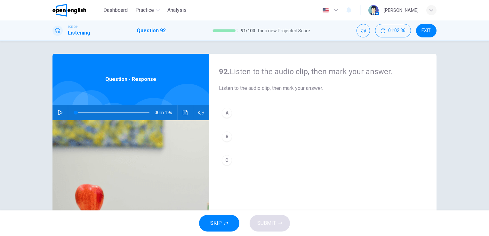
click at [244, 132] on button "B" at bounding box center [322, 137] width 207 height 16
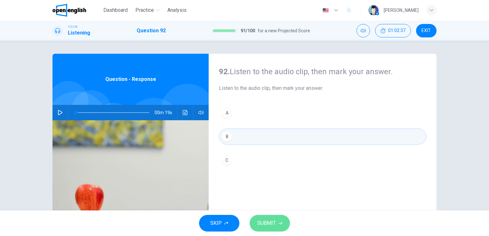
click at [257, 222] on span "SUBMIT" at bounding box center [266, 223] width 19 height 9
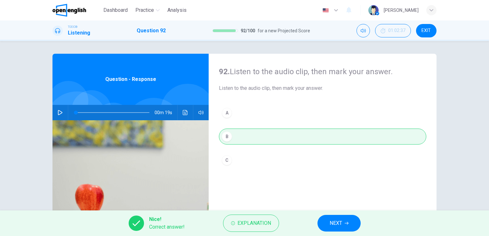
scroll to position [68, 0]
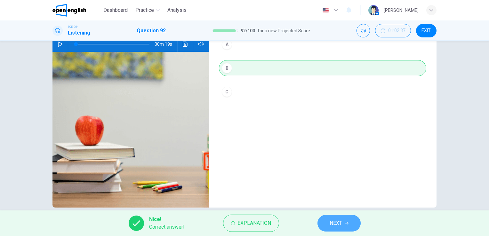
click at [339, 222] on span "NEXT" at bounding box center [336, 223] width 12 height 9
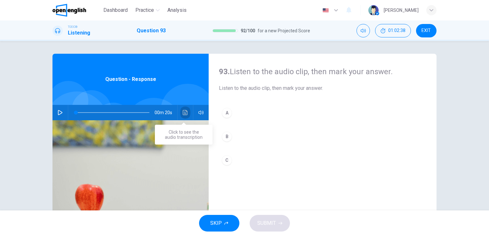
click at [185, 109] on button "Click to see the audio transcription" at bounding box center [185, 112] width 10 height 15
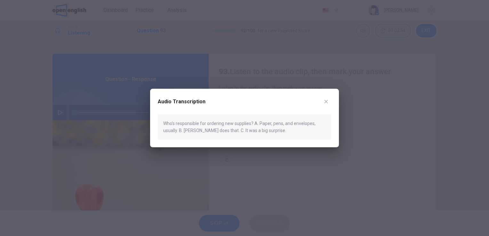
click at [281, 149] on div at bounding box center [244, 118] width 489 height 236
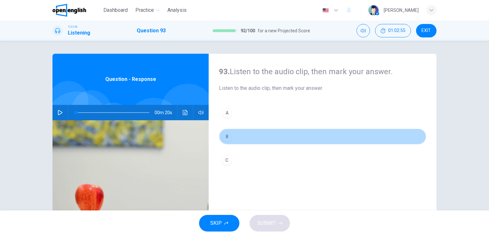
click at [250, 133] on button "B" at bounding box center [322, 137] width 207 height 16
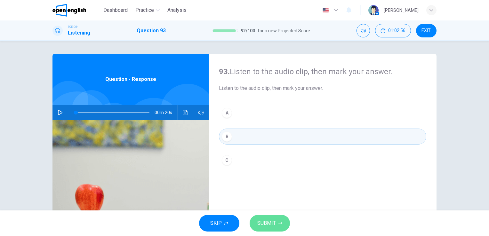
click at [259, 226] on span "SUBMIT" at bounding box center [266, 223] width 19 height 9
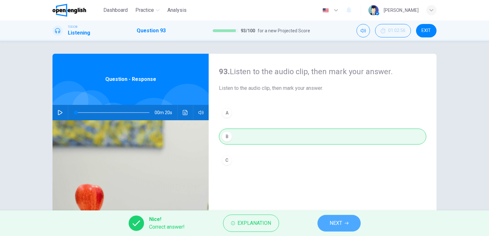
click at [330, 224] on span "NEXT" at bounding box center [336, 223] width 12 height 9
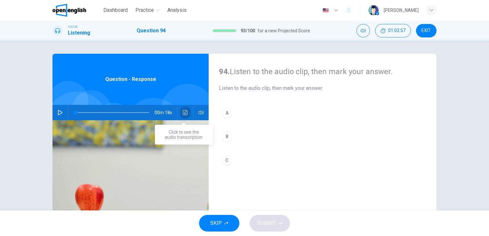
click at [184, 109] on button "Click to see the audio transcription" at bounding box center [185, 112] width 10 height 15
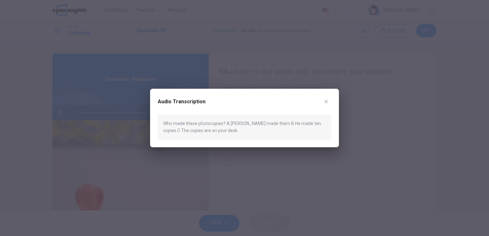
click at [280, 155] on div at bounding box center [244, 118] width 489 height 236
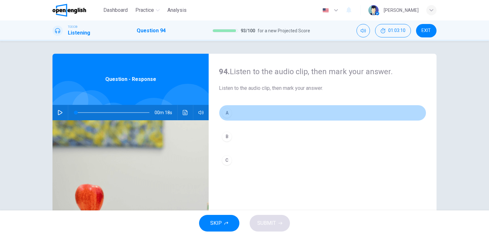
click at [238, 116] on button "A" at bounding box center [322, 113] width 207 height 16
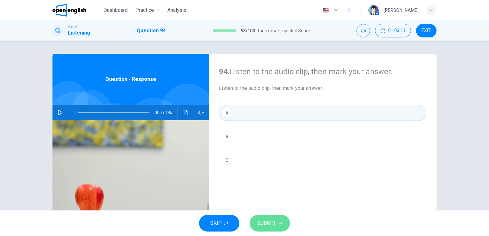
click at [268, 216] on button "SUBMIT" at bounding box center [270, 223] width 40 height 17
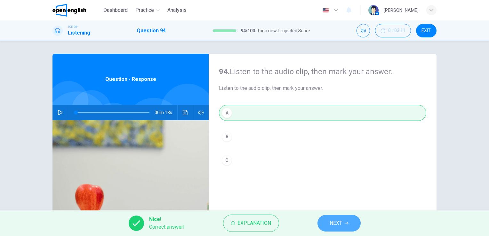
click at [325, 219] on button "NEXT" at bounding box center [338, 223] width 43 height 17
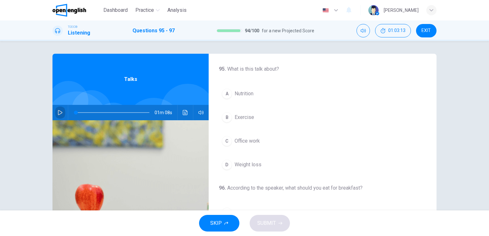
click at [59, 116] on button "button" at bounding box center [60, 112] width 10 height 15
click at [241, 145] on button "C Office work" at bounding box center [322, 141] width 207 height 16
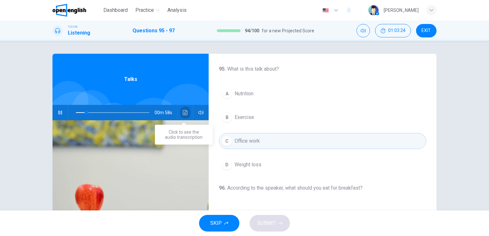
click at [186, 115] on icon "Click to see the audio transcription" at bounding box center [185, 112] width 5 height 5
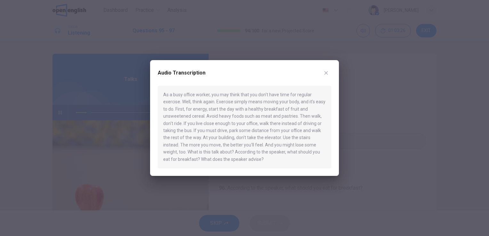
click at [372, 139] on div at bounding box center [244, 118] width 489 height 236
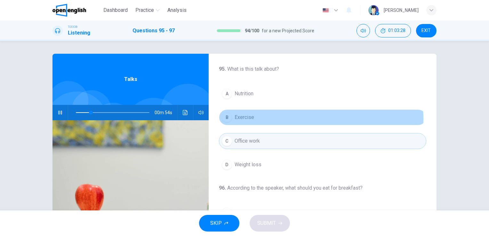
click at [298, 118] on button "B Exercise" at bounding box center [322, 117] width 207 height 16
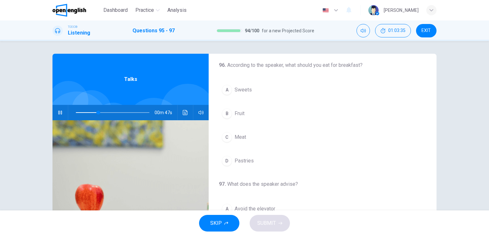
scroll to position [122, 0]
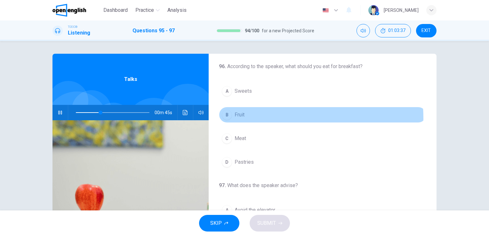
click at [267, 117] on button "B Fruit" at bounding box center [322, 115] width 207 height 16
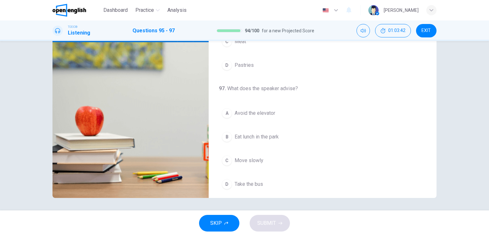
scroll to position [145, 0]
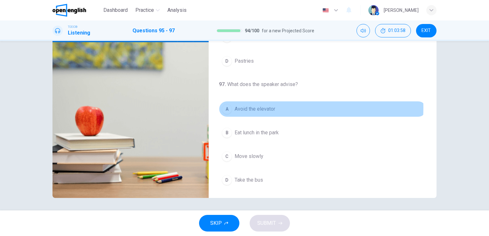
click at [266, 107] on span "Avoid the elevator" at bounding box center [255, 109] width 41 height 8
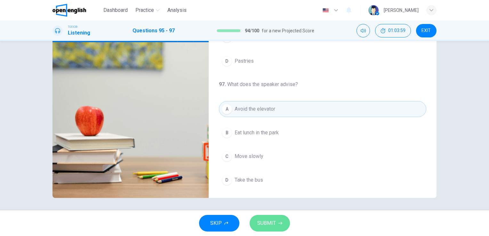
click at [261, 216] on button "SUBMIT" at bounding box center [270, 223] width 40 height 17
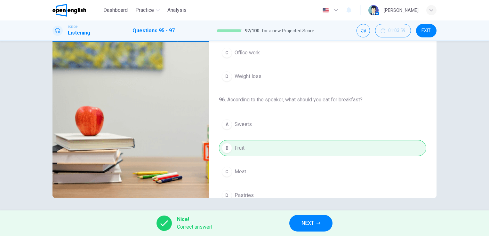
scroll to position [10, 0]
type input "**"
click at [314, 219] on span "NEXT" at bounding box center [307, 223] width 12 height 9
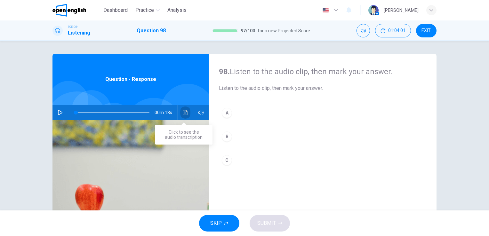
click at [180, 111] on button "Click to see the audio transcription" at bounding box center [185, 112] width 10 height 15
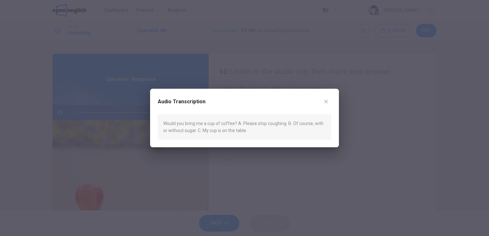
click at [278, 66] on div at bounding box center [244, 118] width 489 height 236
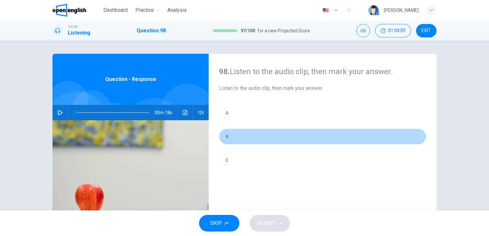
click at [238, 135] on button "B" at bounding box center [322, 137] width 207 height 16
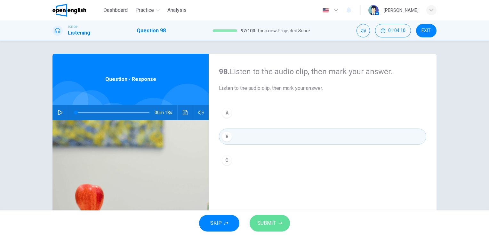
click at [259, 218] on button "SUBMIT" at bounding box center [270, 223] width 40 height 17
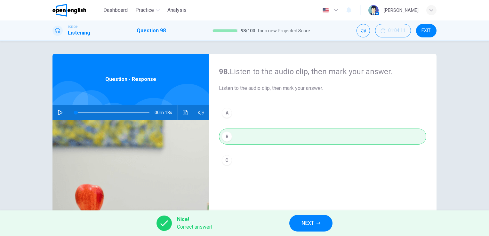
scroll to position [78, 0]
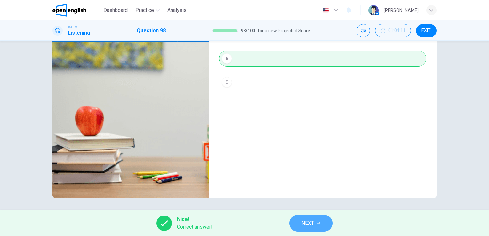
click at [302, 220] on span "NEXT" at bounding box center [307, 223] width 12 height 9
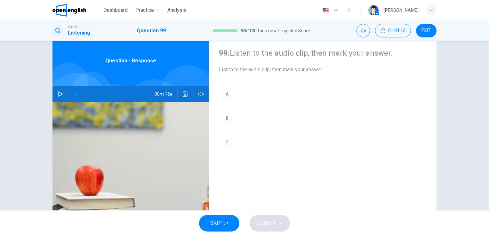
scroll to position [0, 0]
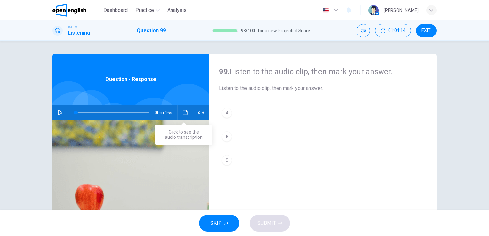
click at [184, 116] on button "Click to see the audio transcription" at bounding box center [185, 112] width 10 height 15
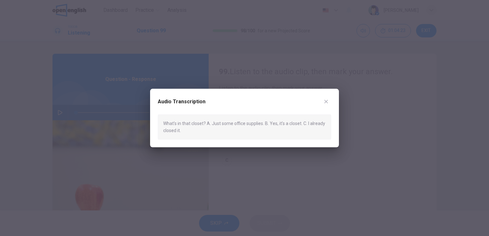
click at [294, 161] on div at bounding box center [244, 118] width 489 height 236
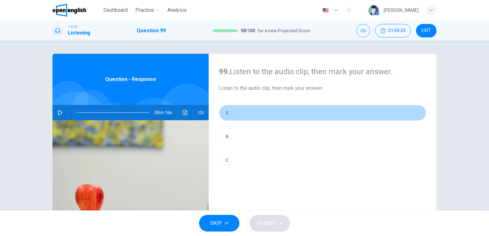
click at [244, 117] on button "A" at bounding box center [322, 113] width 207 height 16
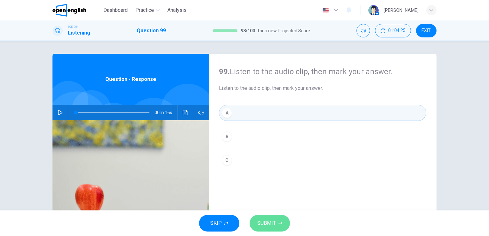
click at [269, 218] on button "SUBMIT" at bounding box center [270, 223] width 40 height 17
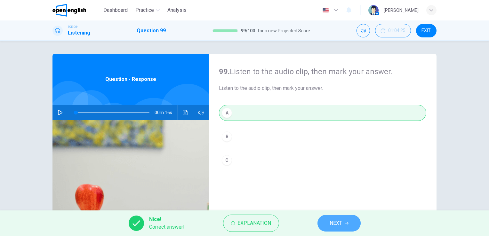
click at [329, 217] on button "NEXT" at bounding box center [338, 223] width 43 height 17
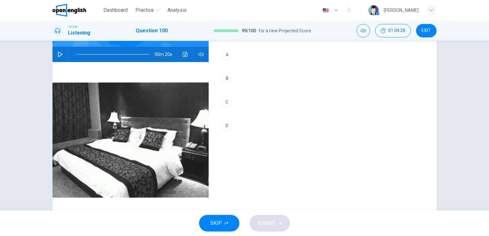
scroll to position [60, 0]
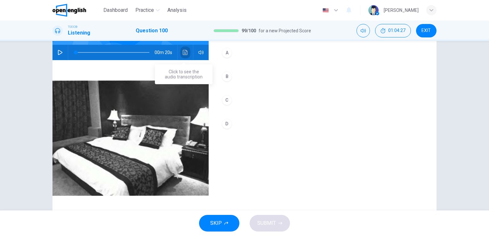
click at [180, 52] on button "Click to see the audio transcription" at bounding box center [185, 52] width 10 height 15
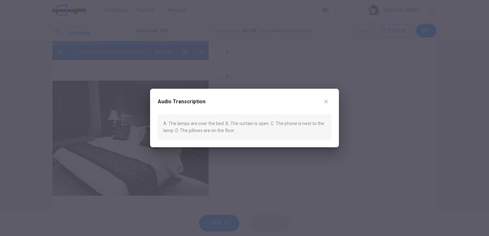
click at [282, 67] on div at bounding box center [244, 118] width 489 height 236
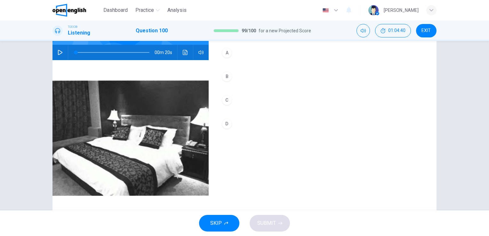
click at [237, 81] on button "B" at bounding box center [322, 76] width 207 height 16
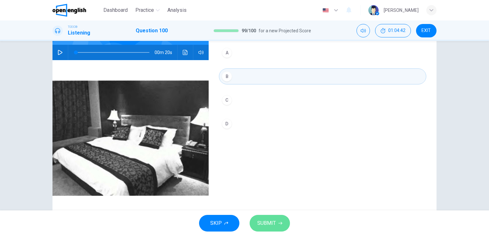
click at [258, 226] on span "SUBMIT" at bounding box center [266, 223] width 19 height 9
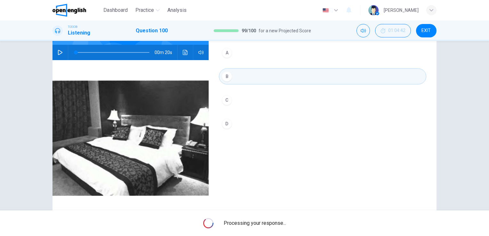
scroll to position [0, 0]
